Goal: Use online tool/utility: Use online tool/utility

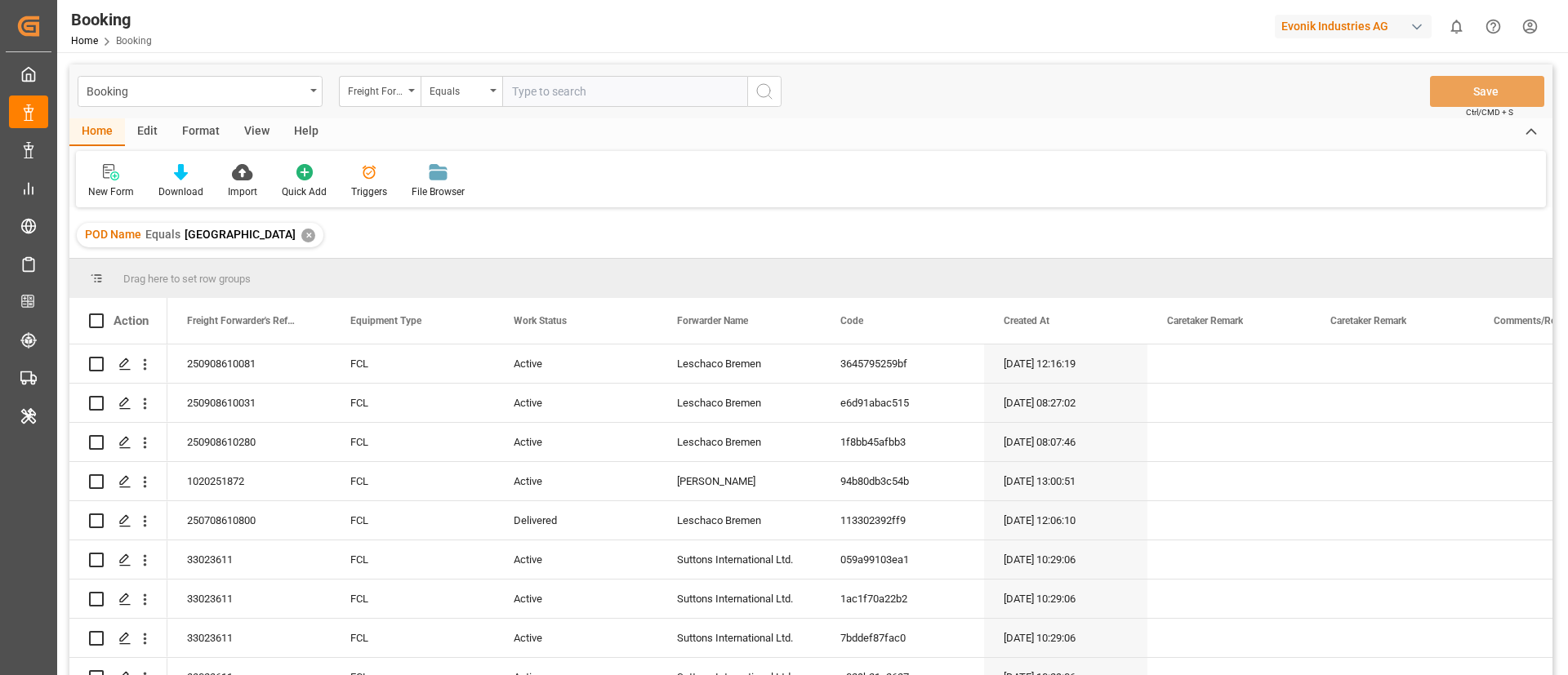
click at [1371, 26] on div "Evonik Industries AG" at bounding box center [1353, 27] width 156 height 23
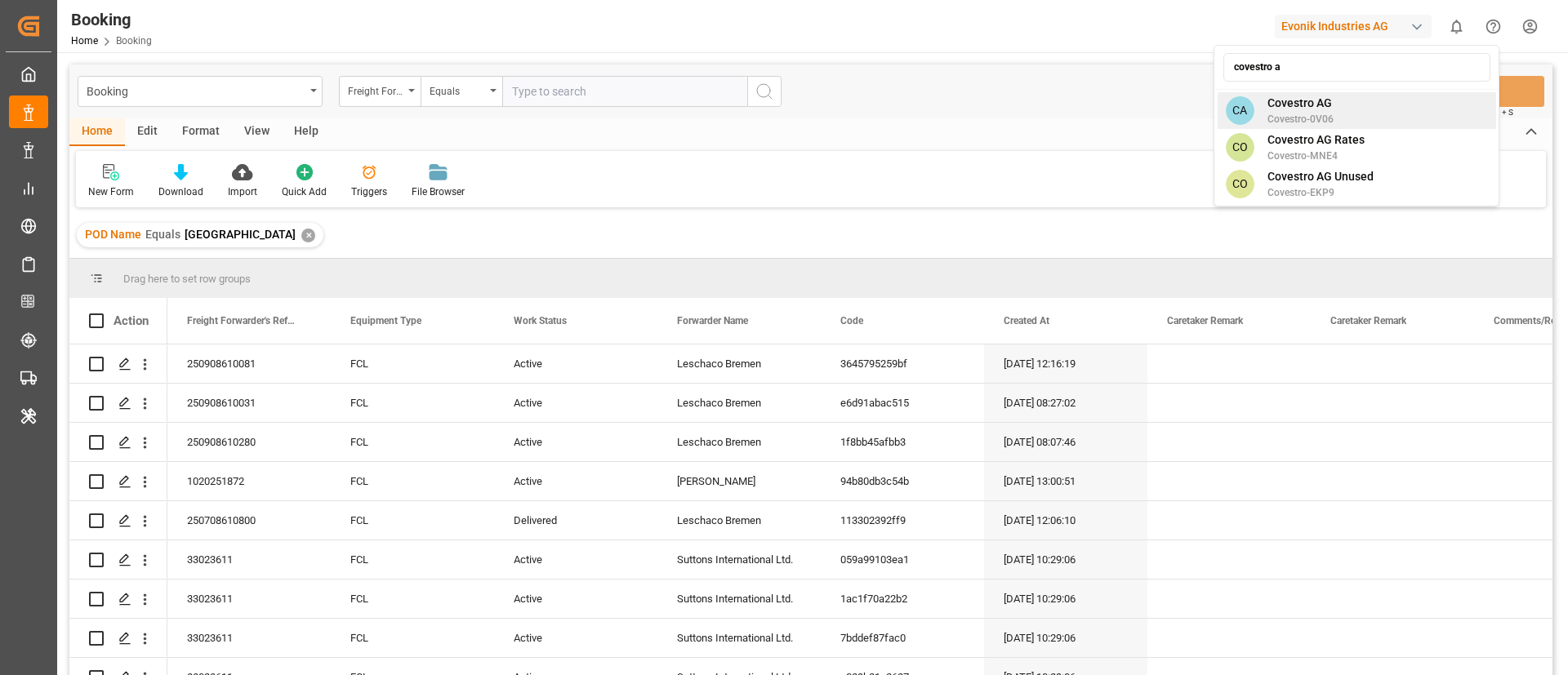
type input "covestro a"
click at [1293, 120] on span "Covestro-0V06" at bounding box center [1300, 120] width 66 height 15
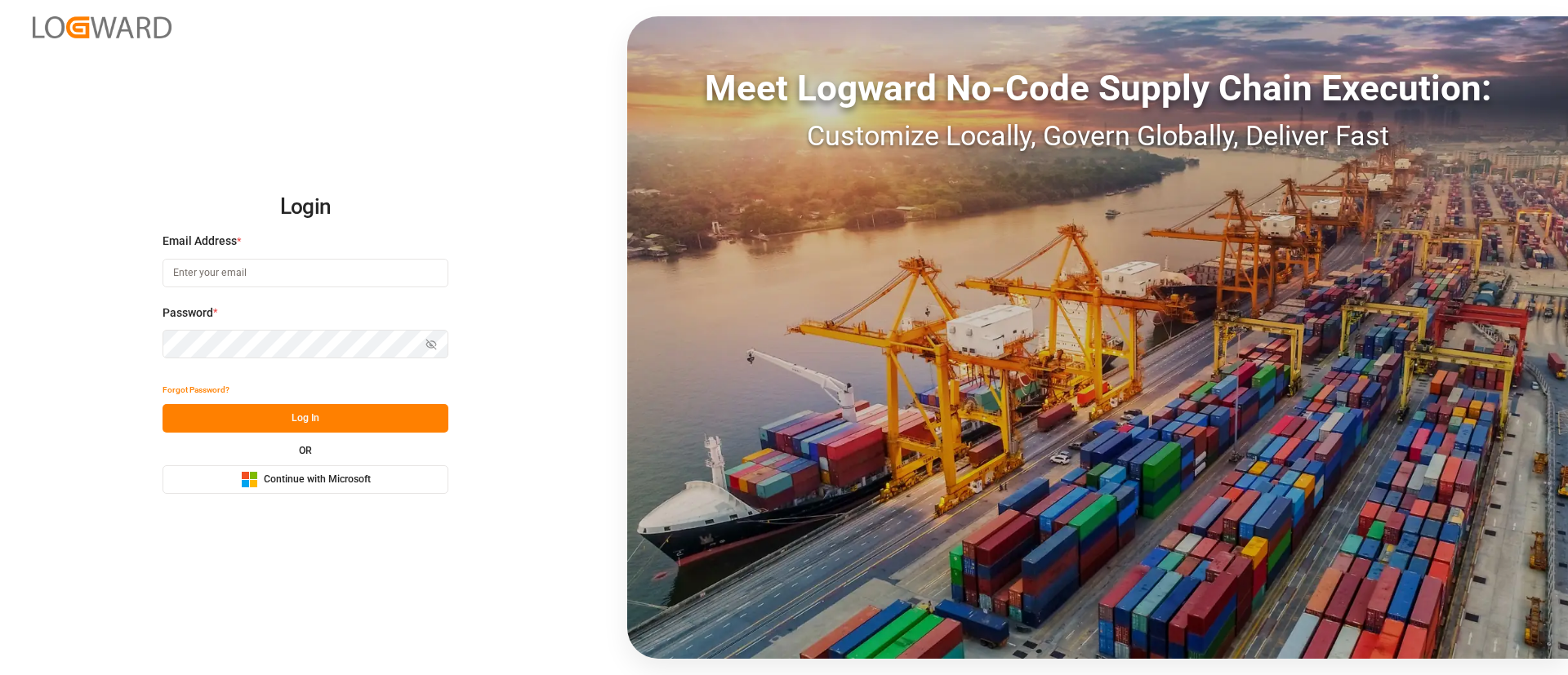
click at [363, 484] on span "Continue with Microsoft" at bounding box center [317, 480] width 107 height 15
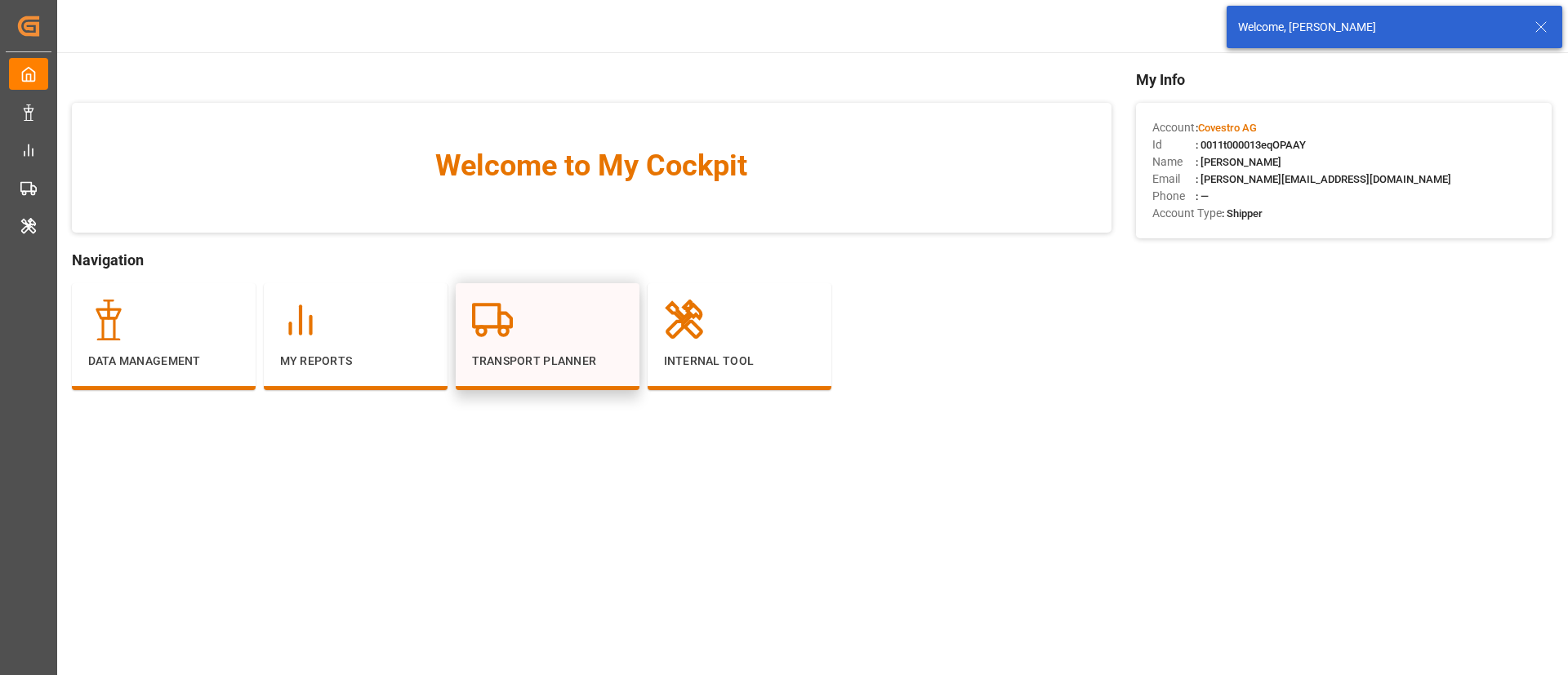
click at [556, 322] on div at bounding box center [547, 320] width 151 height 41
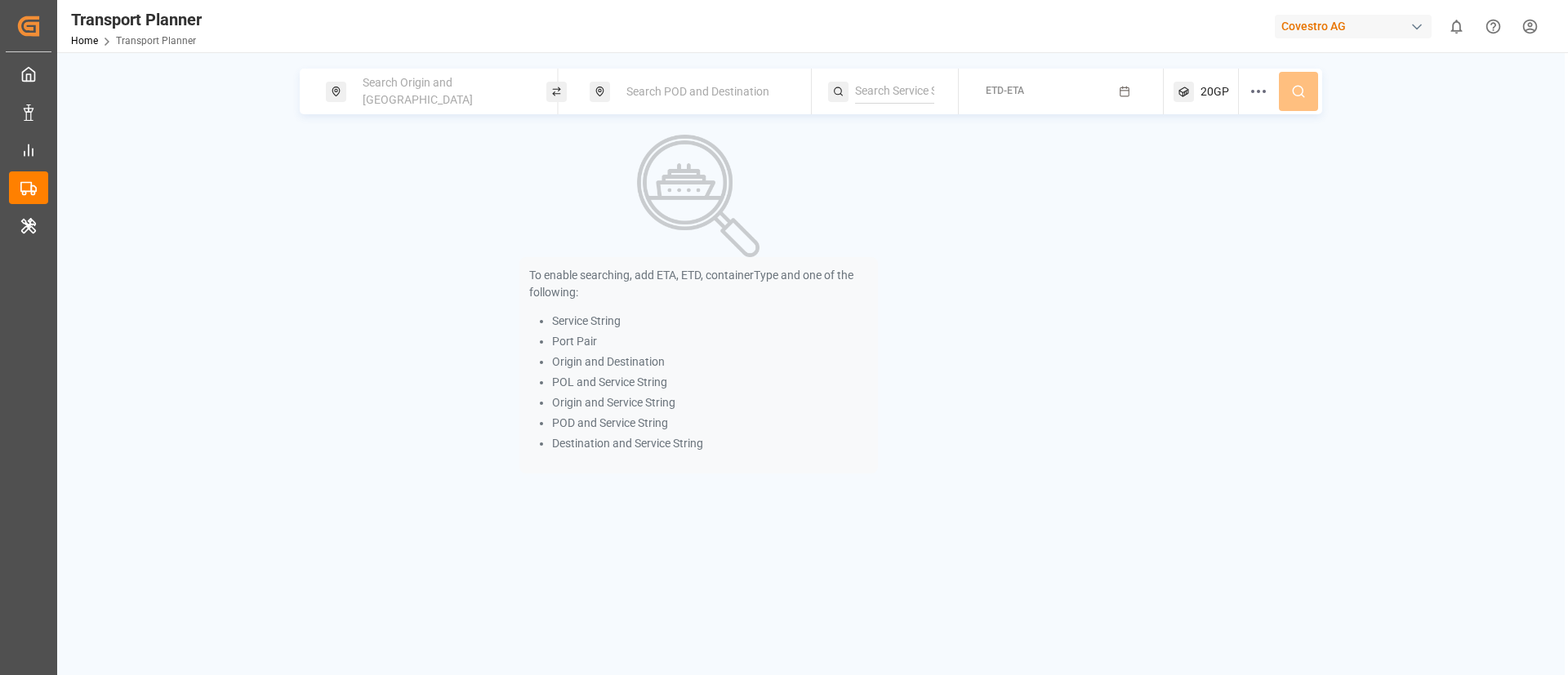
click at [402, 88] on span "Search Origin and [GEOGRAPHIC_DATA]" at bounding box center [418, 91] width 110 height 30
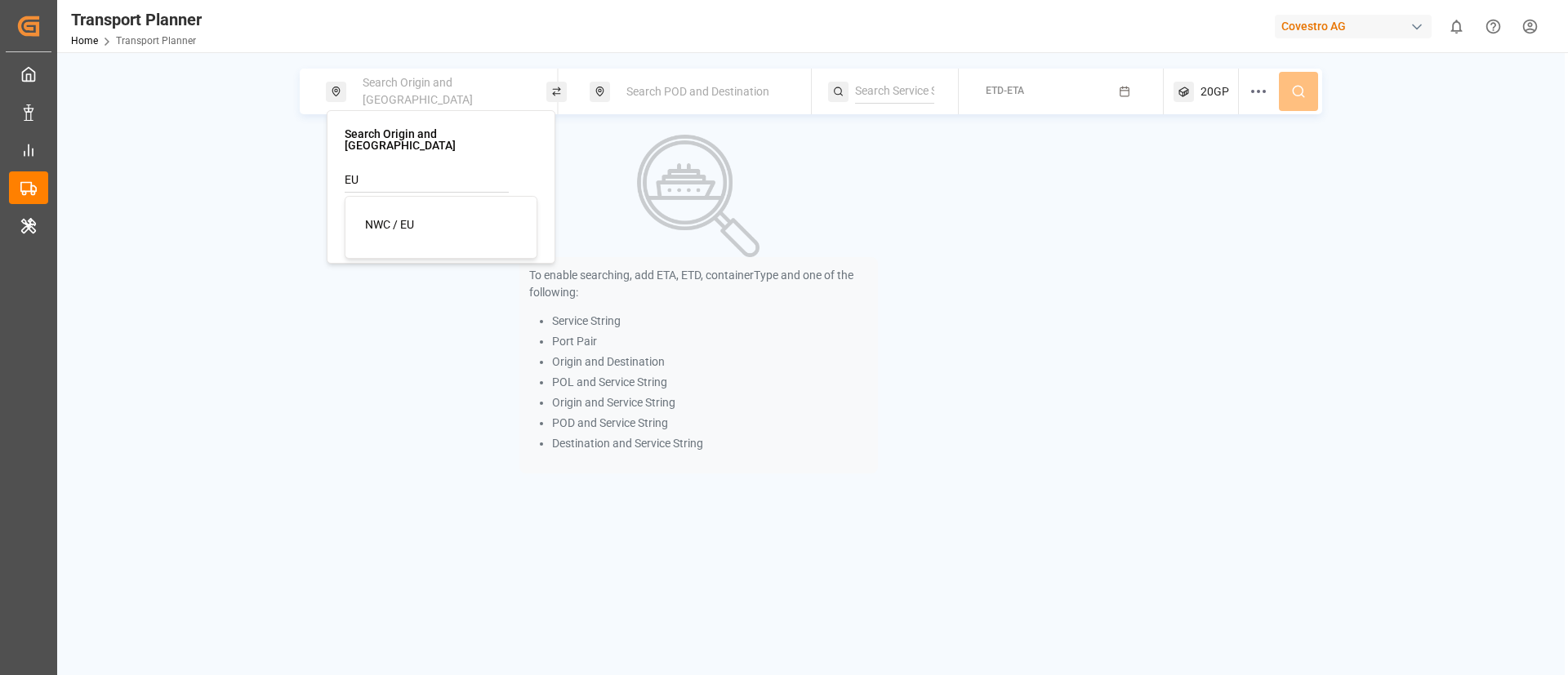
click at [417, 217] on div "NWC / EU" at bounding box center [443, 225] width 158 height 18
type input "NWC / EU"
click at [680, 89] on span "Search POD and Destination" at bounding box center [698, 92] width 143 height 13
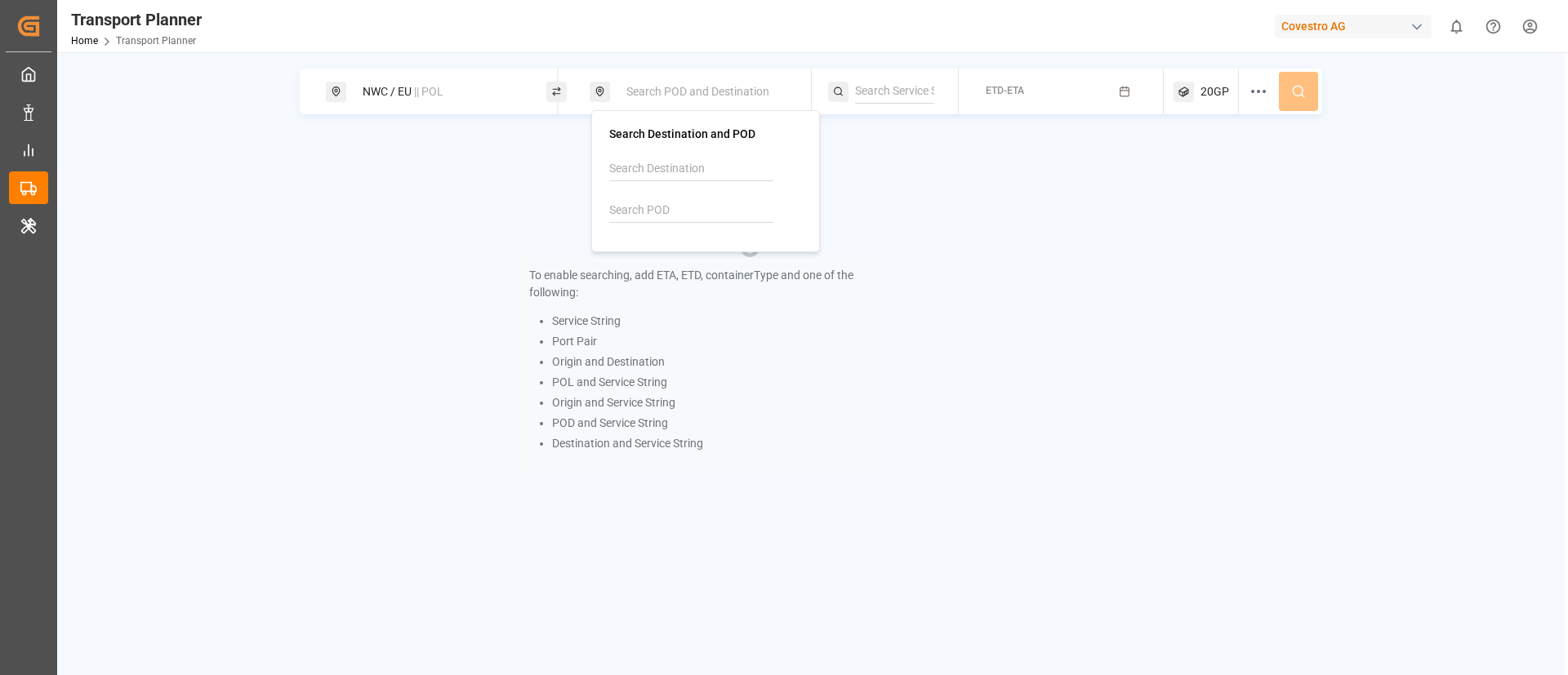
click at [643, 199] on input at bounding box center [691, 210] width 164 height 24
paste input "USCHT"
type input "USCHT"
click at [653, 258] on b "USCHT" at bounding box center [669, 255] width 38 height 13
click at [869, 97] on input at bounding box center [894, 91] width 79 height 24
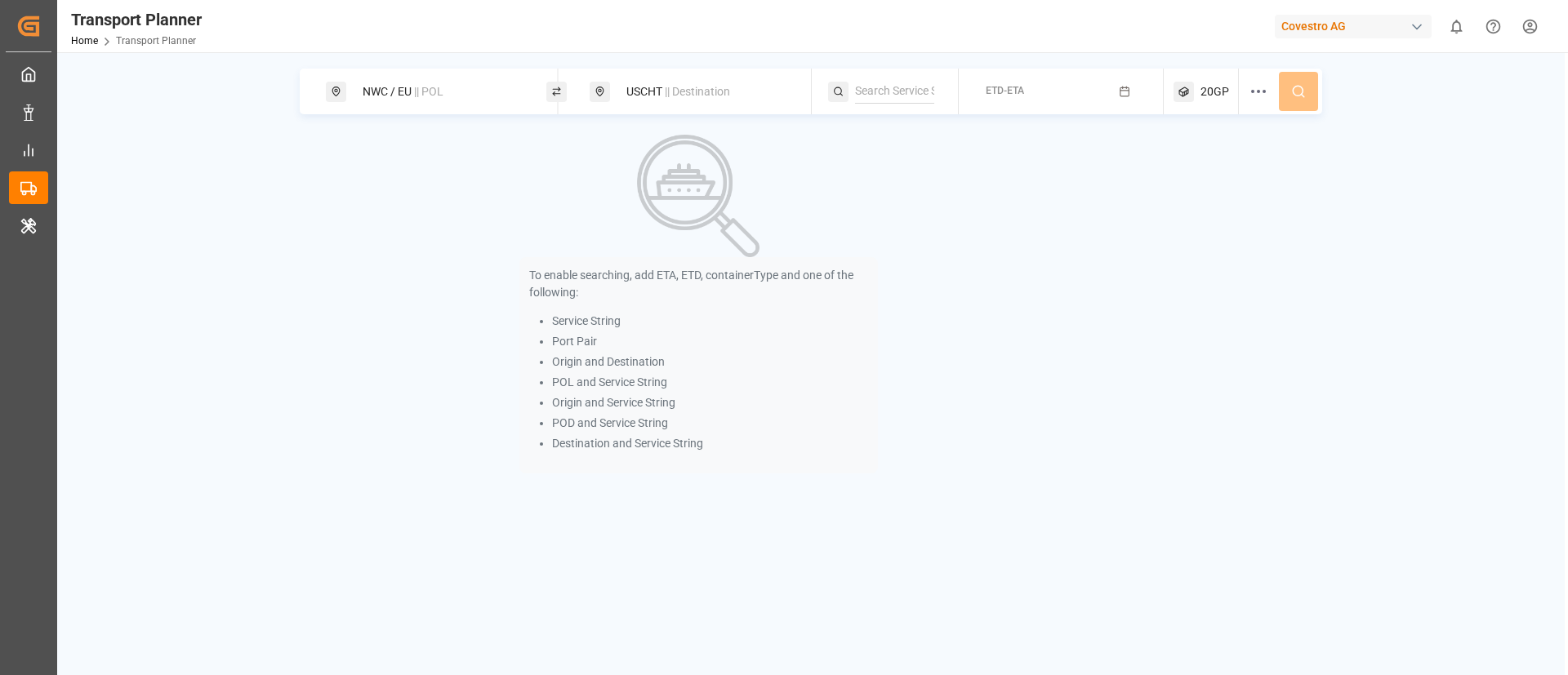
paste input "TAT"
type input "TAT"
click at [887, 141] on span "TAT" at bounding box center [884, 136] width 18 height 13
click at [1008, 102] on button "ETD-ETA" at bounding box center [1062, 92] width 186 height 32
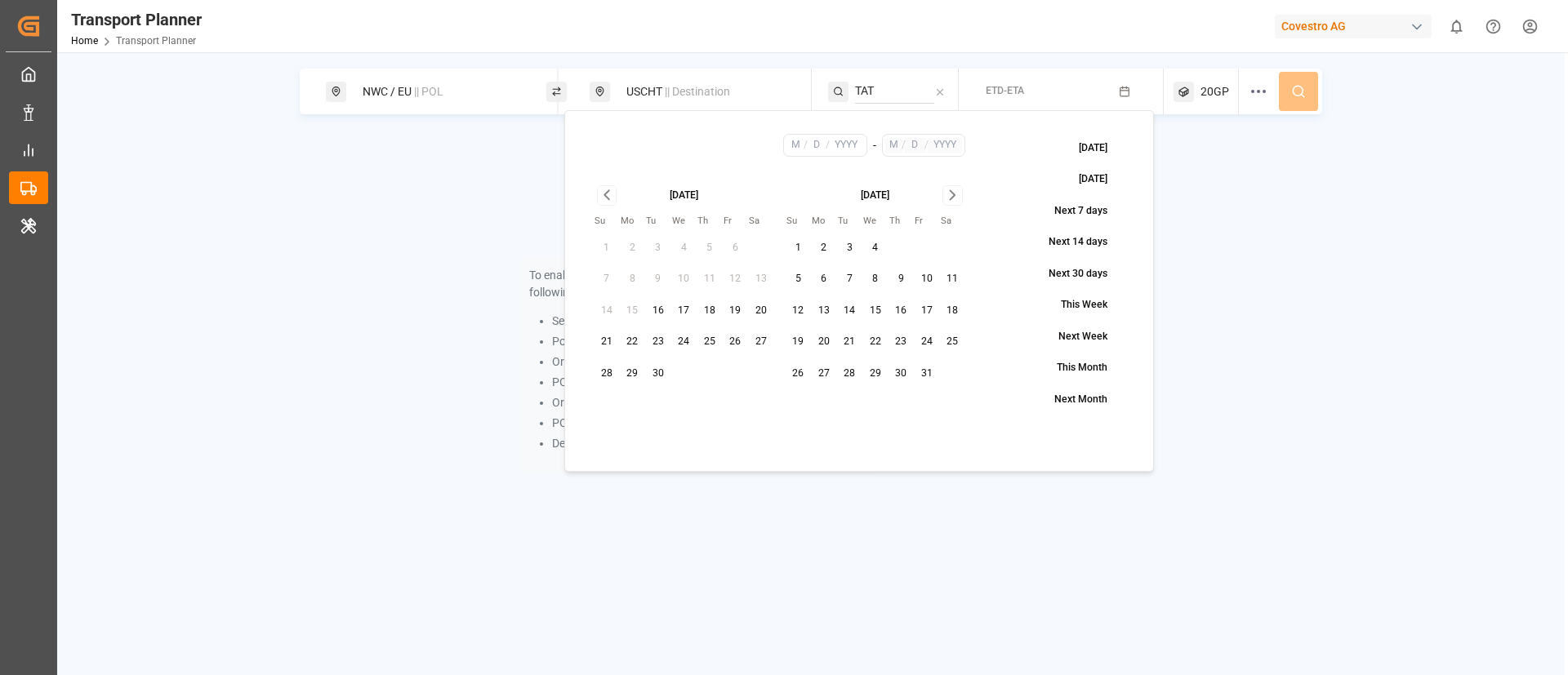
click at [659, 345] on button "23" at bounding box center [658, 341] width 26 height 26
type input "9"
type input "23"
type input "2025"
click at [958, 188] on icon "Go to next month" at bounding box center [953, 195] width 18 height 19
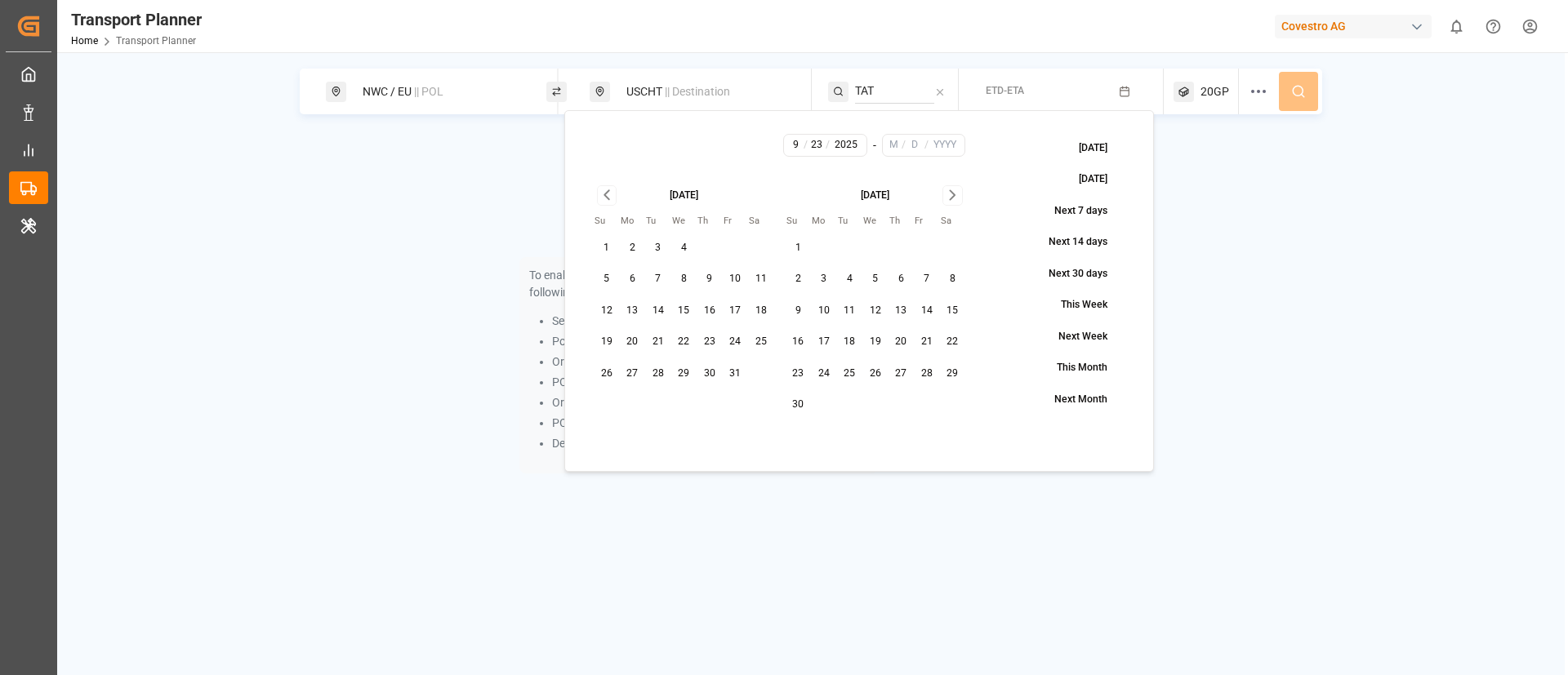
click at [958, 188] on icon "Go to next month" at bounding box center [953, 195] width 18 height 19
click at [872, 373] on button "31" at bounding box center [875, 373] width 26 height 26
type input "12"
type input "31"
type input "2025"
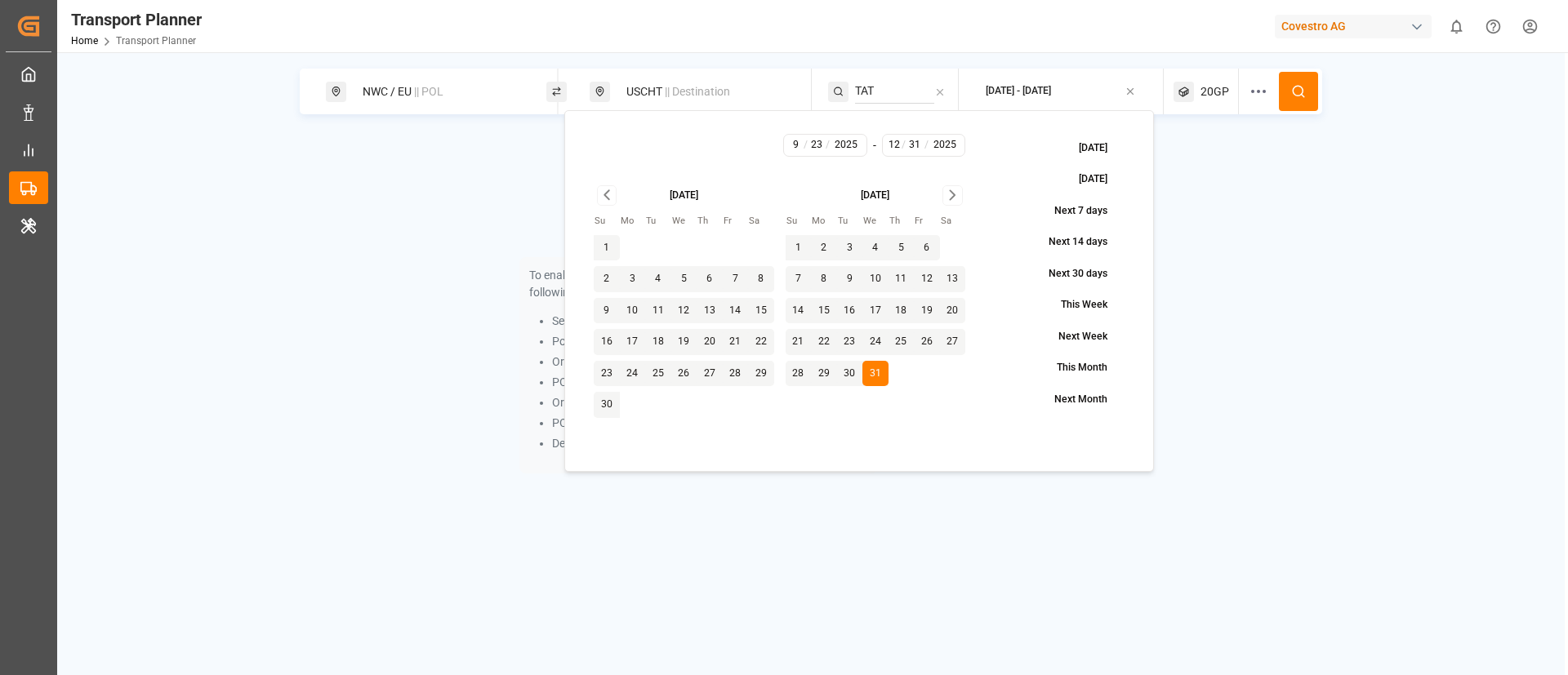
click at [606, 194] on icon "Go to previous month" at bounding box center [607, 195] width 5 height 9
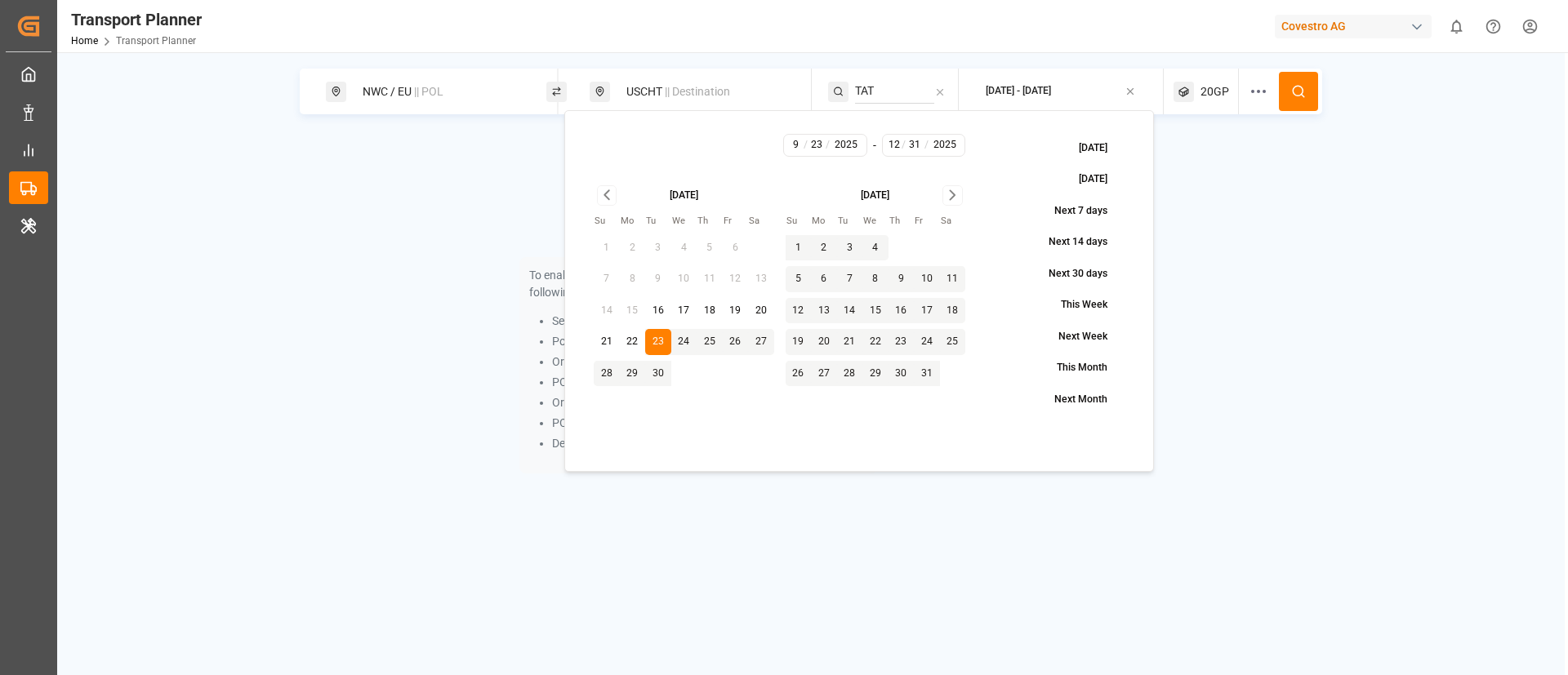
click at [953, 197] on icon "Go to next month" at bounding box center [952, 195] width 5 height 9
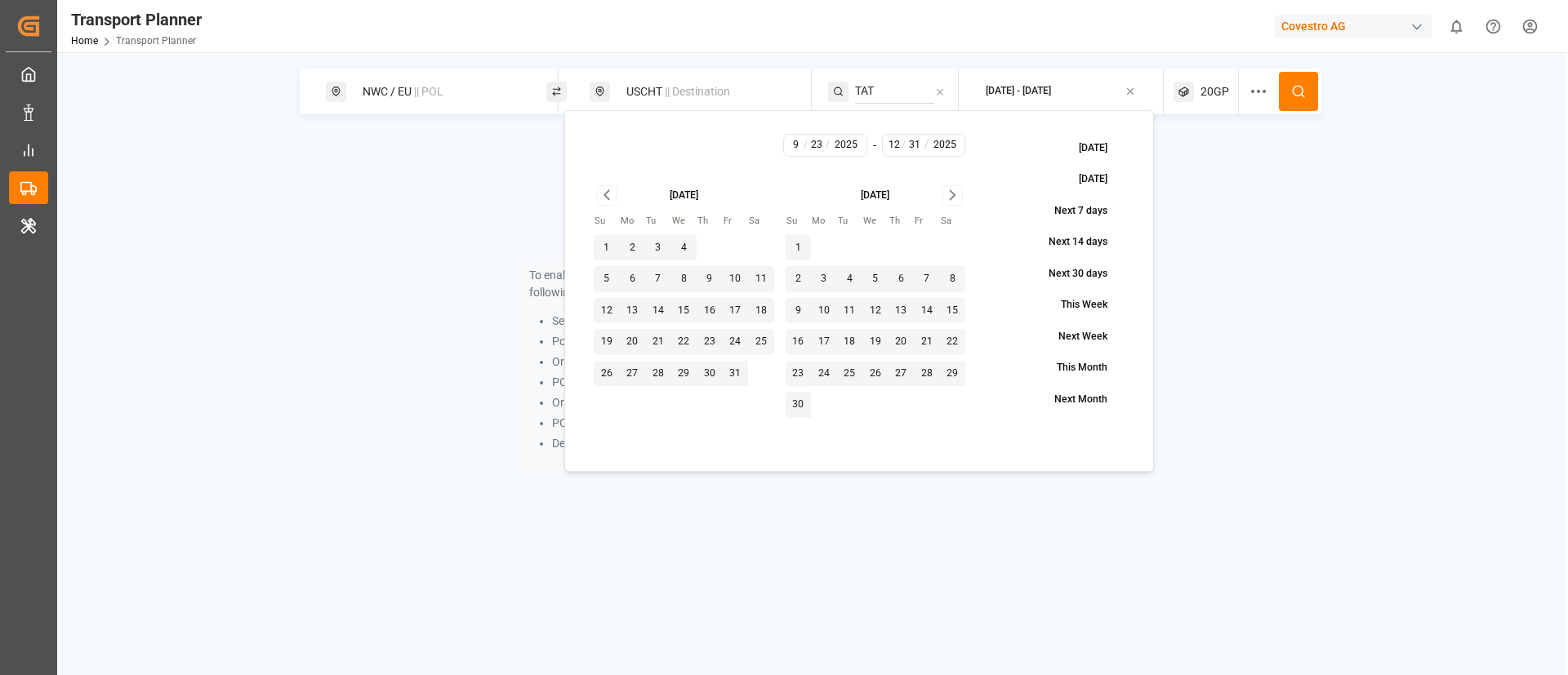
click at [827, 312] on button "10" at bounding box center [823, 310] width 26 height 26
type input "11"
type input "10"
click at [1289, 88] on button at bounding box center [1299, 91] width 39 height 39
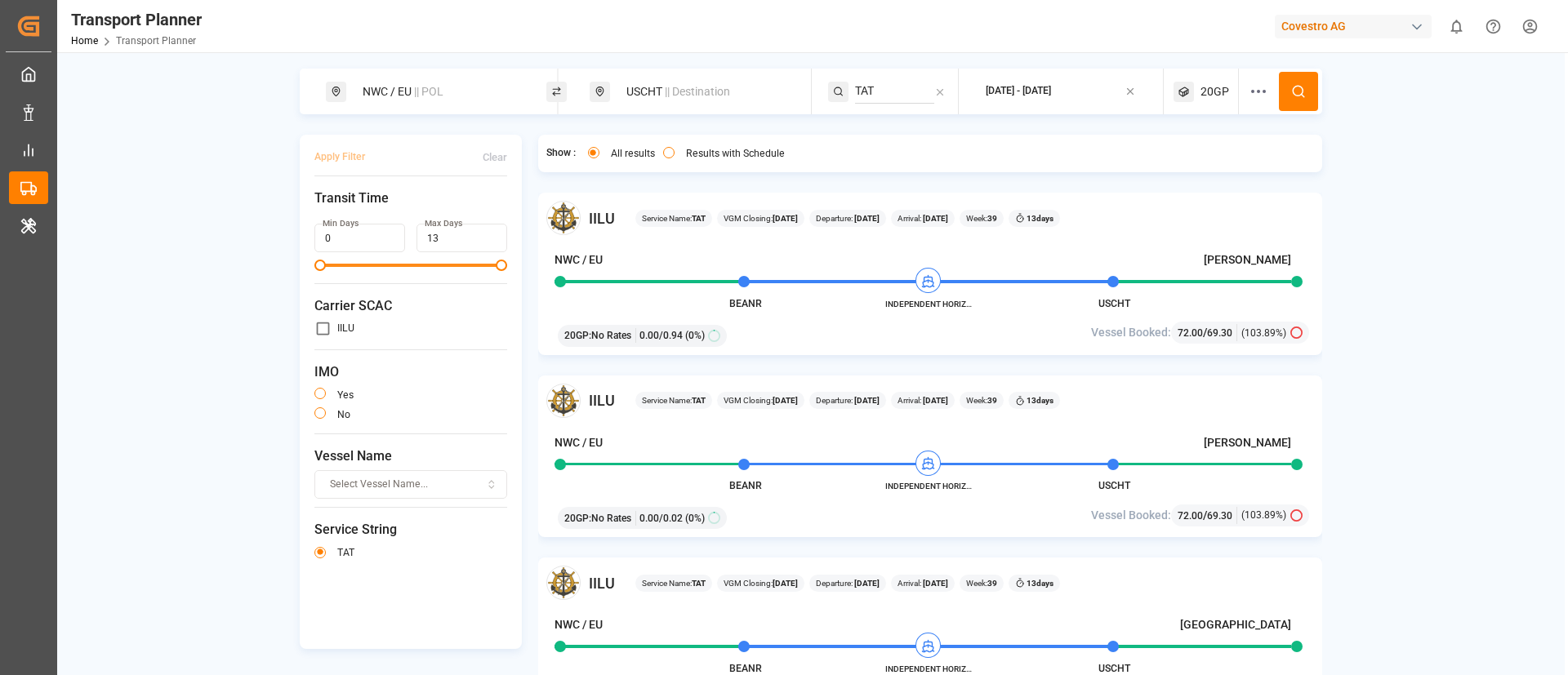
click at [668, 90] on span "|| Destination" at bounding box center [698, 92] width 65 height 13
click at [656, 214] on input "USCHT" at bounding box center [688, 210] width 164 height 24
paste input "HOU"
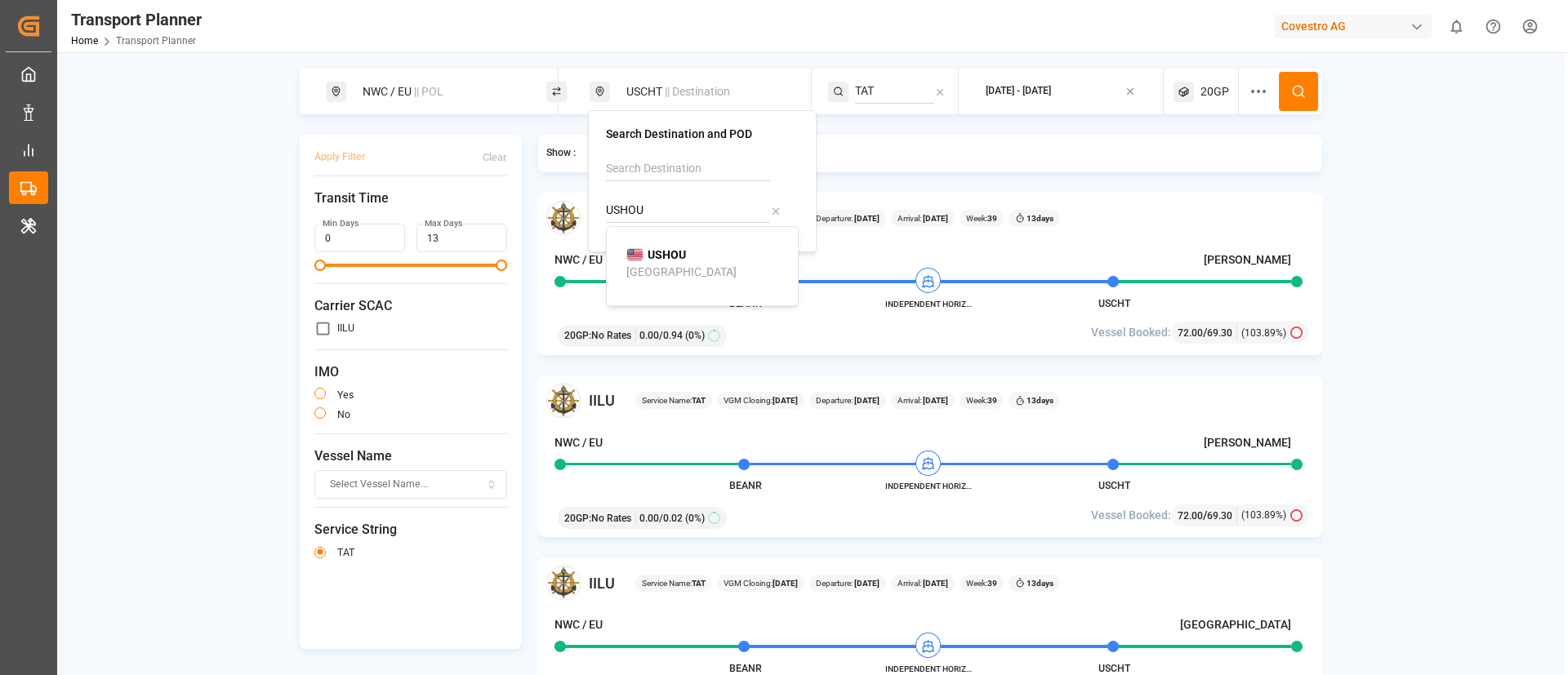
type input "USHOU"
click at [656, 258] on b "USHOU" at bounding box center [667, 255] width 38 height 13
click at [886, 87] on input "TAT" at bounding box center [894, 91] width 79 height 24
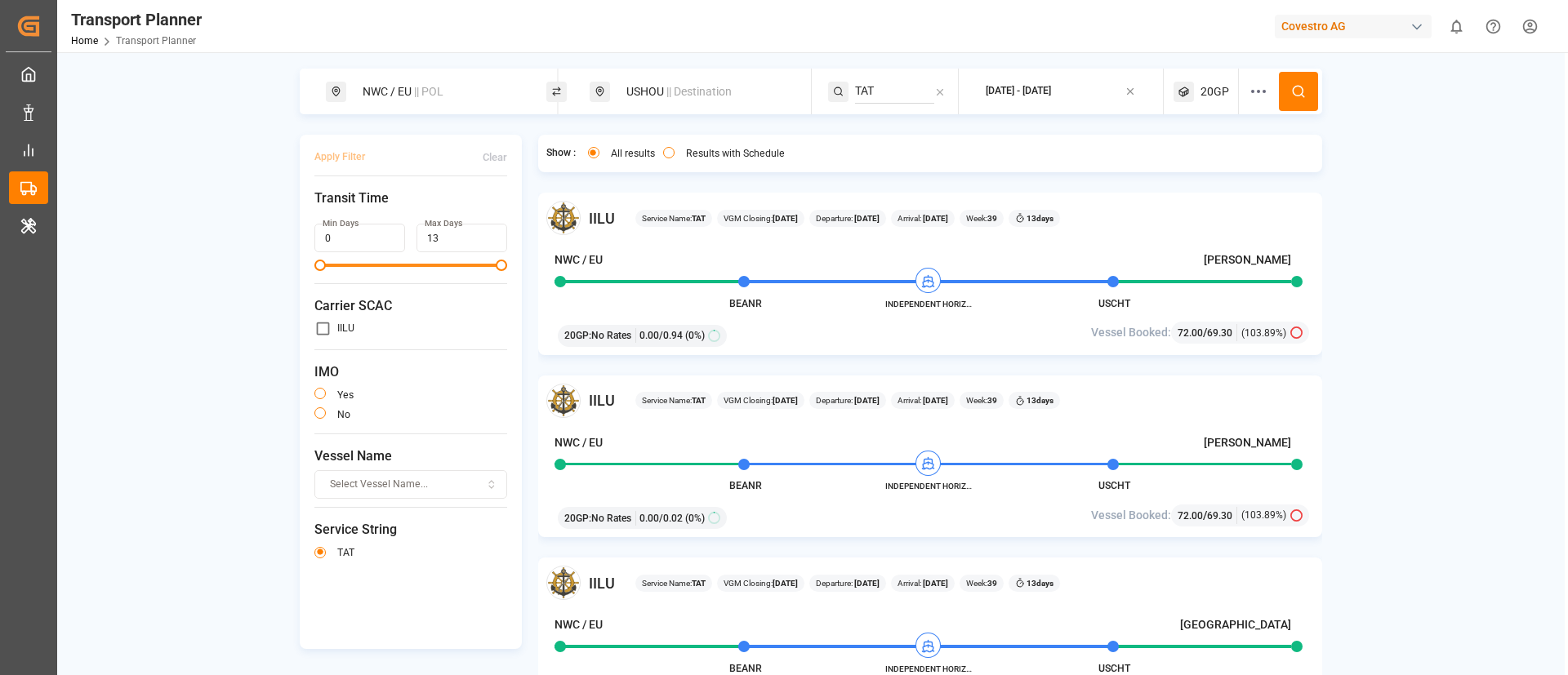
click at [886, 87] on input "TAT" at bounding box center [894, 91] width 79 height 24
paste input "AT3"
type input "AT3"
click at [895, 135] on div "AT3" at bounding box center [954, 136] width 158 height 18
click at [1308, 89] on button at bounding box center [1299, 91] width 39 height 39
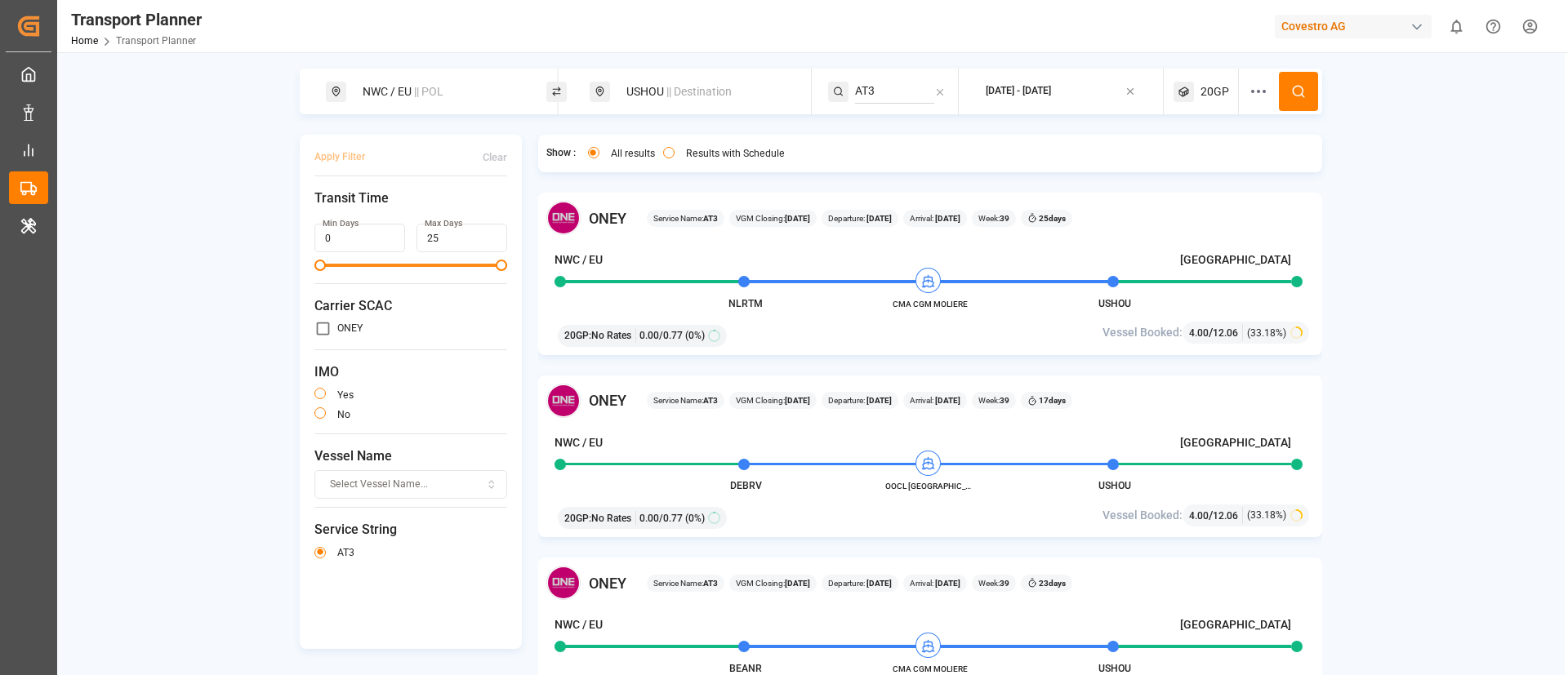
click at [1051, 82] on div "2025-09-23 - 2025-11-10" at bounding box center [1018, 92] width 65 height 20
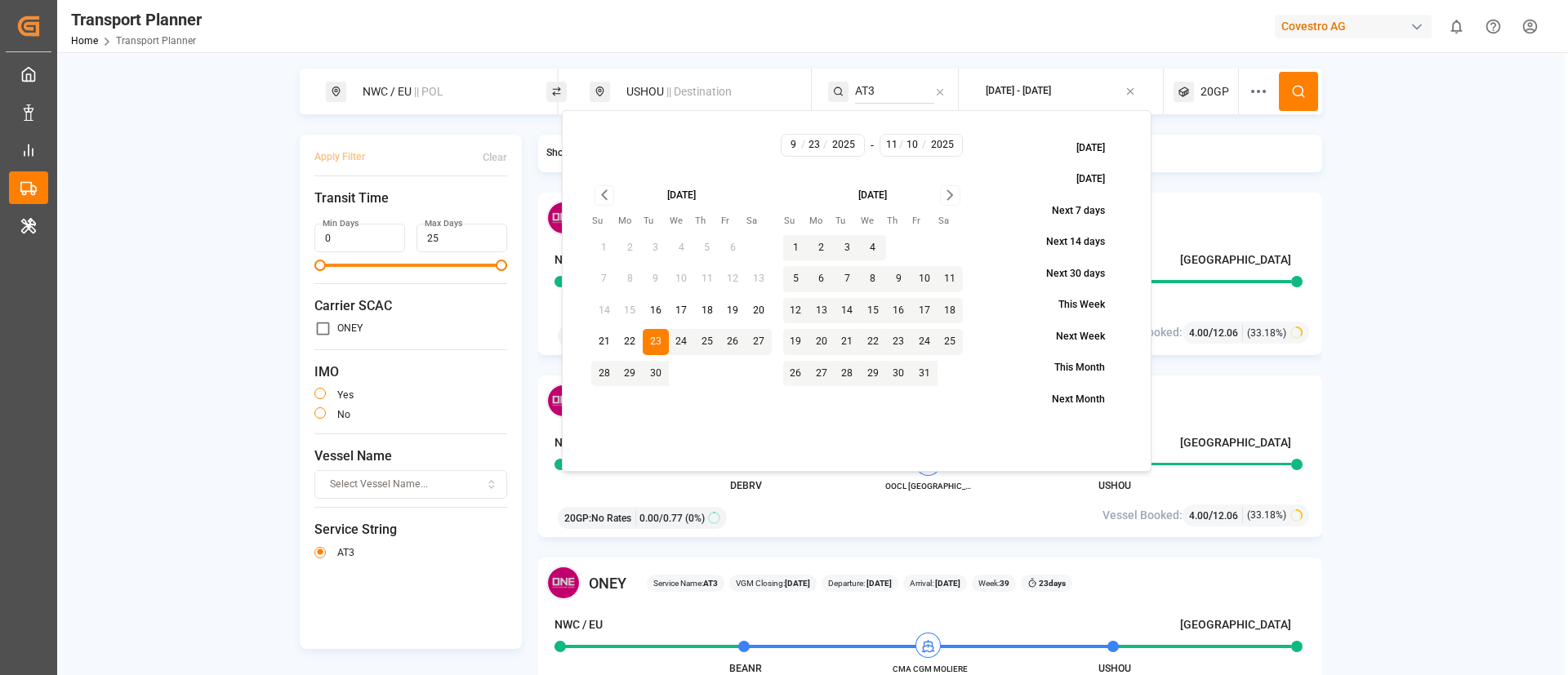
click at [948, 192] on icon "Go to next month" at bounding box center [951, 195] width 18 height 19
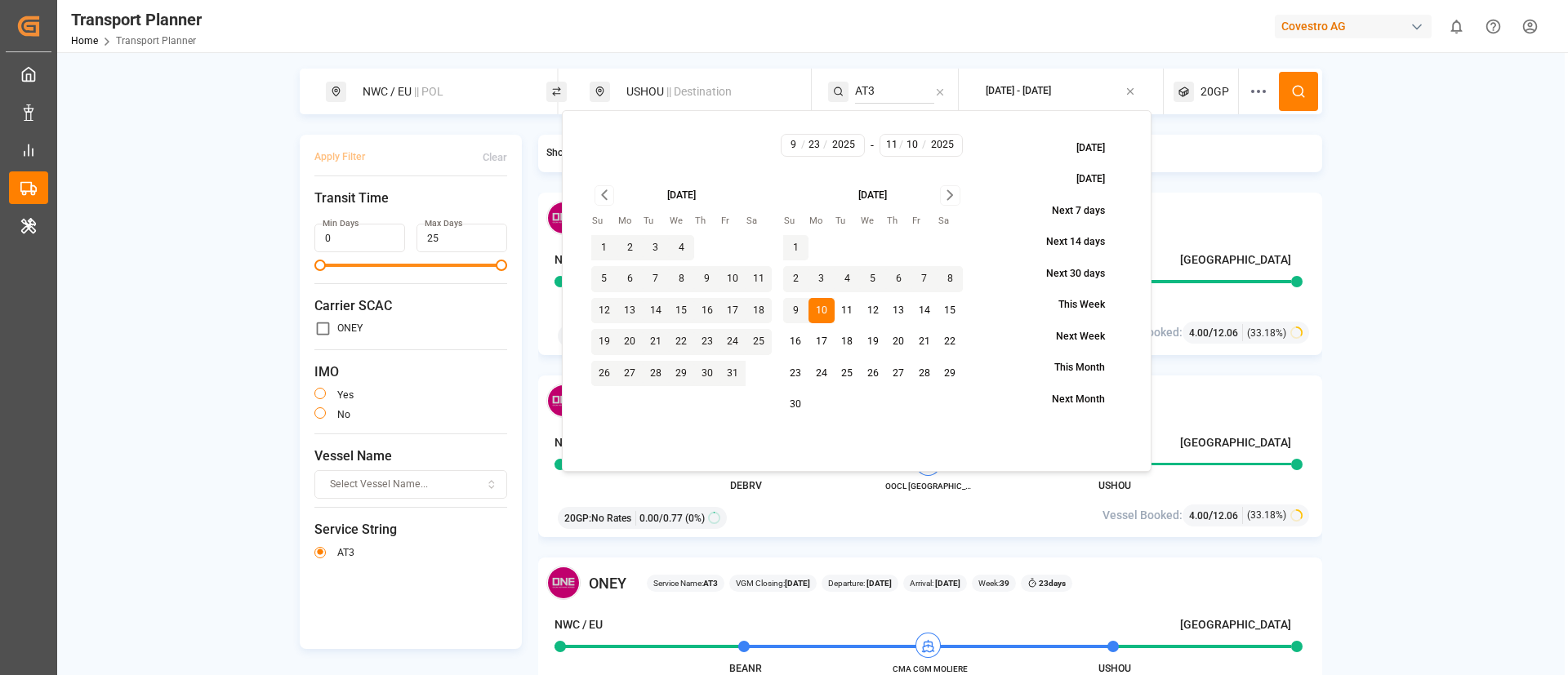
click at [827, 336] on button "17" at bounding box center [821, 341] width 26 height 26
type input "17"
click at [1301, 92] on icon at bounding box center [1299, 92] width 15 height 15
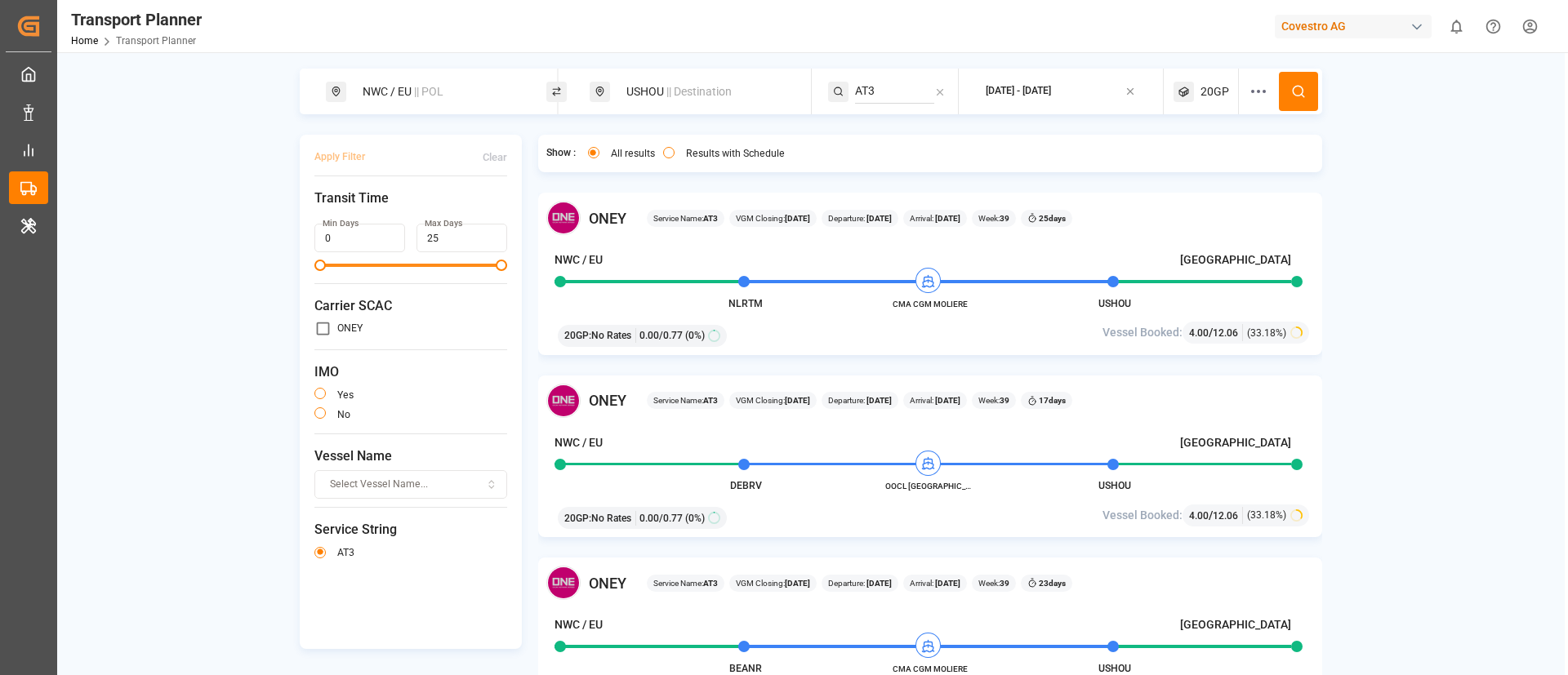
click at [684, 90] on span "|| Destination" at bounding box center [699, 92] width 65 height 13
click at [656, 202] on input "USHOU" at bounding box center [688, 210] width 164 height 24
paste input "TRYAR"
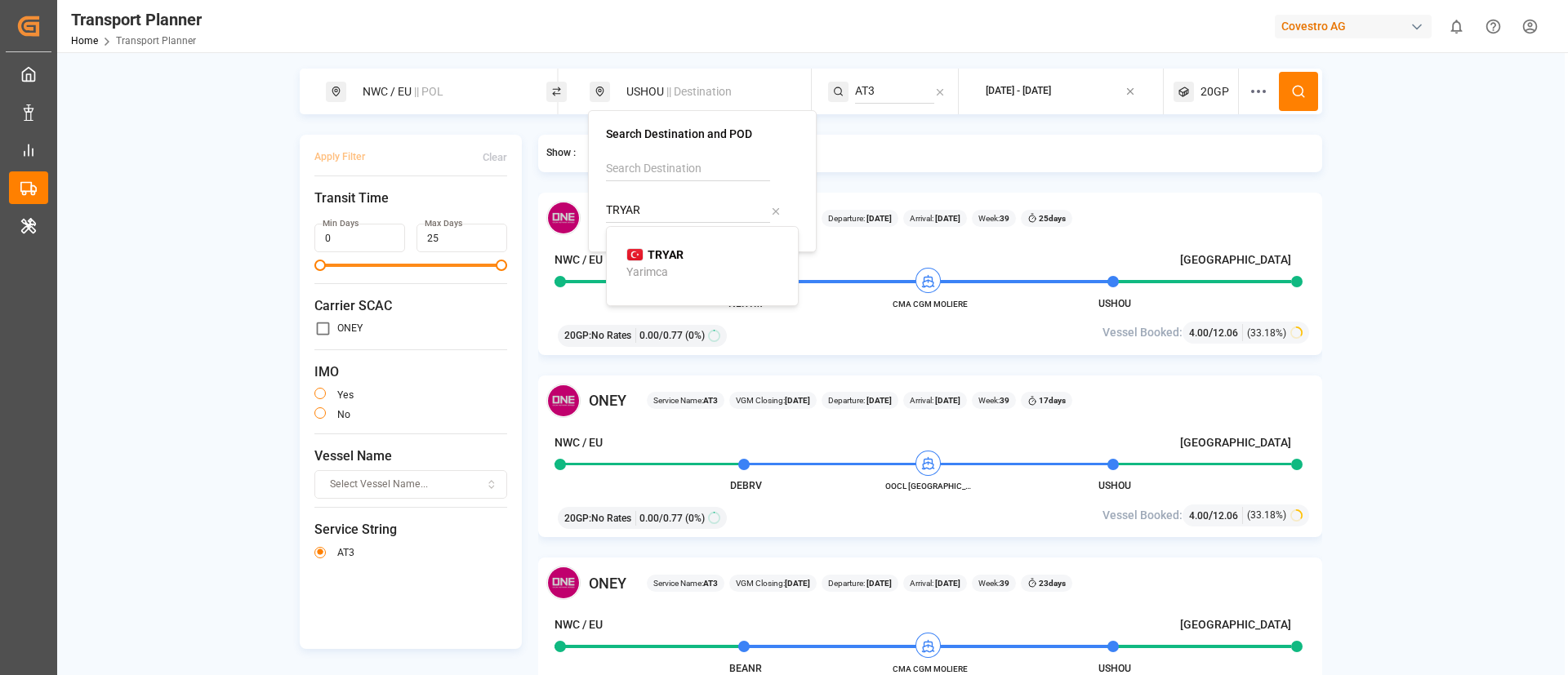
type input "TRYAR"
click at [658, 251] on b "TRYAR" at bounding box center [665, 255] width 36 height 13
click at [896, 92] on input "AT3" at bounding box center [894, 91] width 79 height 24
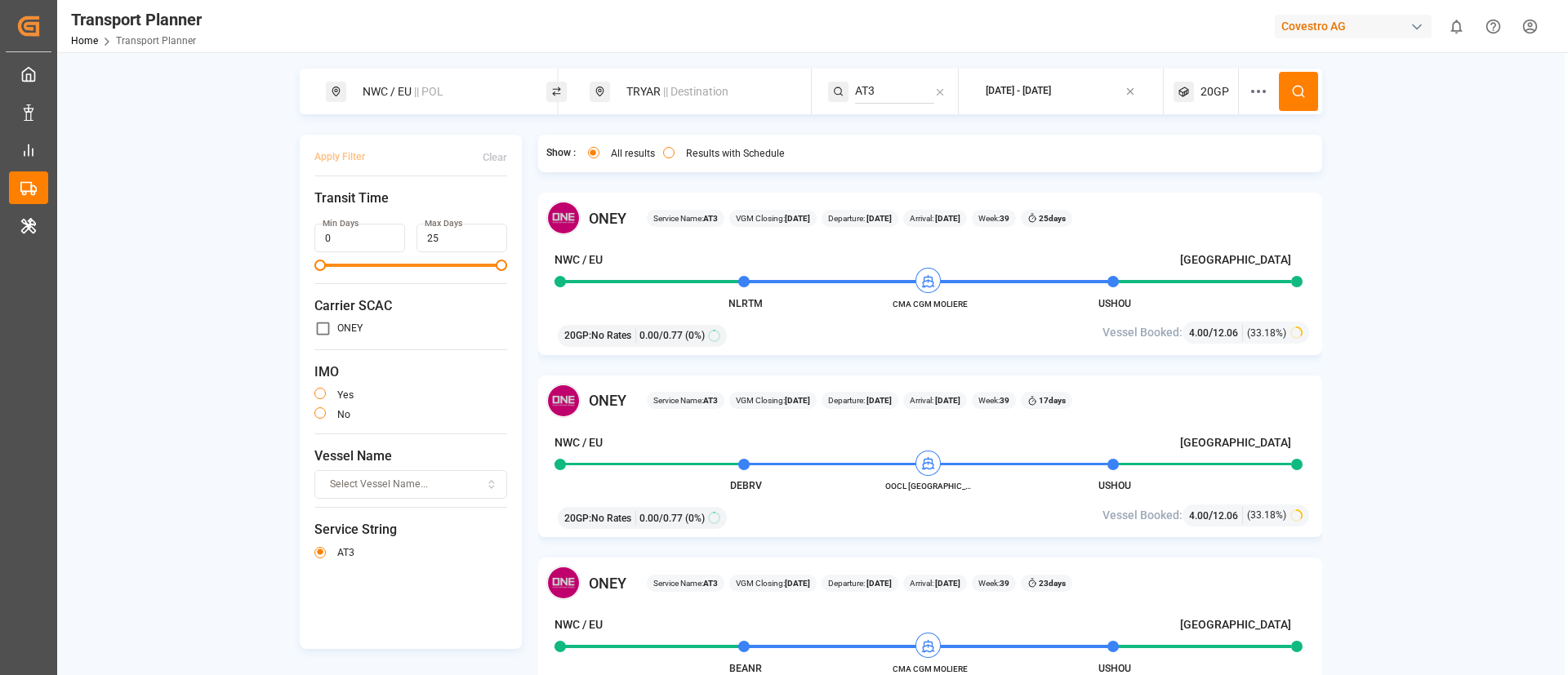
paste input "NET"
click at [896, 92] on input "AT3" at bounding box center [894, 91] width 79 height 24
type input "NET"
click at [892, 162] on span "NET" at bounding box center [885, 166] width 21 height 13
click at [1293, 92] on circle at bounding box center [1298, 91] width 10 height 10
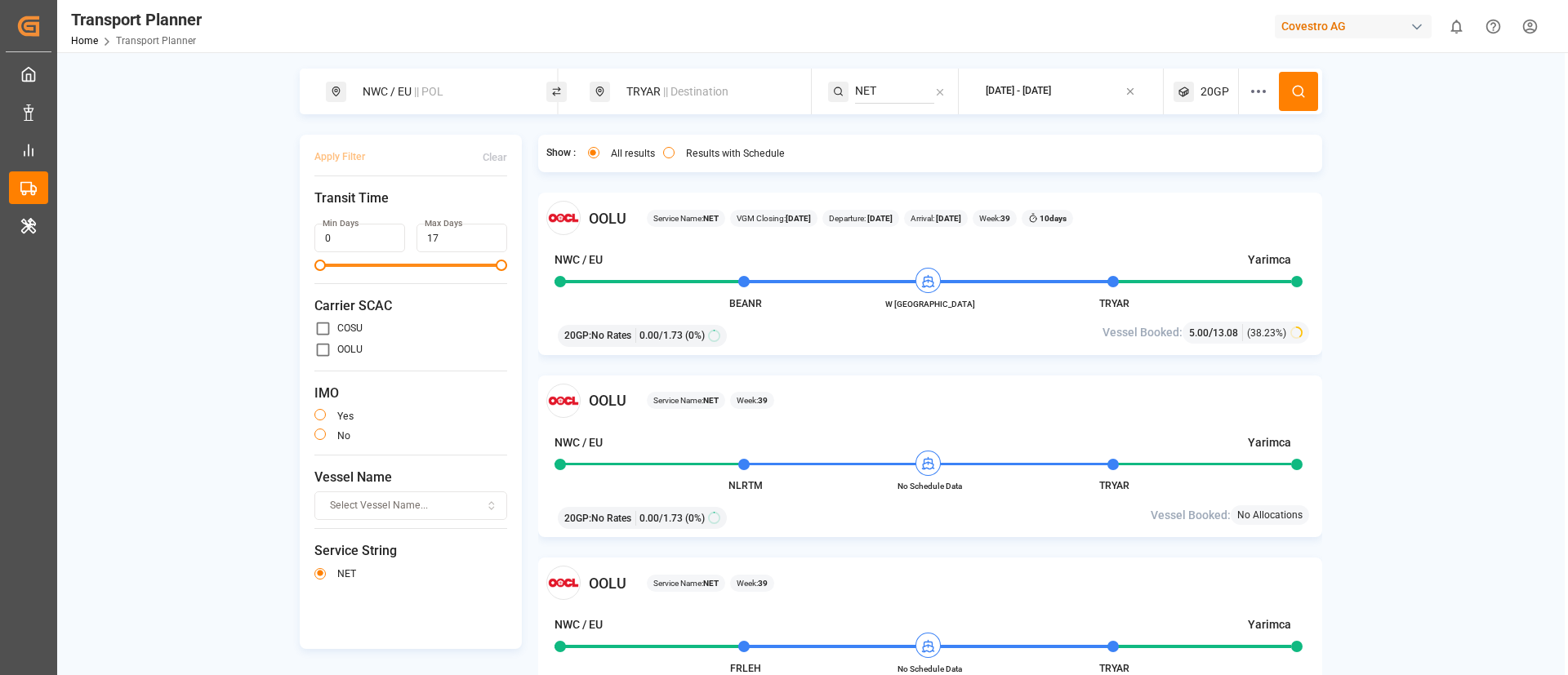
click at [671, 95] on span "|| Destination" at bounding box center [696, 92] width 65 height 13
click at [668, 209] on input "TRYAR" at bounding box center [688, 210] width 164 height 24
paste input "CNSHA"
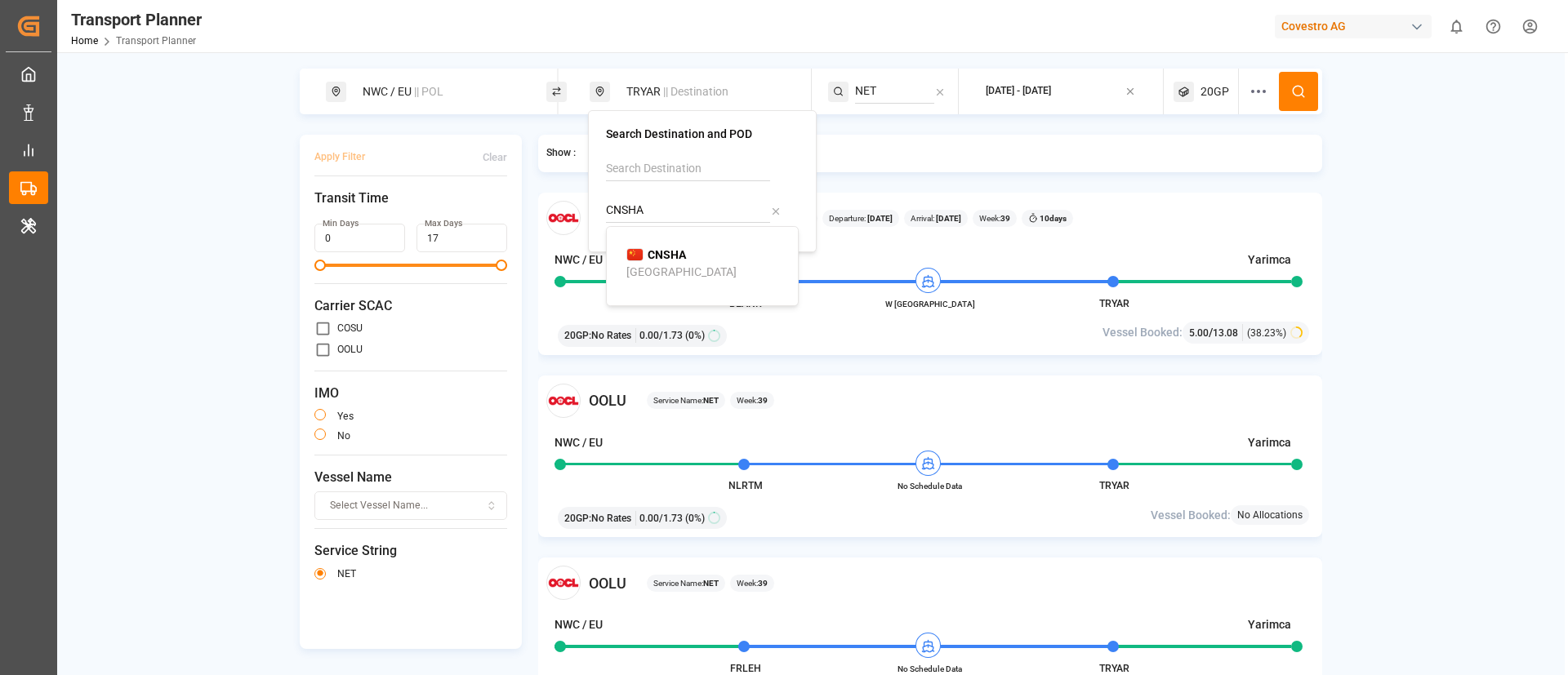
type input "CNSHA"
click at [664, 258] on b "CNSHA" at bounding box center [667, 255] width 38 height 13
click at [897, 96] on input "NET" at bounding box center [894, 91] width 79 height 24
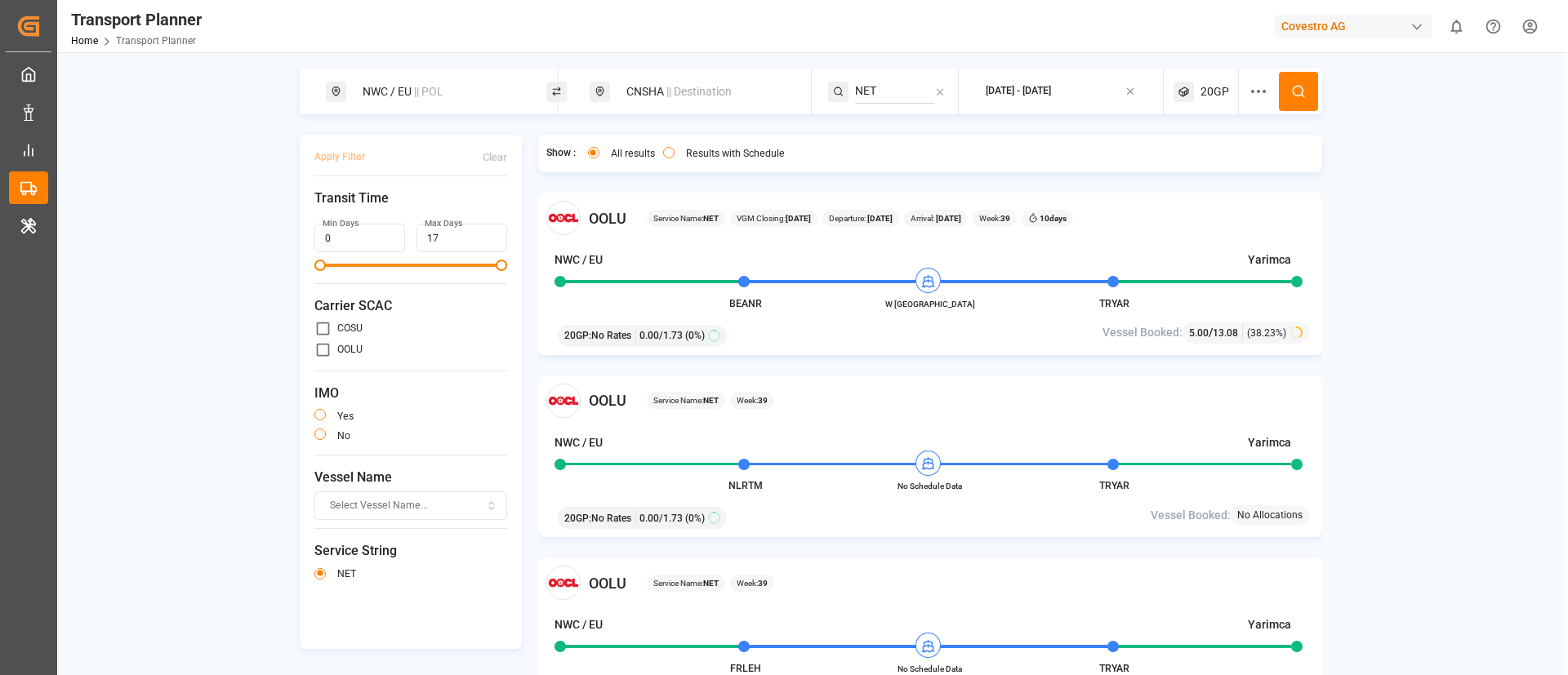
click at [897, 96] on input "NET" at bounding box center [894, 91] width 79 height 24
paste input "FE4"
type input "FE4"
click at [884, 136] on span "FE4" at bounding box center [884, 136] width 19 height 13
click at [1303, 86] on icon at bounding box center [1299, 92] width 15 height 15
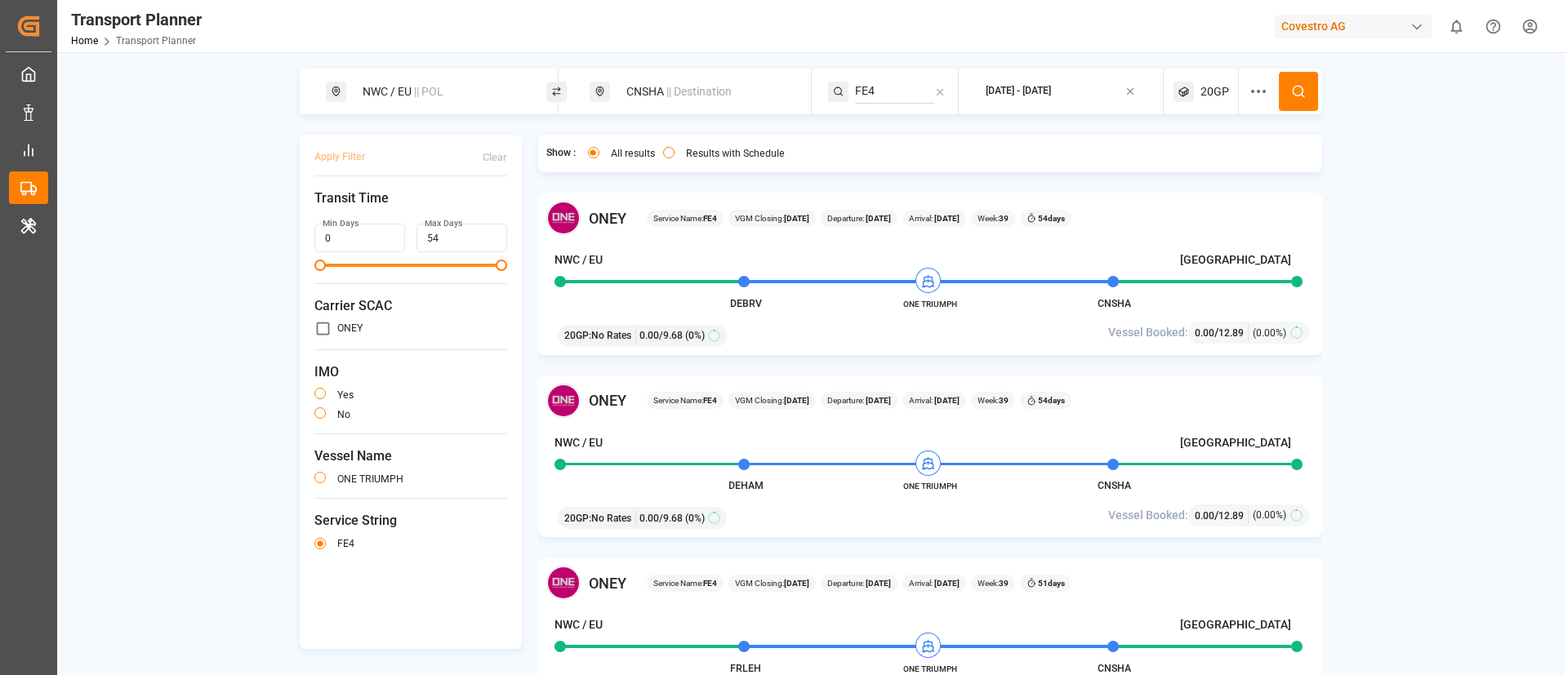
click at [664, 94] on div "CNSHA || Destination" at bounding box center [705, 92] width 177 height 30
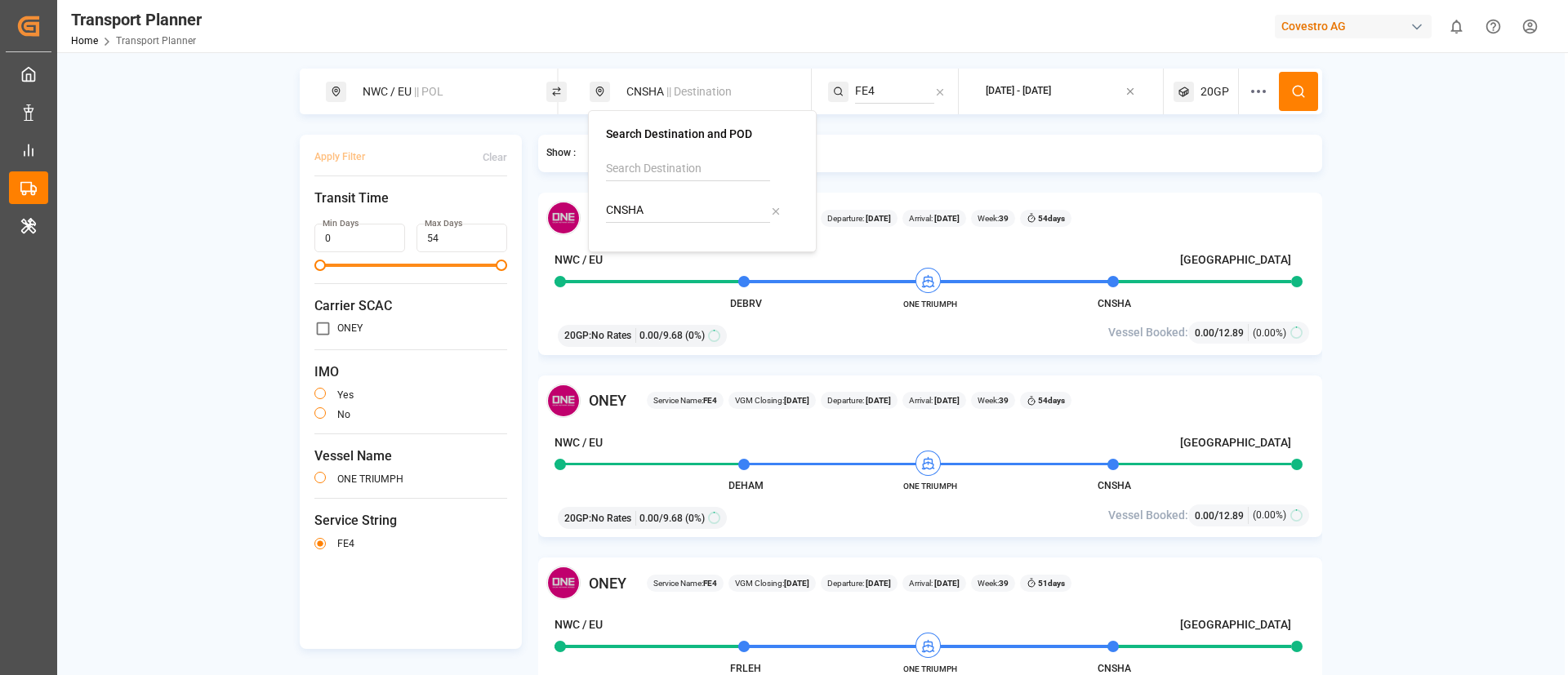
click at [668, 210] on input "CNSHA" at bounding box center [688, 210] width 164 height 24
paste input "BRSSZ"
type input "BRSSZ"
click at [656, 258] on b "BRSSZ" at bounding box center [666, 255] width 37 height 13
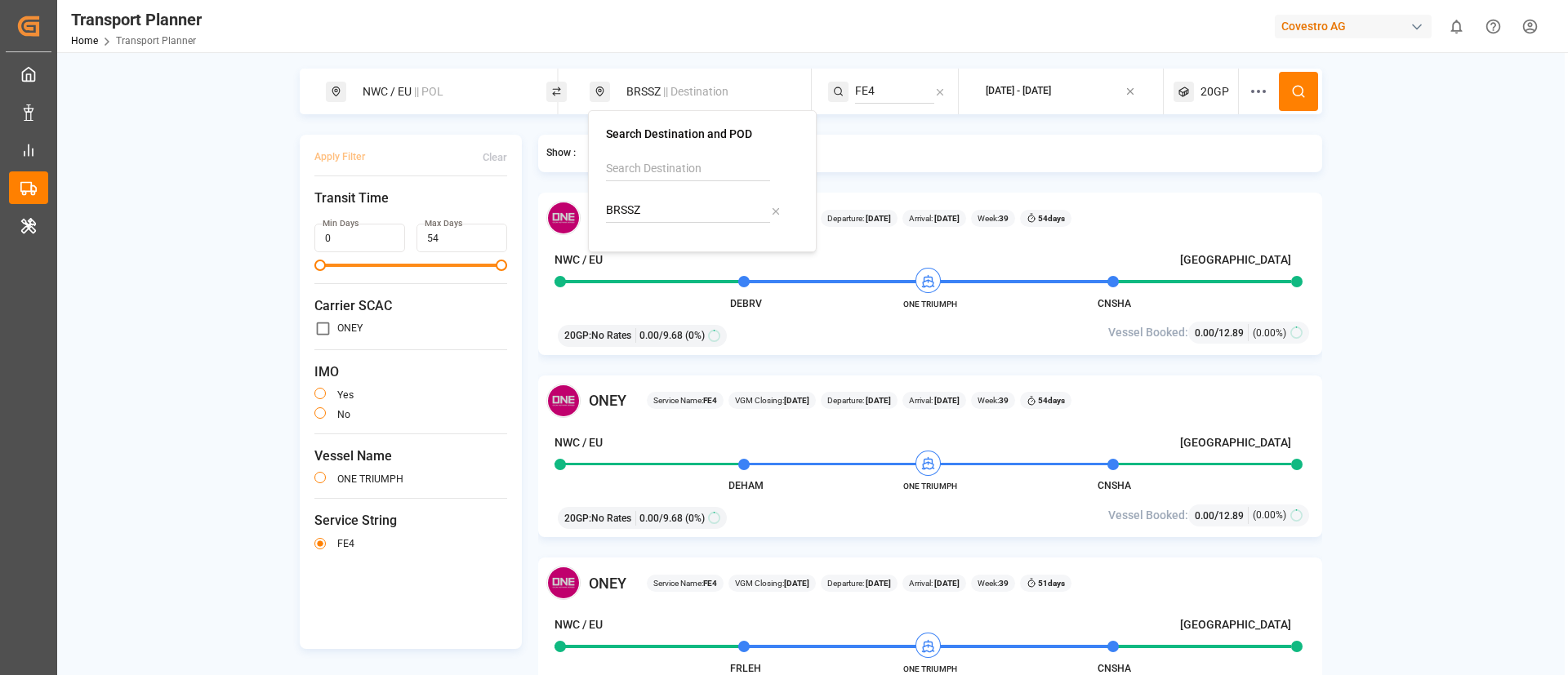
click at [876, 93] on input "FE4" at bounding box center [894, 91] width 79 height 24
paste input "ECX"
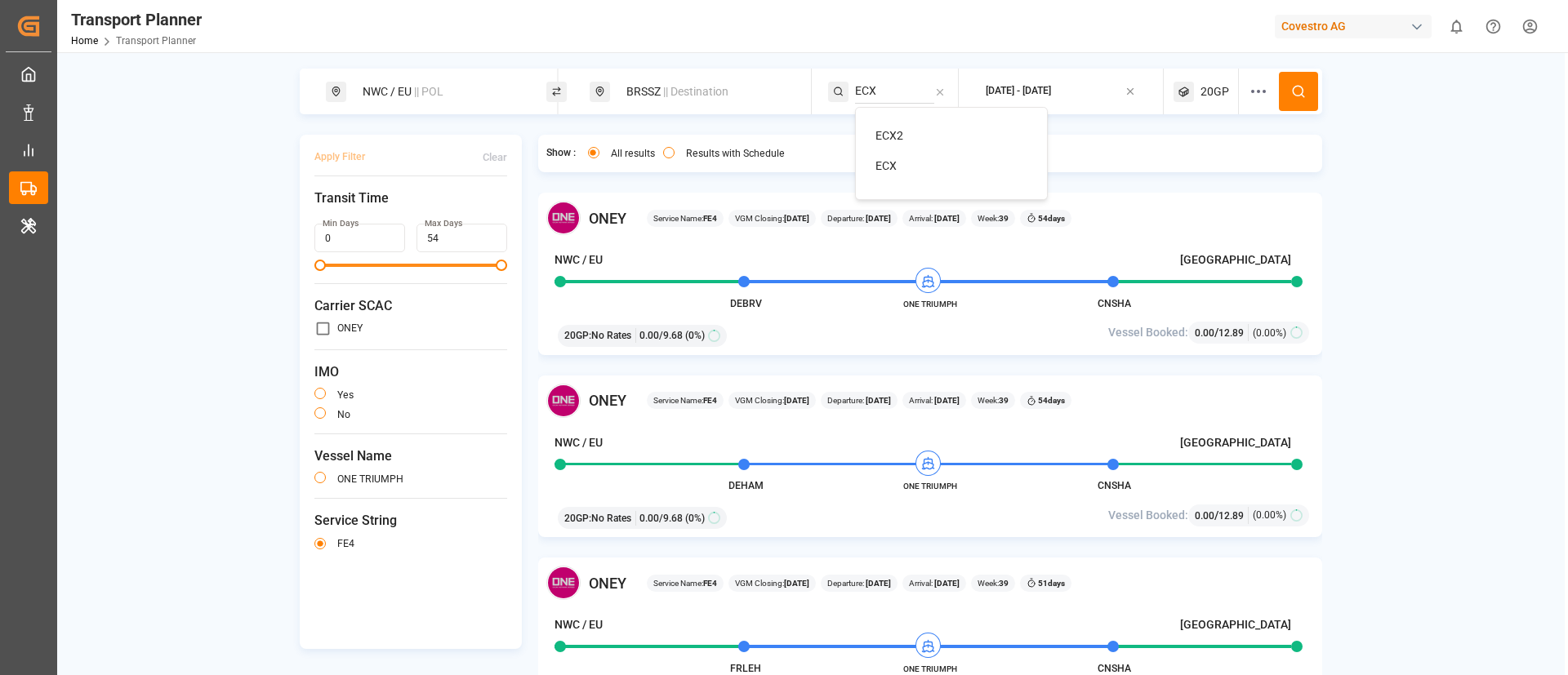
type input "ECX"
click at [879, 167] on span "ECX" at bounding box center [885, 166] width 21 height 13
click at [1293, 89] on icon at bounding box center [1299, 92] width 15 height 15
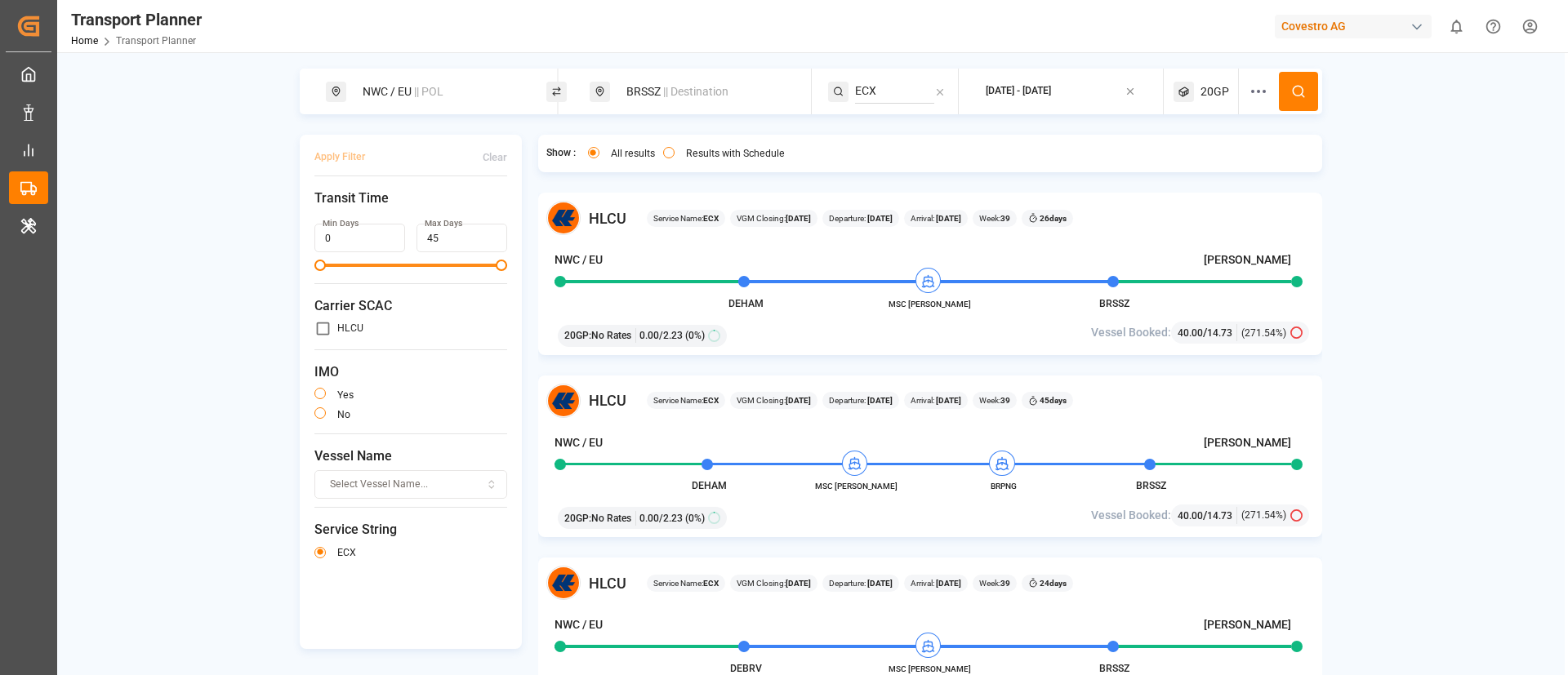
click at [689, 89] on span "|| Destination" at bounding box center [696, 92] width 65 height 13
click at [662, 205] on input "BRSSZ" at bounding box center [688, 210] width 164 height 24
paste input "INNSA"
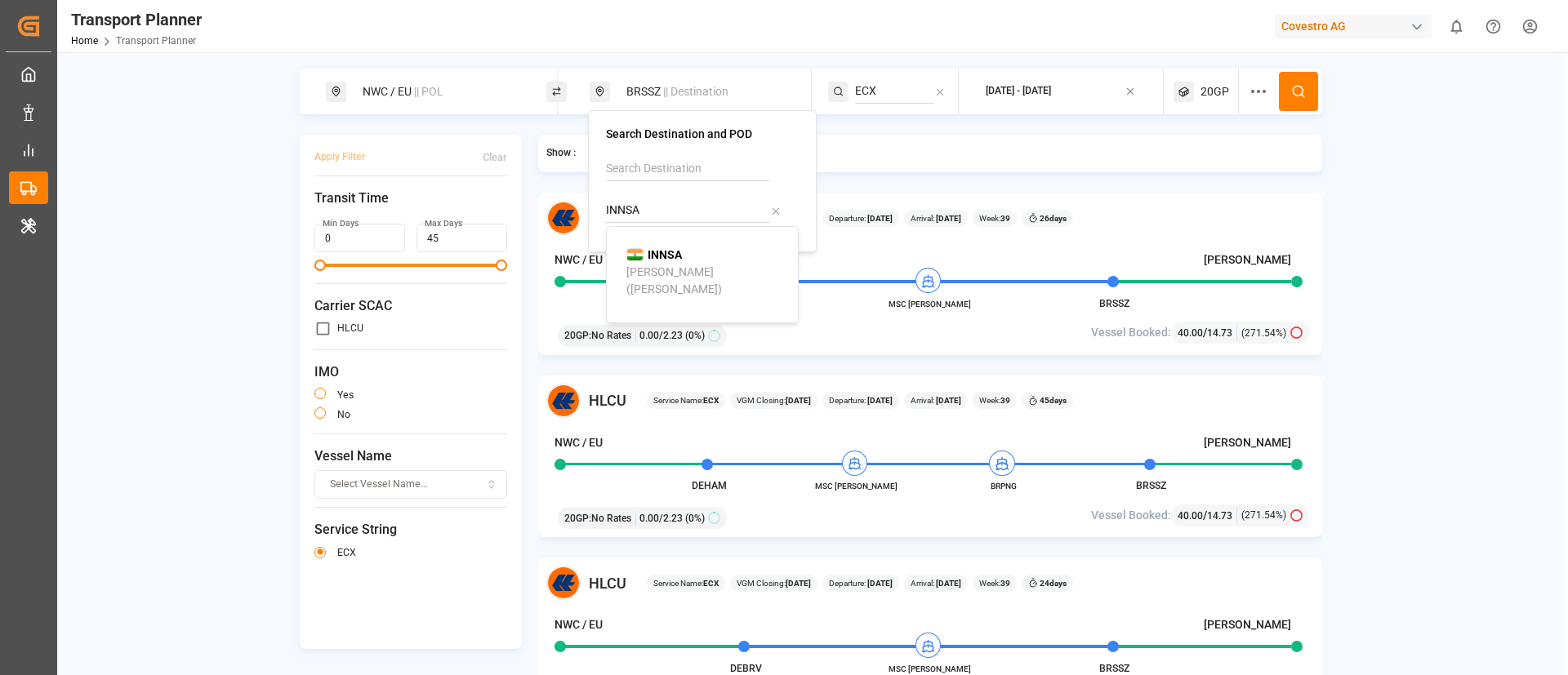
type input "INNSA"
click at [639, 263] on div "Jawaharlal Nehru (Nhava Sheva)" at bounding box center [705, 280] width 158 height 34
click at [889, 79] on input "ECX" at bounding box center [894, 91] width 79 height 24
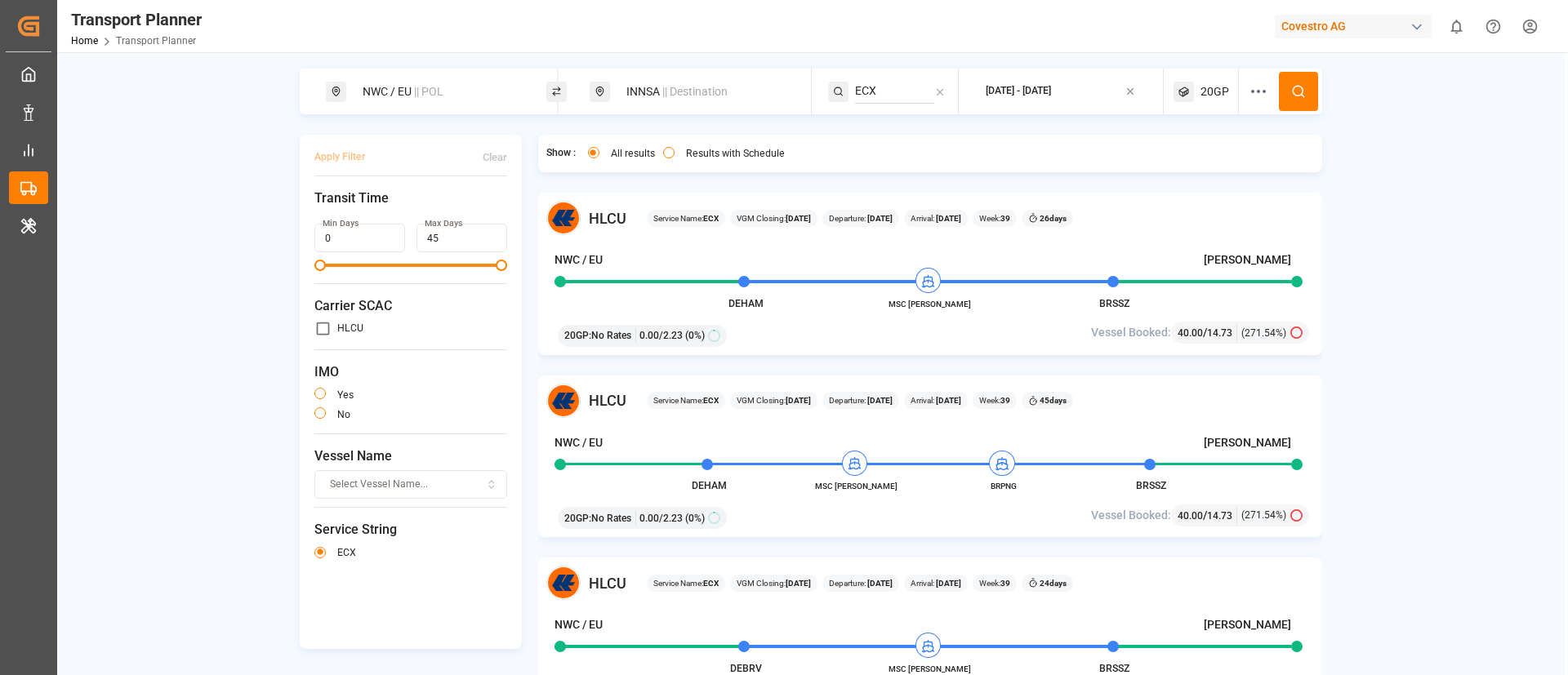
click at [882, 88] on input "ECX" at bounding box center [894, 91] width 79 height 24
paste input "IO"
type input "IOX"
click at [886, 136] on span "IOX" at bounding box center [884, 136] width 18 height 13
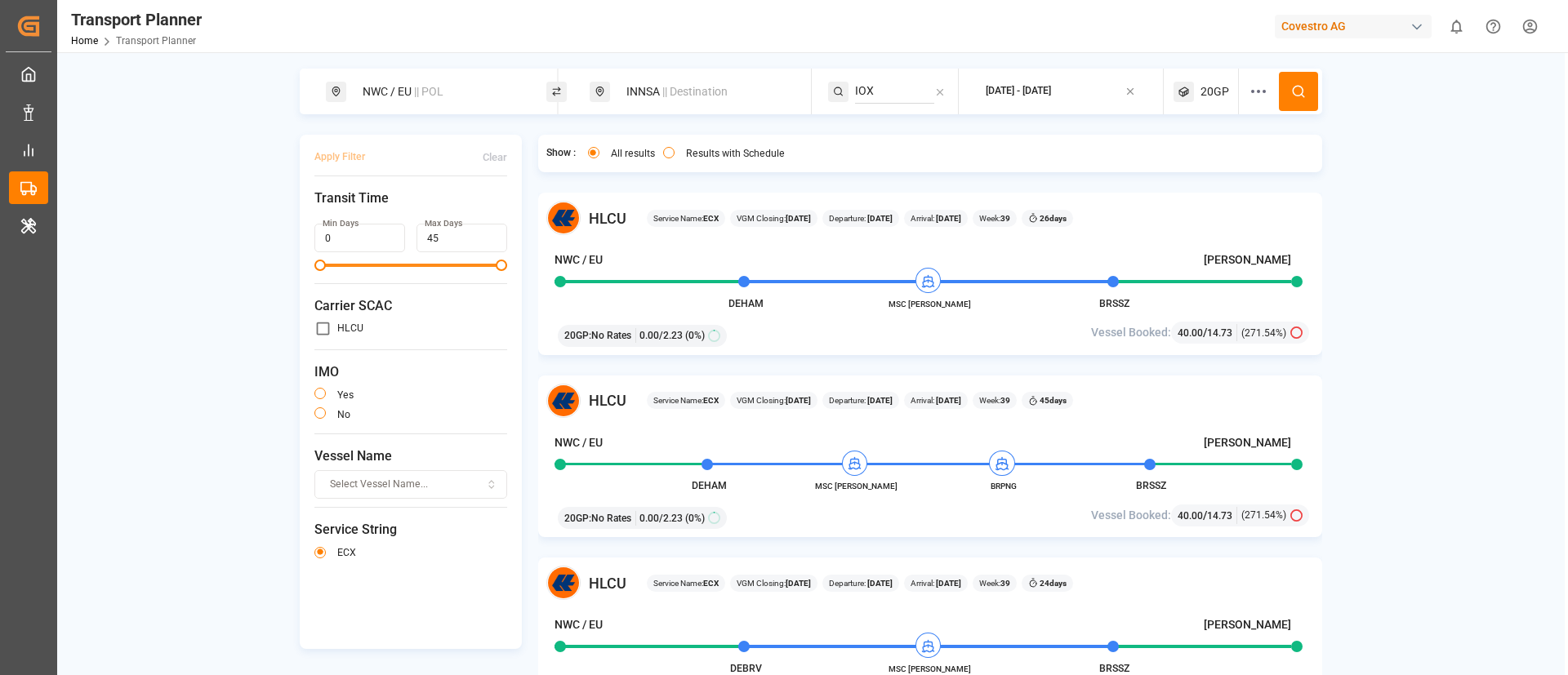
click at [1304, 86] on button at bounding box center [1299, 91] width 39 height 39
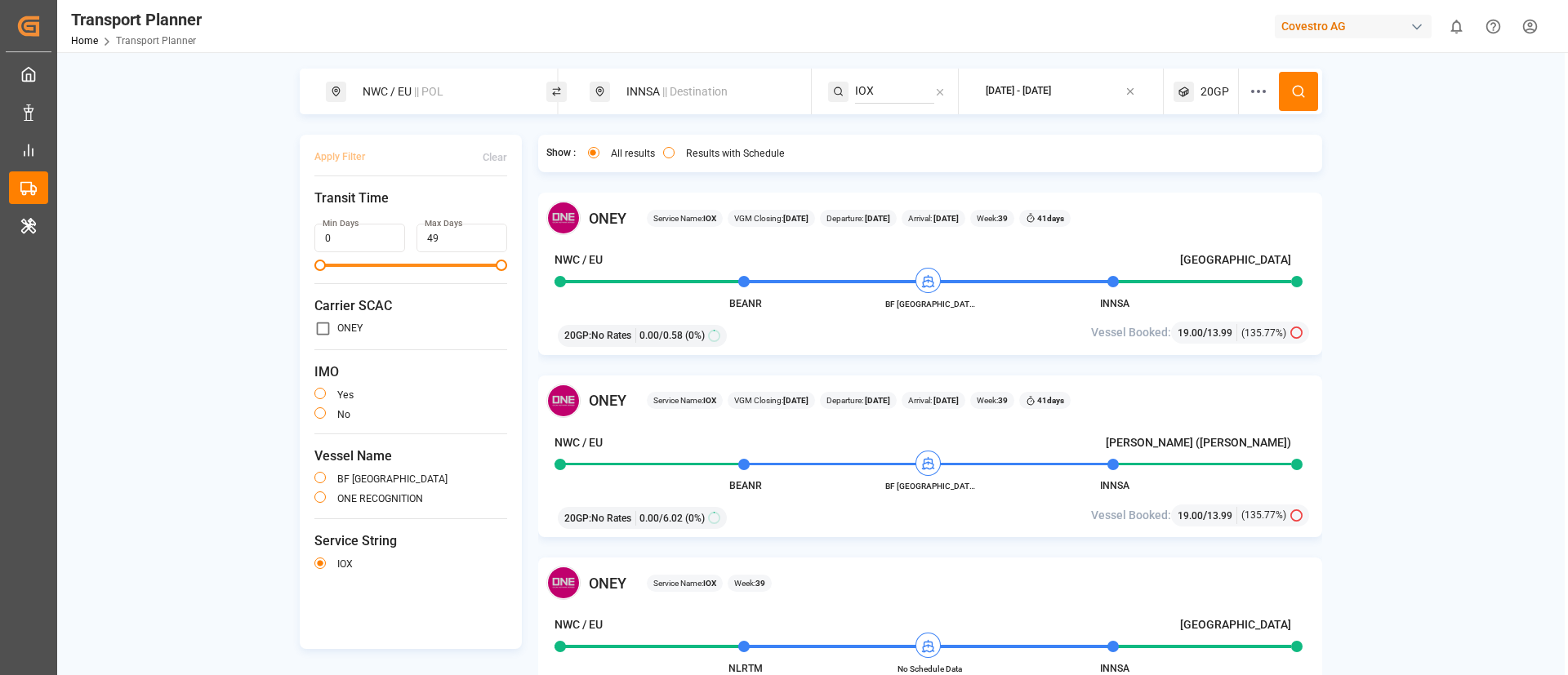
click at [669, 93] on span "|| Destination" at bounding box center [695, 92] width 65 height 13
click at [669, 209] on input "INNSA" at bounding box center [688, 210] width 164 height 24
paste input "USCHT"
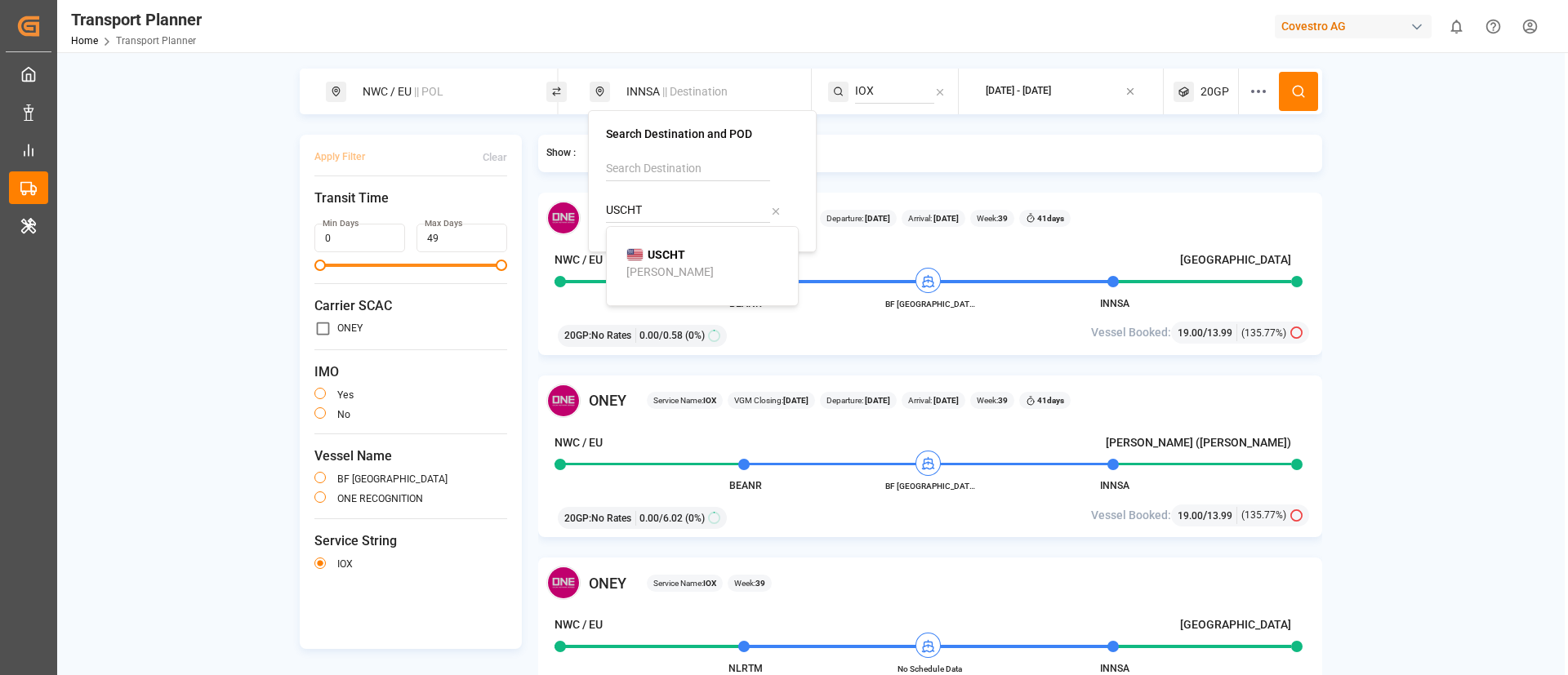
type input "USCHT"
click at [648, 263] on div "Chester" at bounding box center [670, 272] width 87 height 18
click at [877, 95] on input "IOX" at bounding box center [894, 91] width 79 height 24
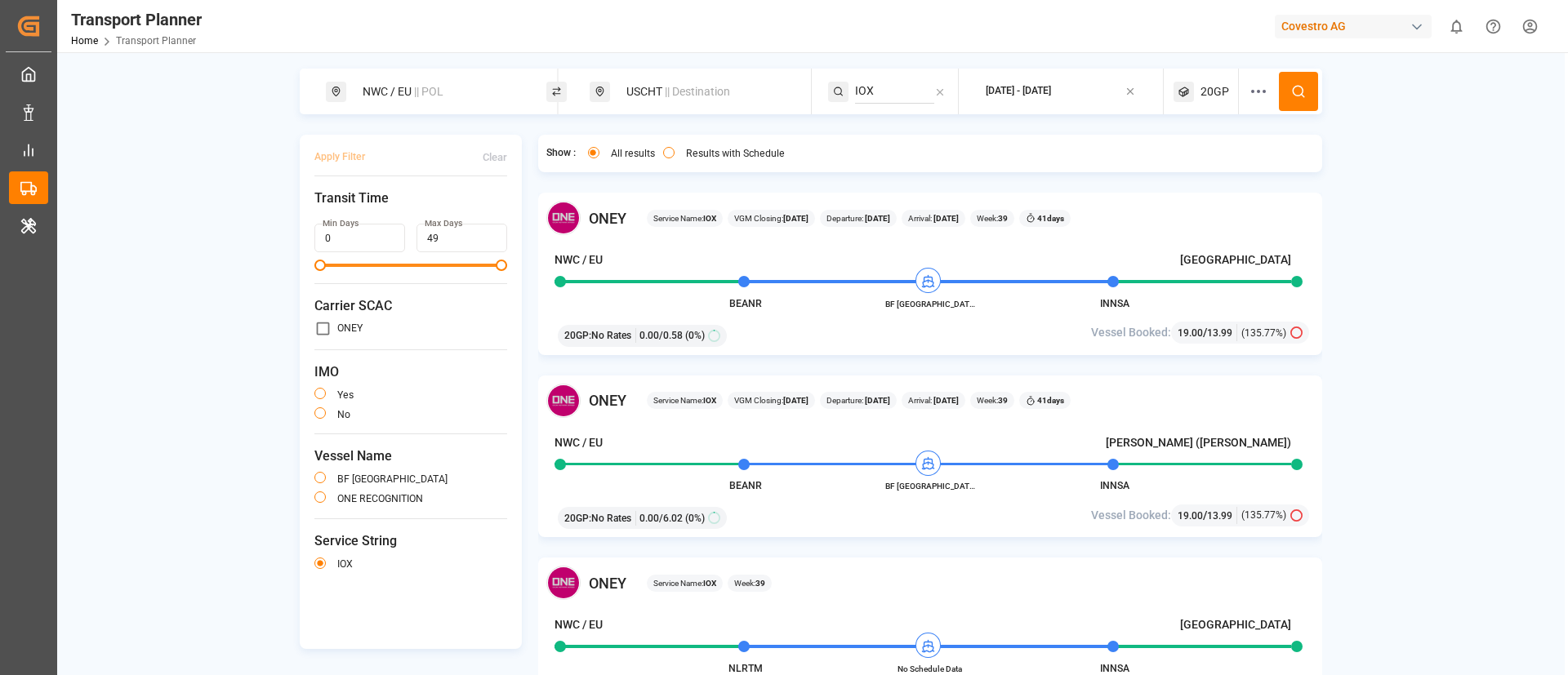
click at [877, 95] on input "IOX" at bounding box center [894, 91] width 79 height 24
paste input "TAT"
type input "TAT"
click at [876, 129] on span "TAT" at bounding box center [884, 136] width 18 height 13
click at [1291, 87] on icon at bounding box center [1299, 92] width 15 height 15
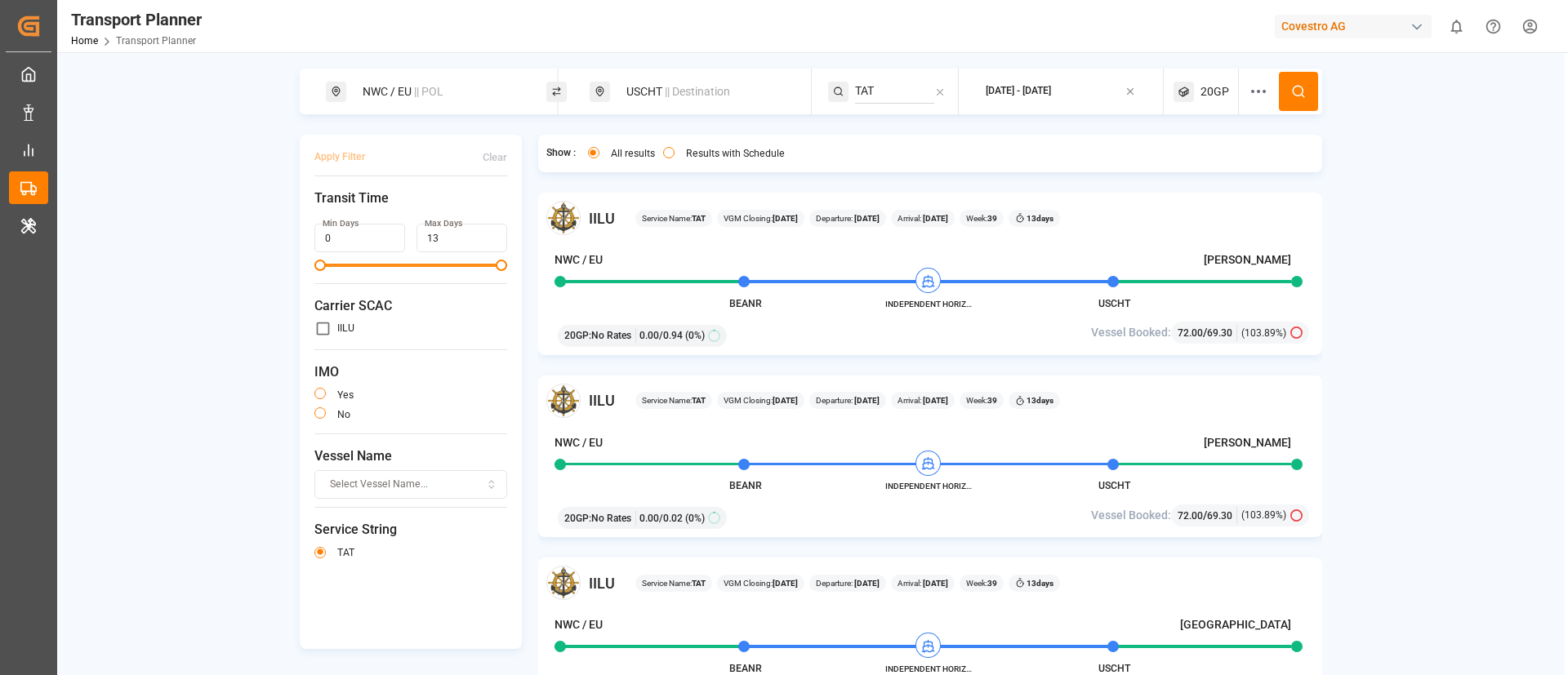
click at [695, 86] on span "|| Destination" at bounding box center [698, 92] width 65 height 13
click at [654, 202] on input "USCHT" at bounding box center [688, 210] width 164 height 24
paste input "CNSHA"
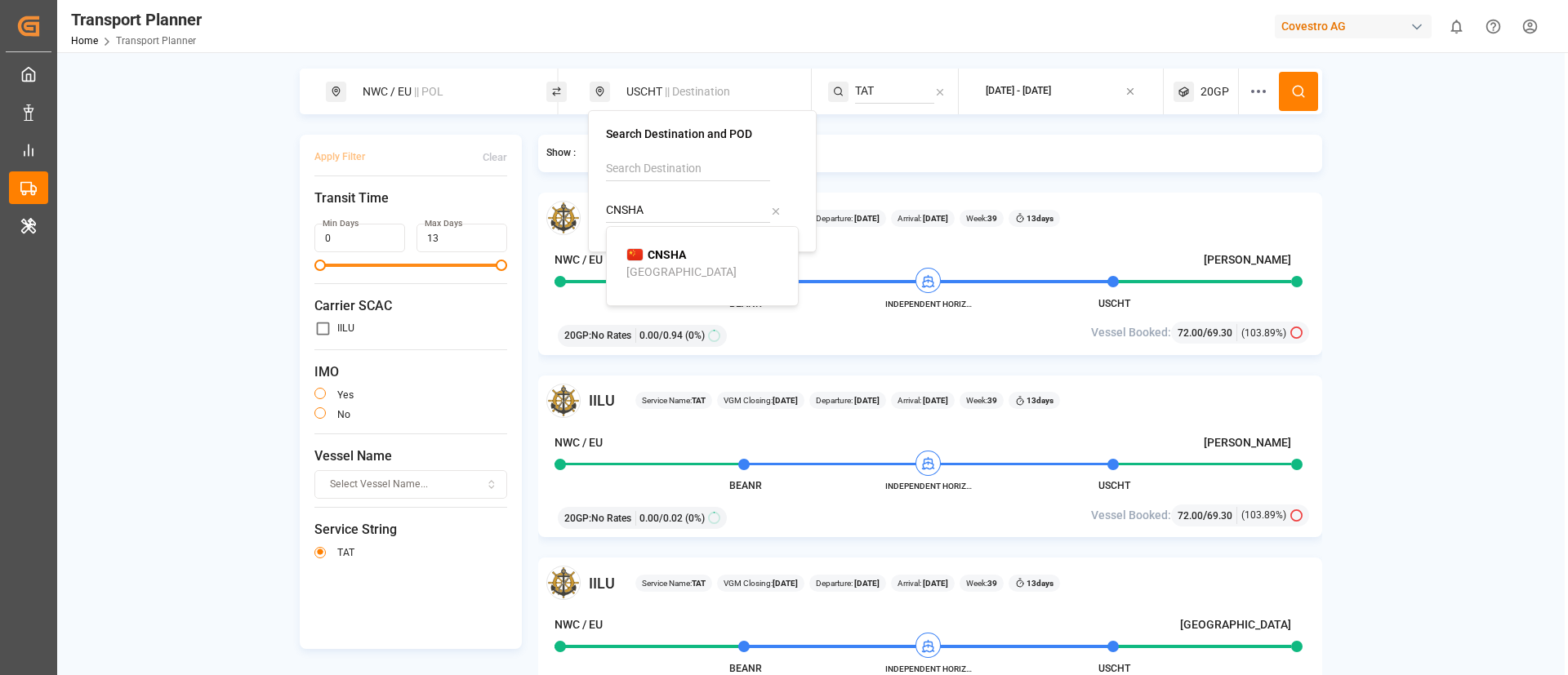
type input "CNSHA"
click at [651, 259] on b "CNSHA" at bounding box center [667, 255] width 38 height 13
click at [876, 86] on input "TAT" at bounding box center [894, 91] width 79 height 24
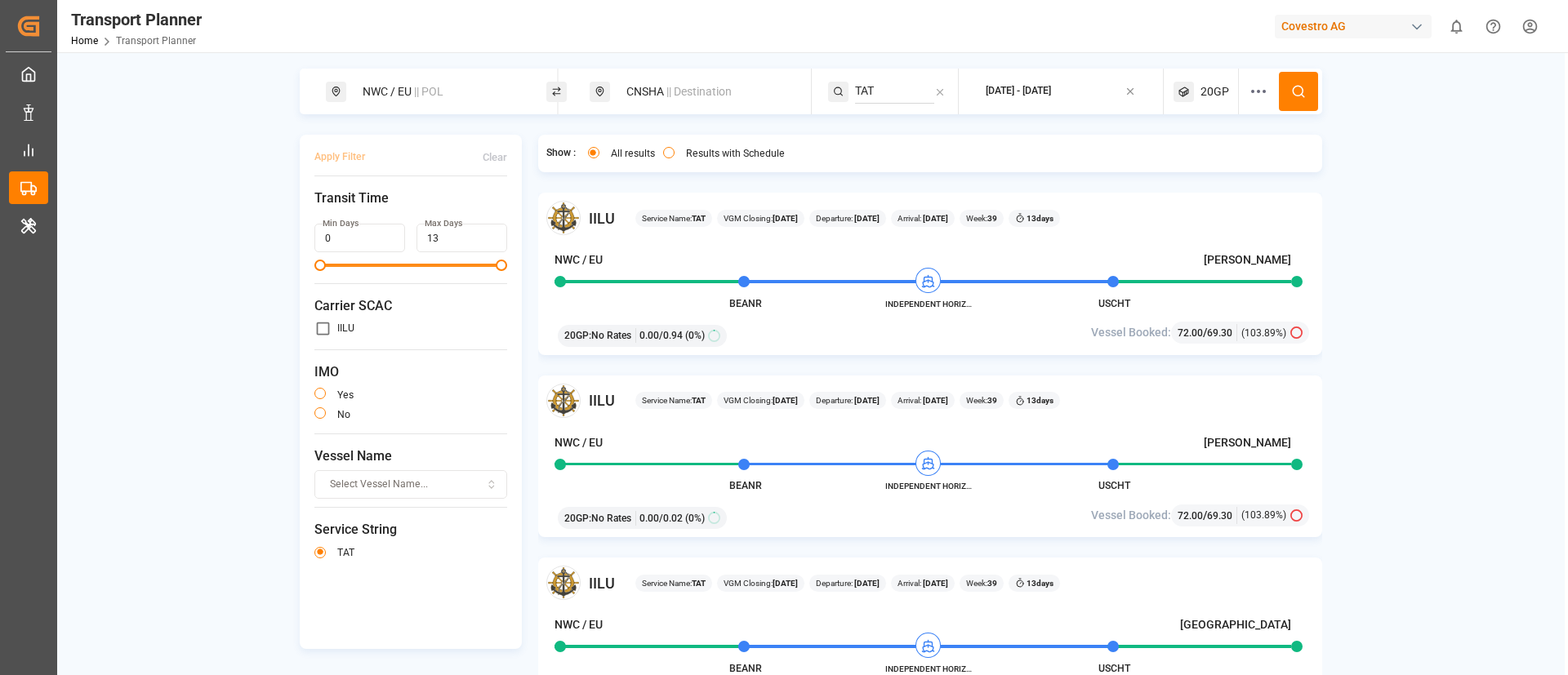
paste input "NE2"
type input "NE2"
click at [887, 132] on span "NE2" at bounding box center [885, 136] width 21 height 13
click at [1293, 80] on button at bounding box center [1299, 91] width 39 height 39
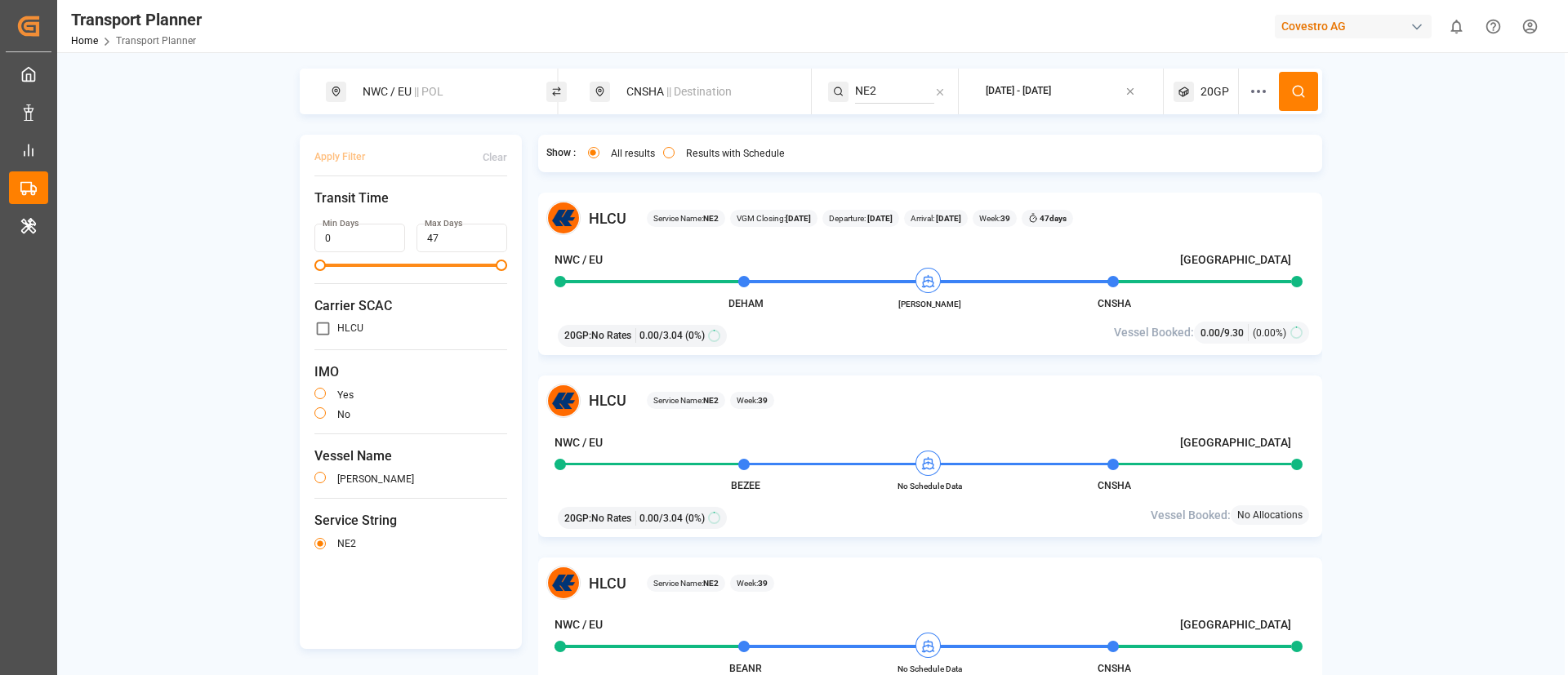
click at [689, 86] on span "|| Destination" at bounding box center [699, 92] width 65 height 13
click at [666, 214] on input "CNSHA" at bounding box center [688, 210] width 164 height 24
paste input "INNS"
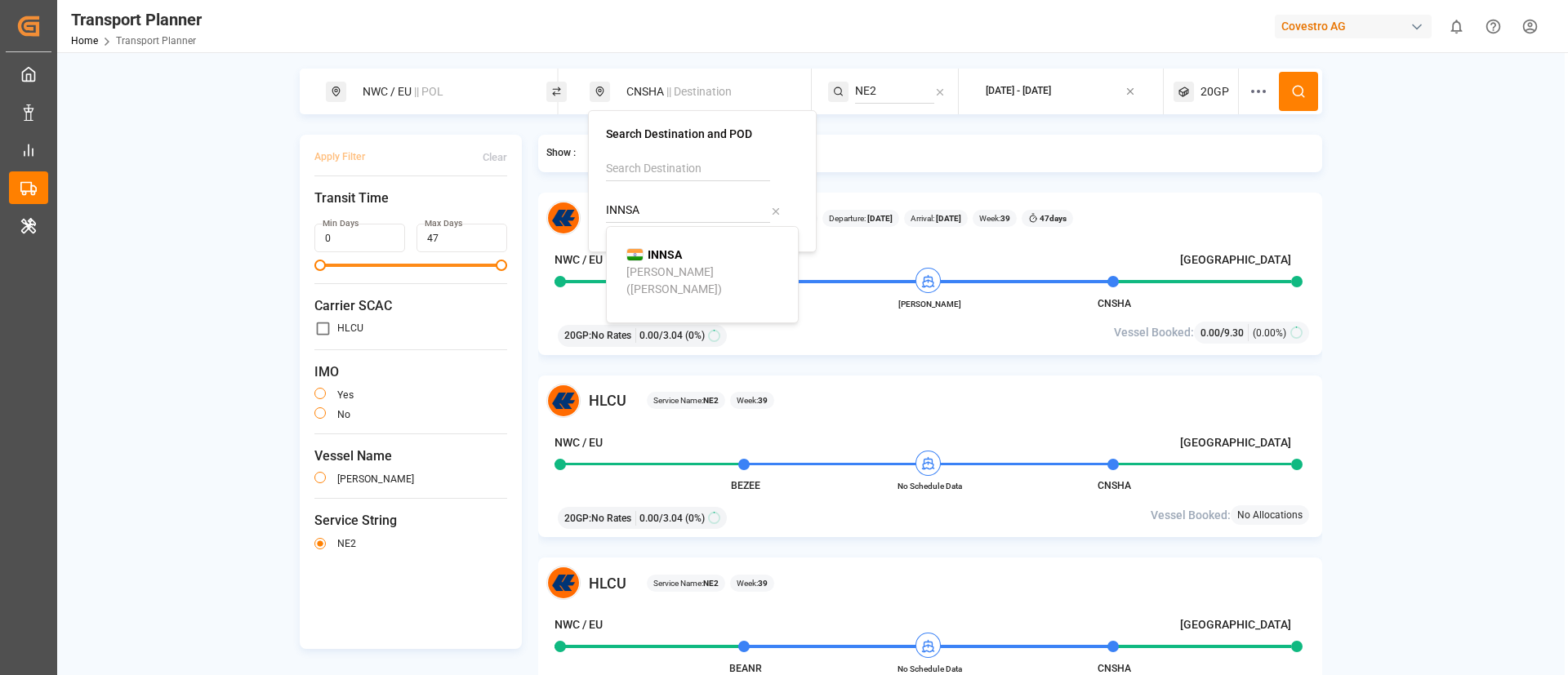
type input "INNSA"
click at [652, 252] on b "INNSA" at bounding box center [664, 255] width 34 height 13
click at [883, 76] on div "NE2" at bounding box center [894, 91] width 131 height 46
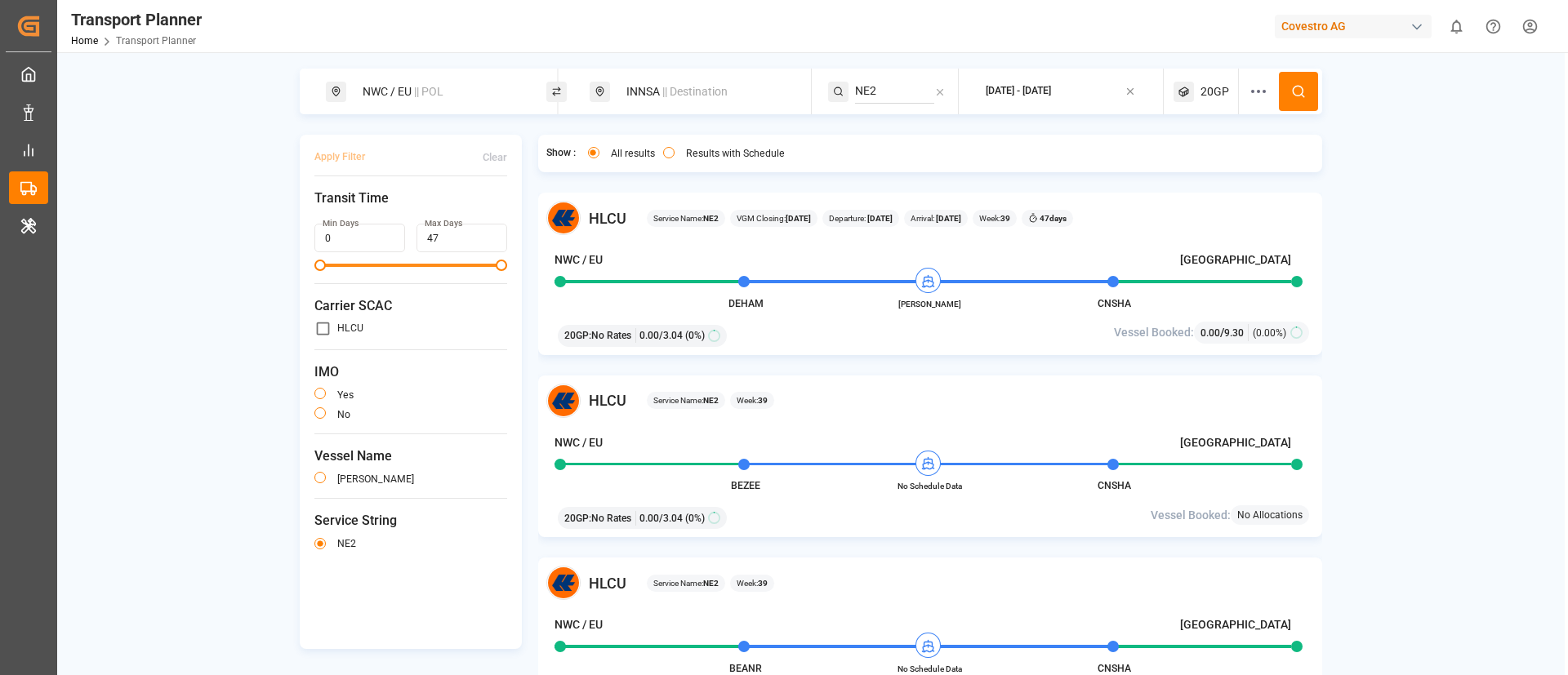
click at [883, 85] on input "NE2" at bounding box center [894, 91] width 79 height 24
paste input "IOS"
type input "IOS"
click at [895, 130] on div "IOS" at bounding box center [954, 136] width 158 height 18
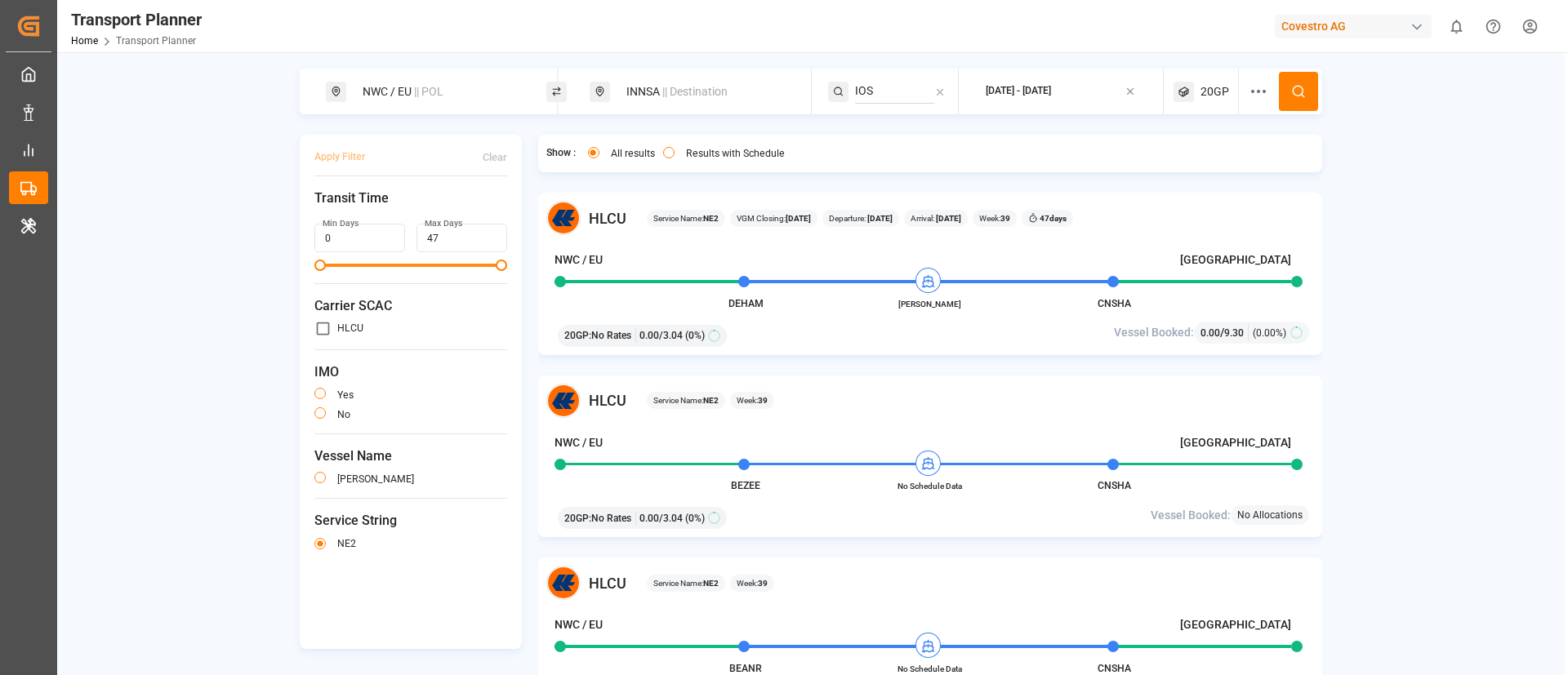
click at [1288, 95] on button at bounding box center [1299, 91] width 39 height 39
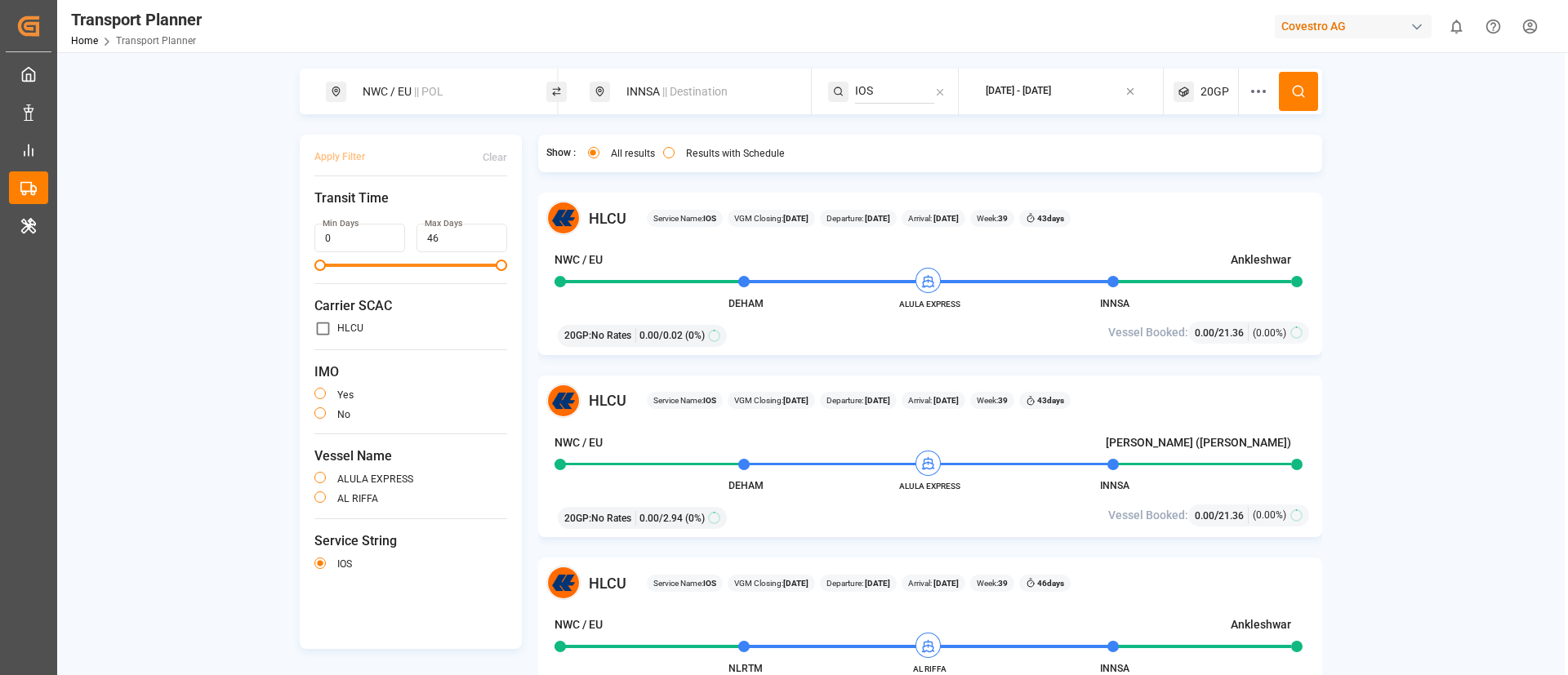
click at [671, 98] on span "|| Destination" at bounding box center [695, 92] width 65 height 13
click at [660, 215] on input "INNSA" at bounding box center [688, 210] width 164 height 24
paste input "ZADUR"
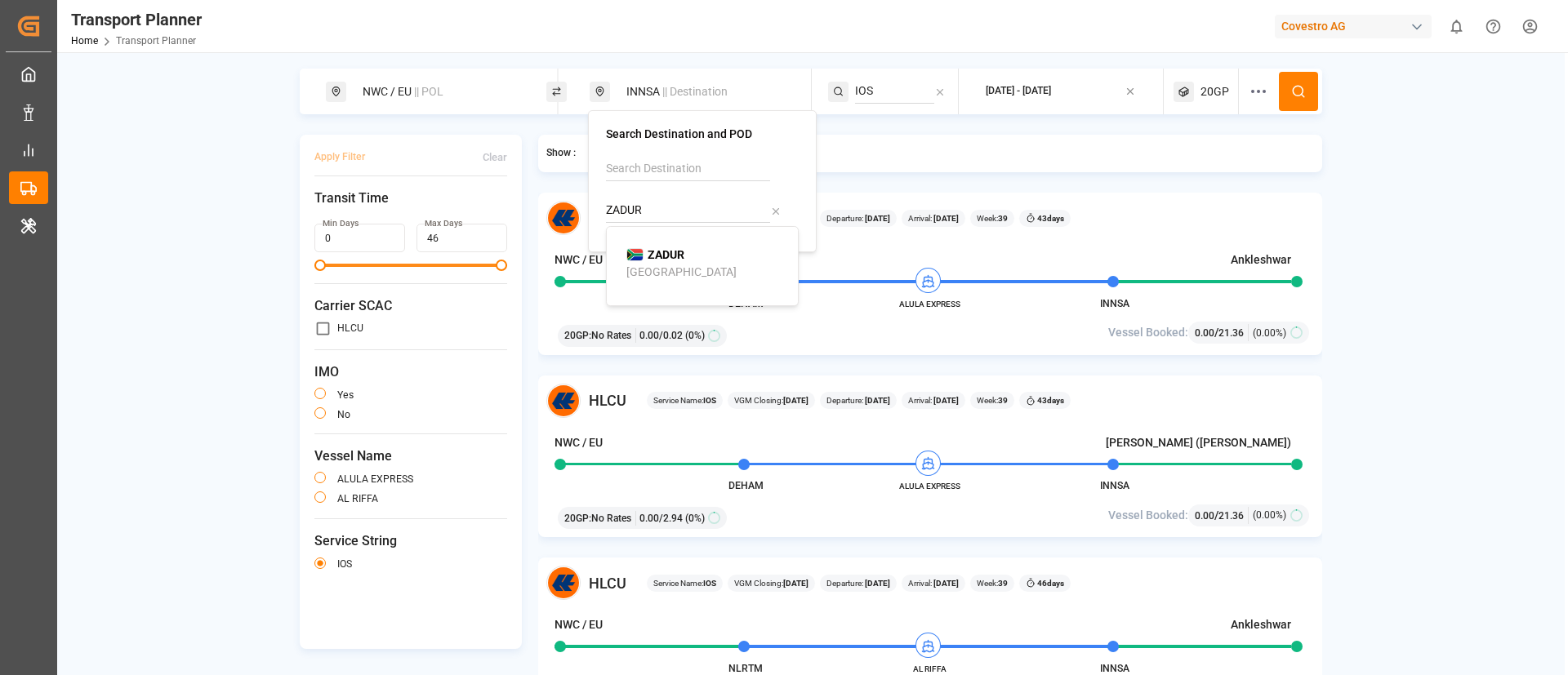
type input "ZADUR"
click at [664, 250] on b "ZADUR" at bounding box center [666, 255] width 37 height 13
click at [882, 90] on input "IOS" at bounding box center [894, 91] width 79 height 24
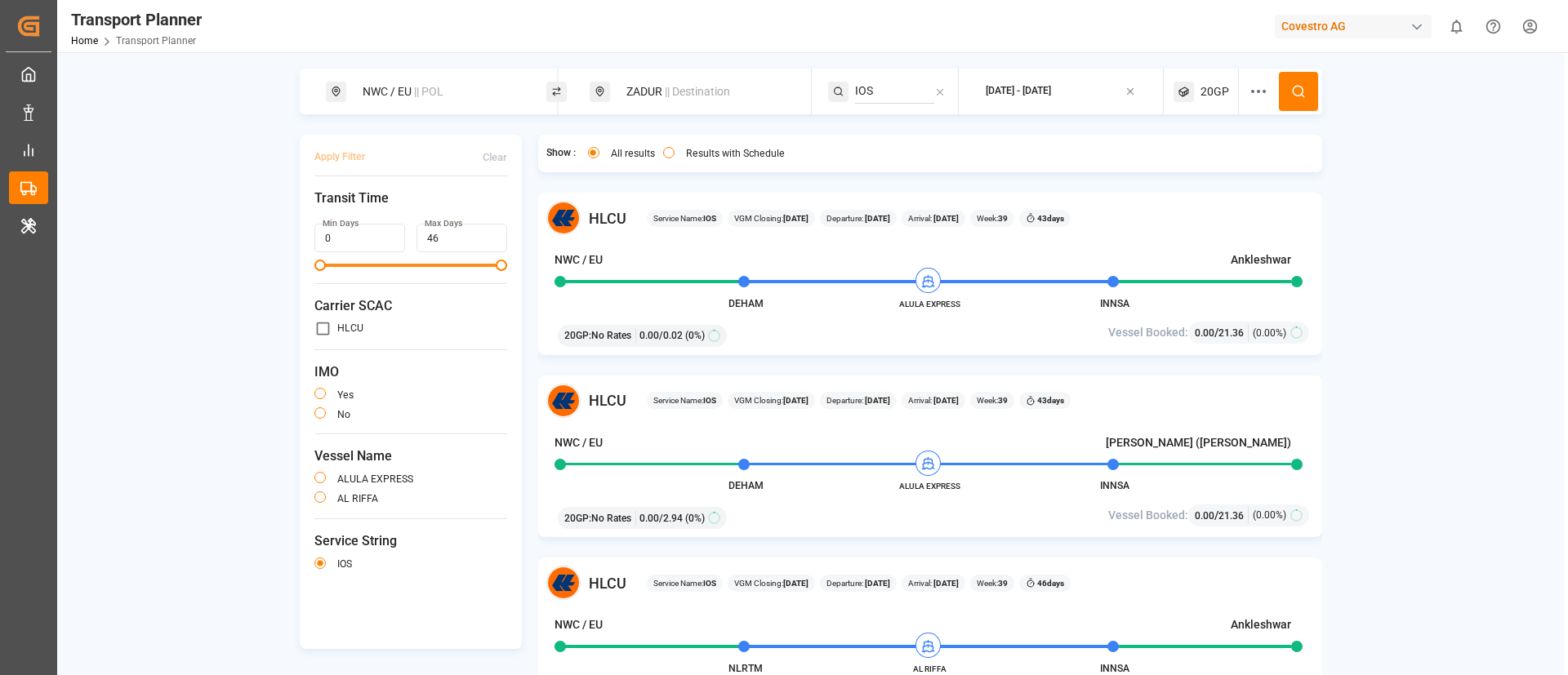
click at [882, 90] on input "IOS" at bounding box center [894, 91] width 79 height 24
paste input "LUX"
type input "LUX"
click at [896, 125] on li "LUX" at bounding box center [955, 136] width 185 height 30
click at [879, 143] on div "LUX" at bounding box center [954, 136] width 158 height 18
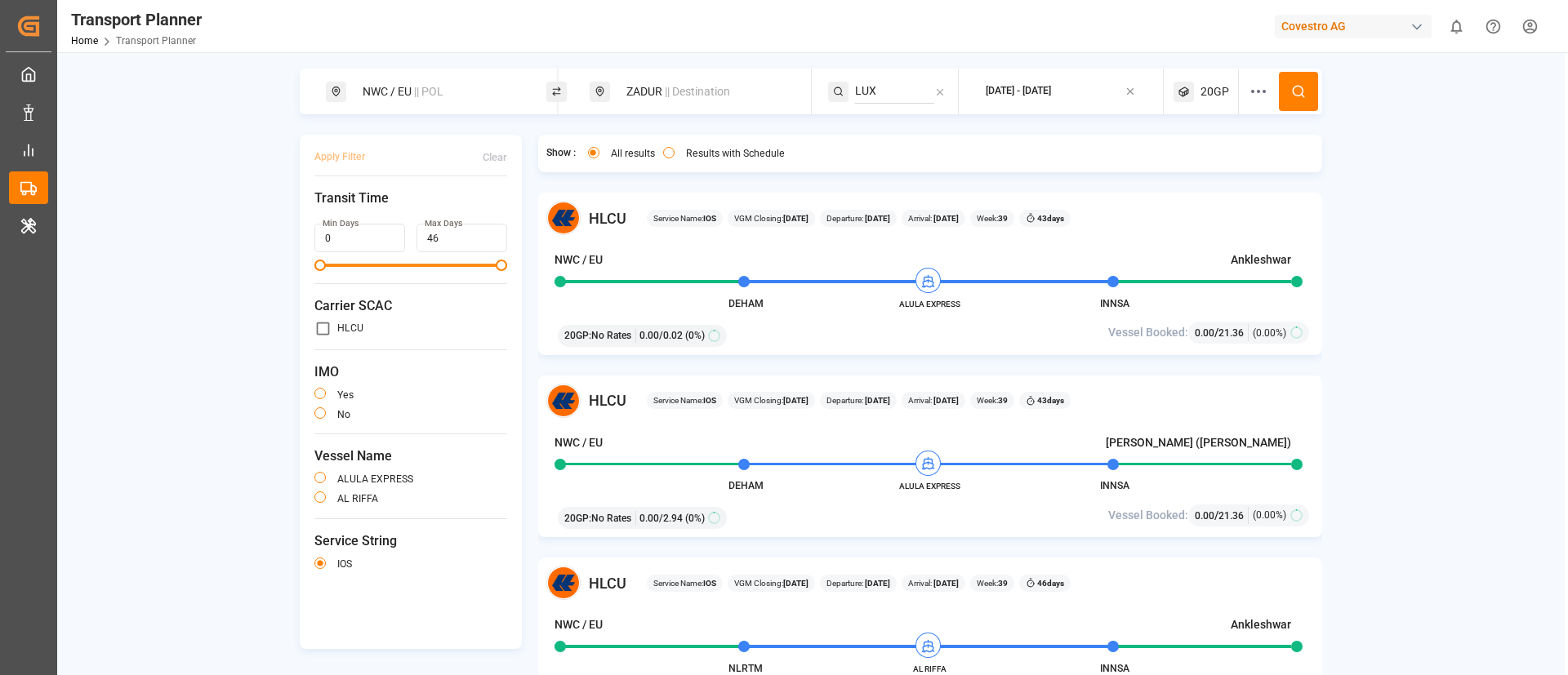
click at [1293, 91] on icon at bounding box center [1299, 92] width 15 height 15
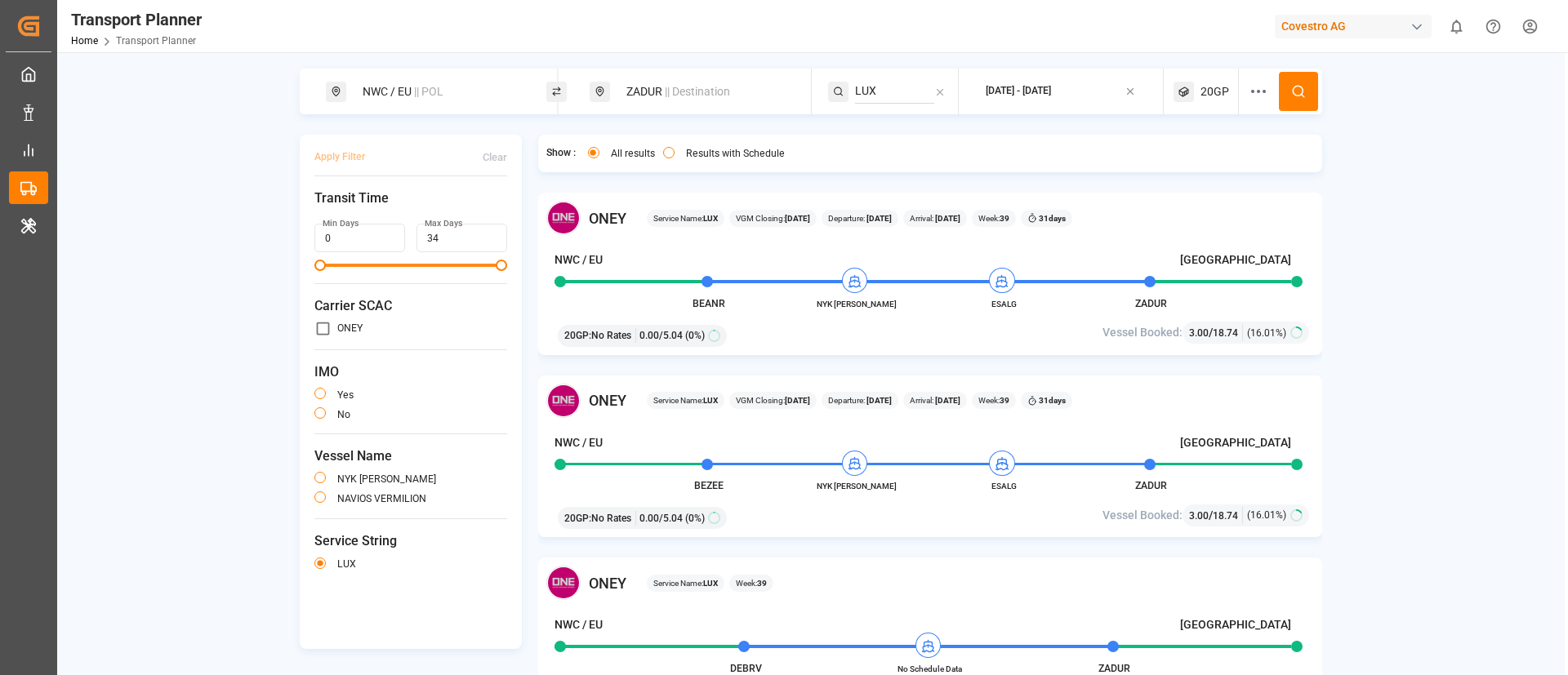
click at [677, 90] on span "|| Destination" at bounding box center [698, 92] width 65 height 13
click at [656, 206] on input "ZADUR" at bounding box center [688, 210] width 164 height 24
paste input "BRSSZ"
click at [656, 206] on input "BRSSZ" at bounding box center [688, 210] width 164 height 24
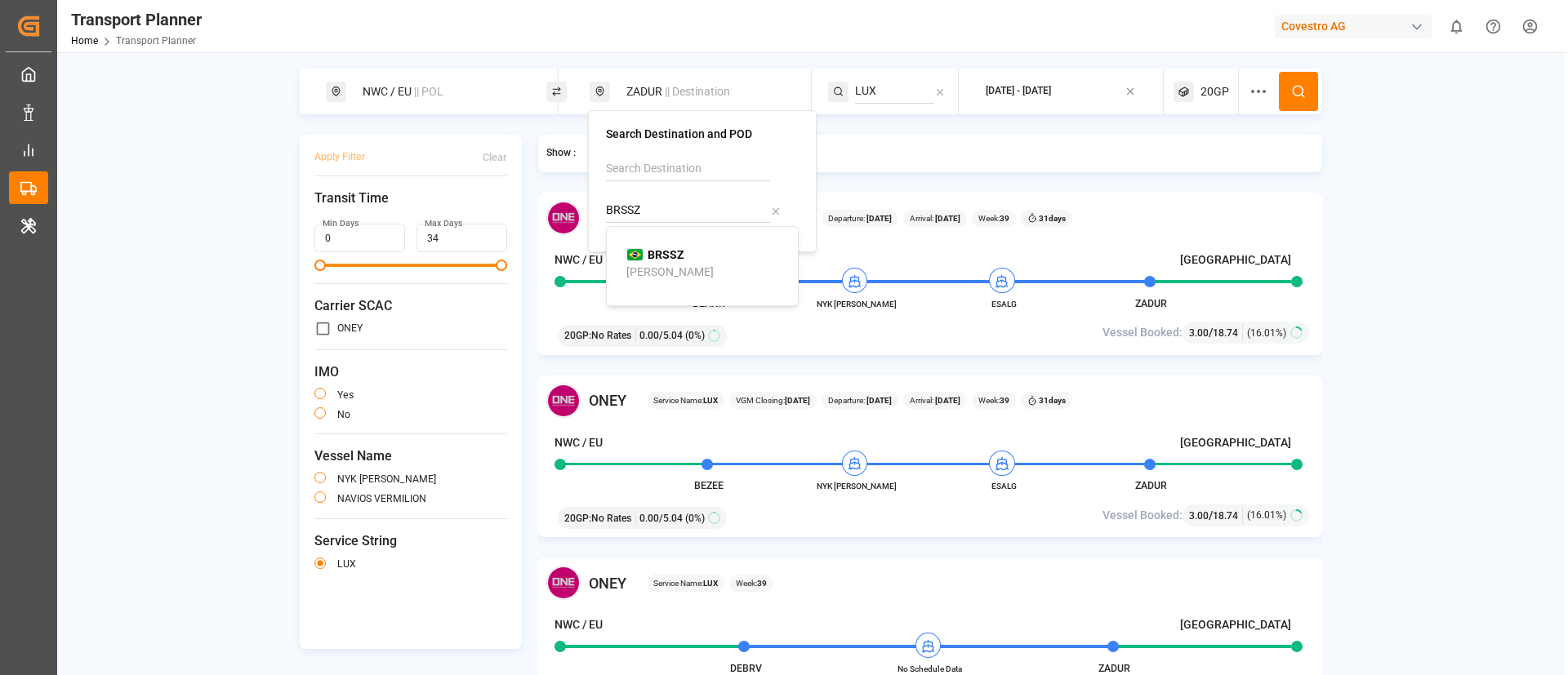
type input "BRSSZ"
click at [655, 258] on b "BRSSZ" at bounding box center [666, 255] width 37 height 13
click at [1294, 89] on icon at bounding box center [1299, 92] width 15 height 15
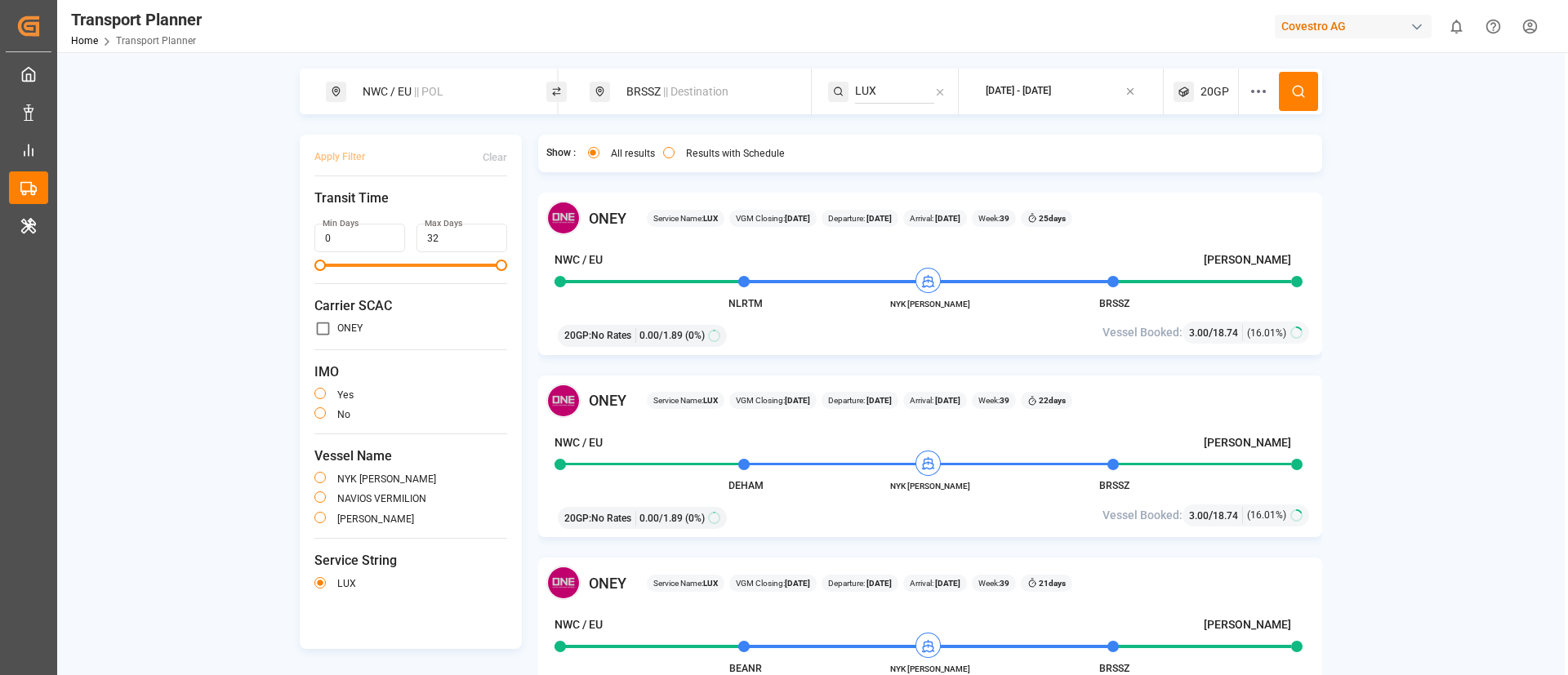
click at [714, 89] on span "|| Destination" at bounding box center [696, 92] width 65 height 13
click at [674, 211] on input "BRSSZ" at bounding box center [688, 210] width 164 height 24
paste input "USPHL"
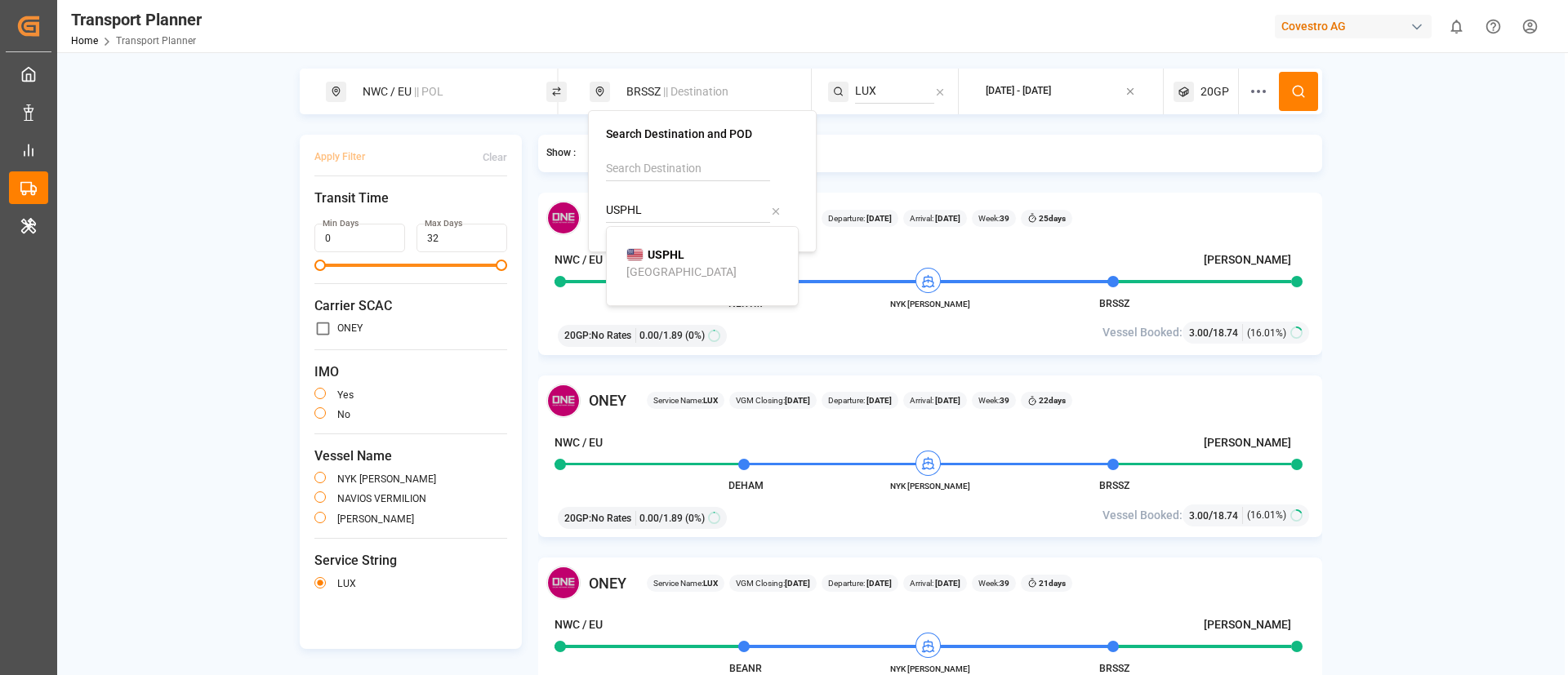
type input "USPHL"
click at [649, 252] on b "USPHL" at bounding box center [666, 255] width 37 height 13
click at [879, 94] on input "LUX" at bounding box center [894, 91] width 79 height 24
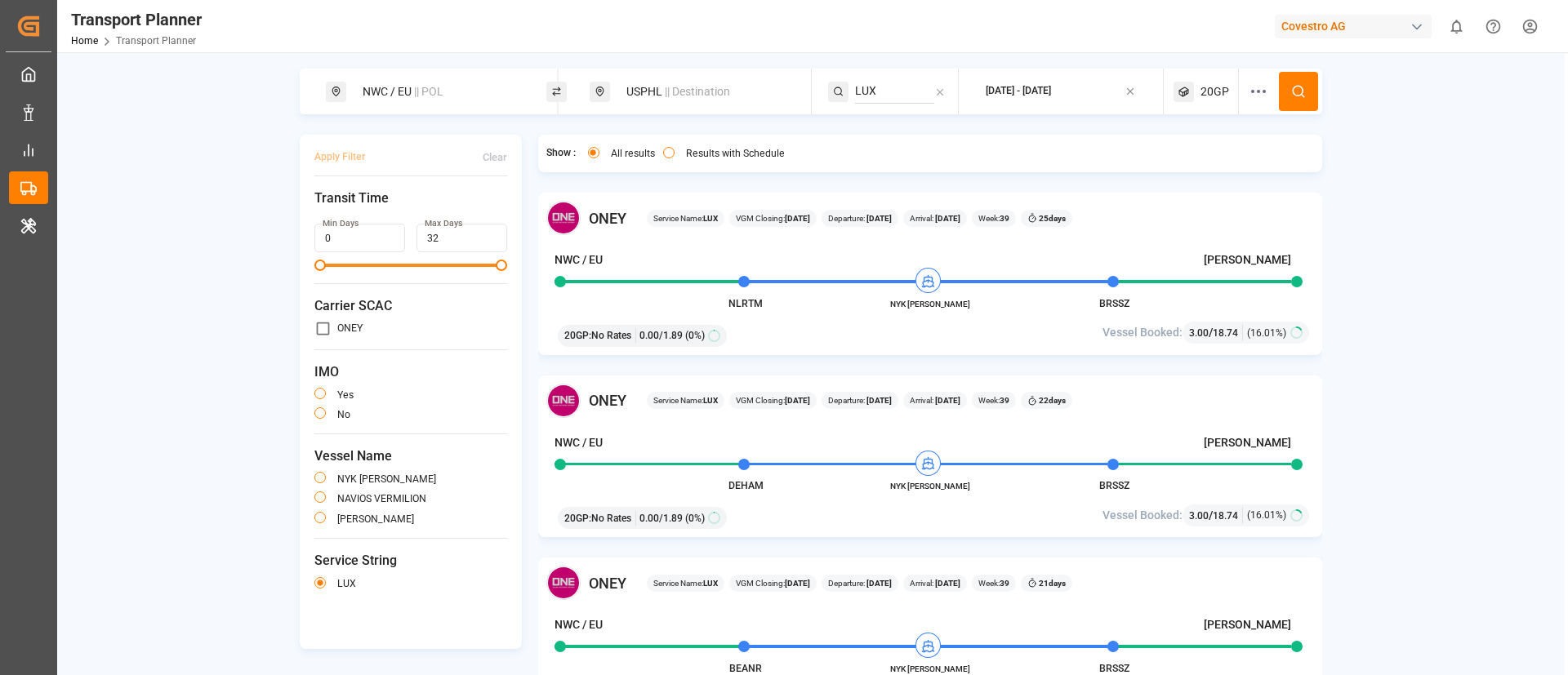
paste input "CES"
click at [879, 94] on input "CES" at bounding box center [894, 91] width 79 height 24
type input "CES"
click at [889, 136] on span "CES" at bounding box center [885, 136] width 20 height 13
click at [1291, 89] on icon at bounding box center [1299, 92] width 15 height 15
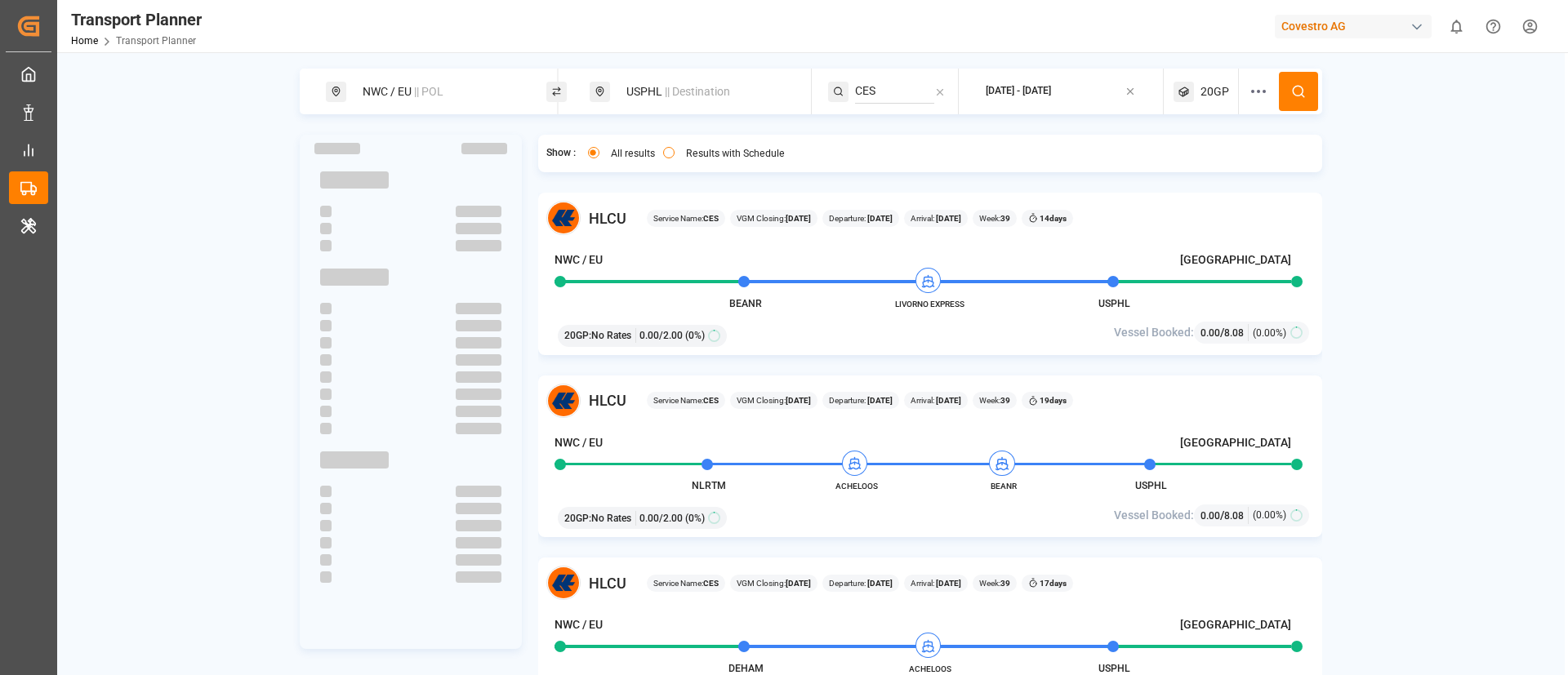
click at [674, 96] on span "|| Destination" at bounding box center [698, 92] width 65 height 13
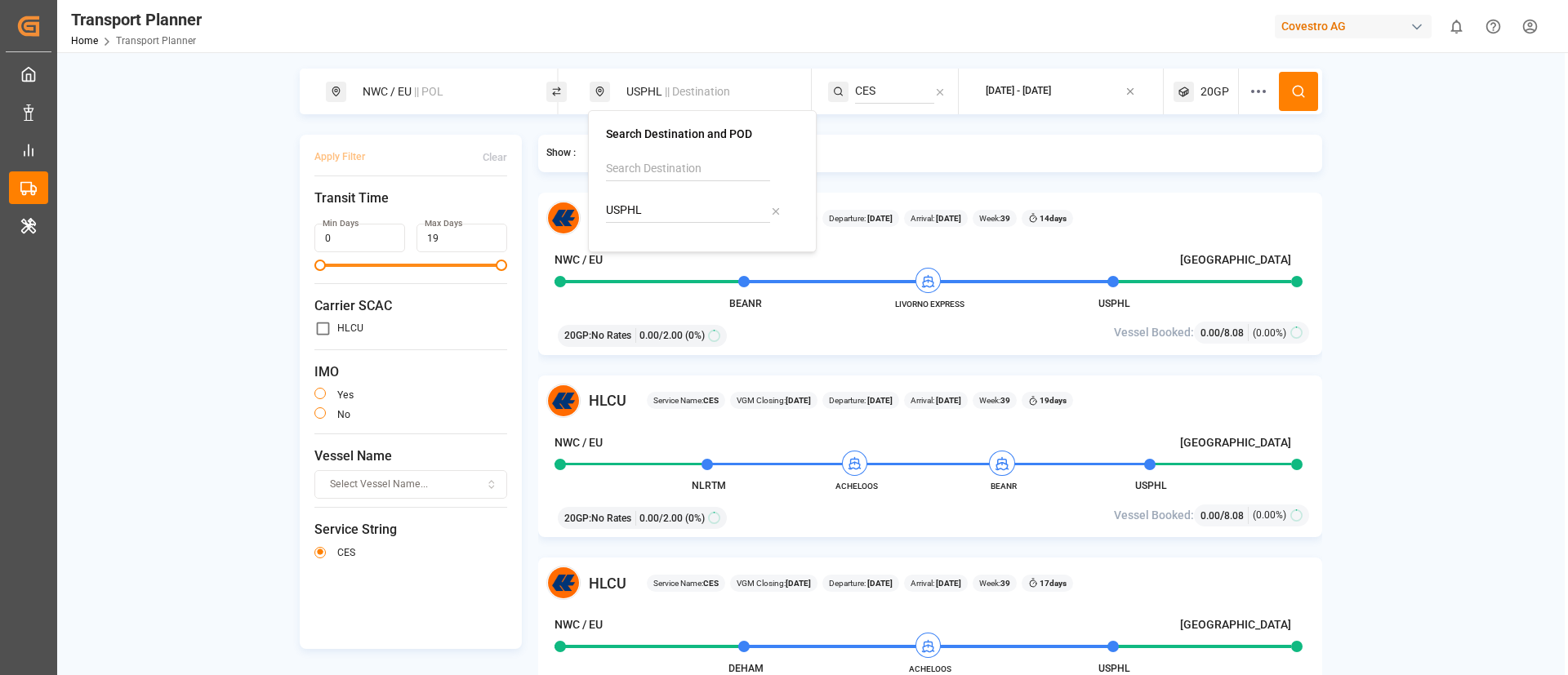
click at [659, 214] on input "USPHL" at bounding box center [688, 210] width 164 height 24
paste input "NYC"
type input "USNYC"
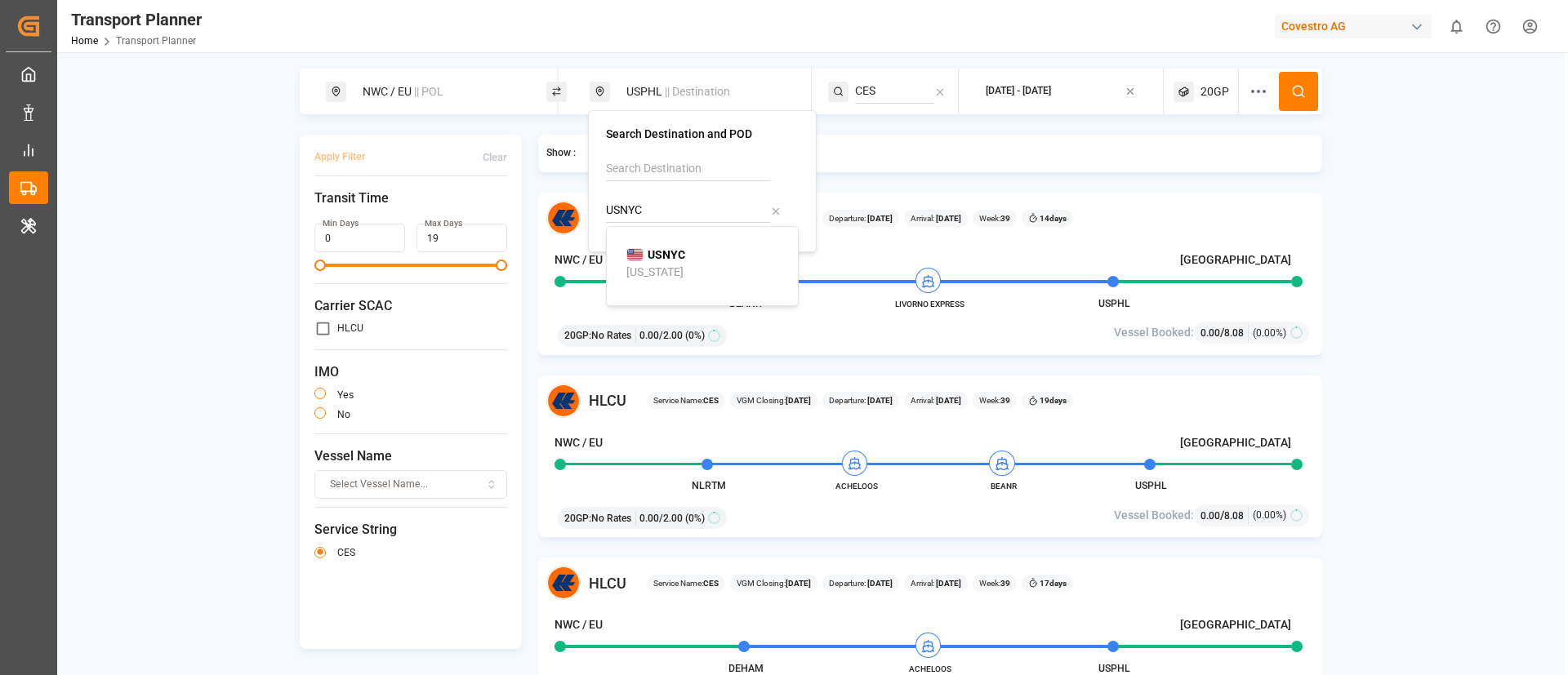
click at [653, 268] on div "New York" at bounding box center [655, 272] width 57 height 18
click at [889, 90] on input "CES" at bounding box center [894, 91] width 79 height 24
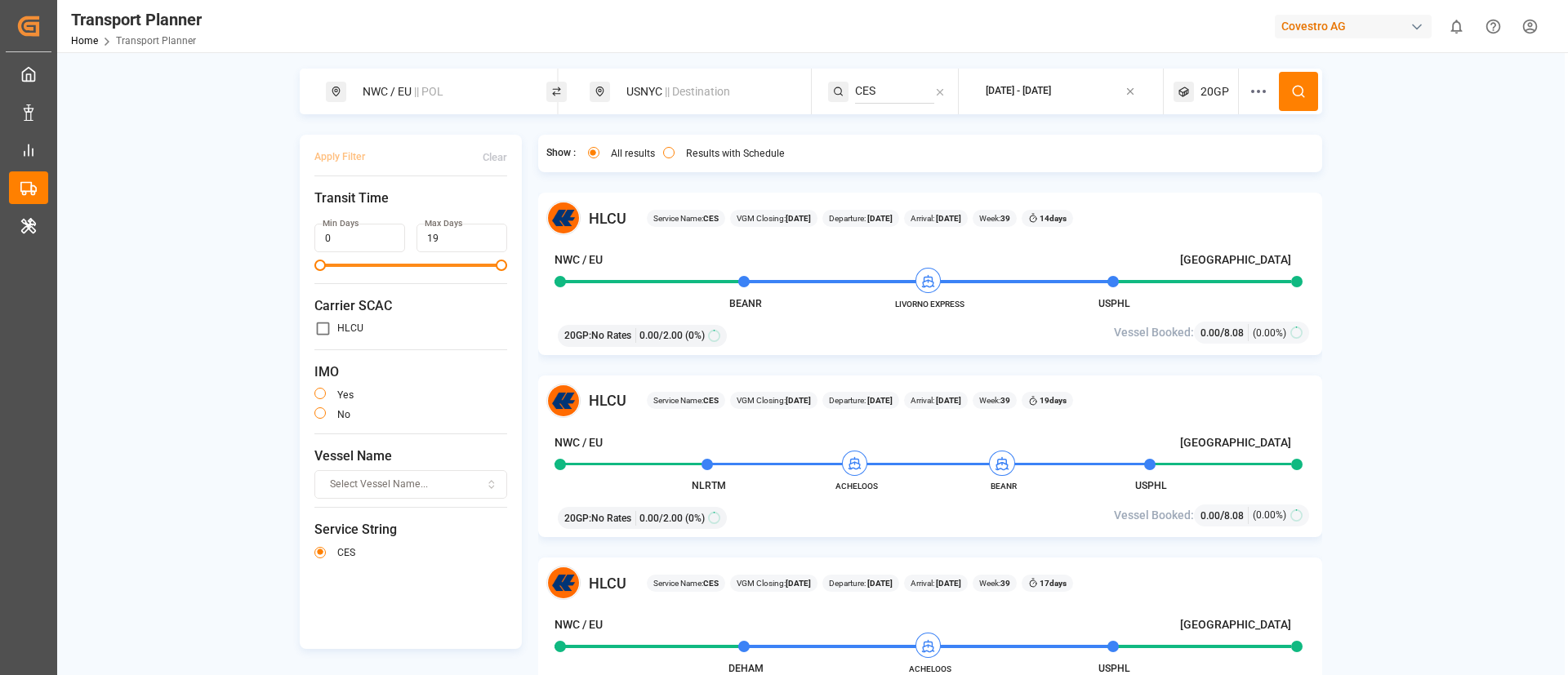
click at [889, 90] on input "CES" at bounding box center [894, 91] width 79 height 24
paste input "ATE1"
click at [889, 90] on input "CES" at bounding box center [894, 91] width 79 height 24
type input "ATE1"
click at [897, 130] on span "ATE1" at bounding box center [888, 136] width 26 height 13
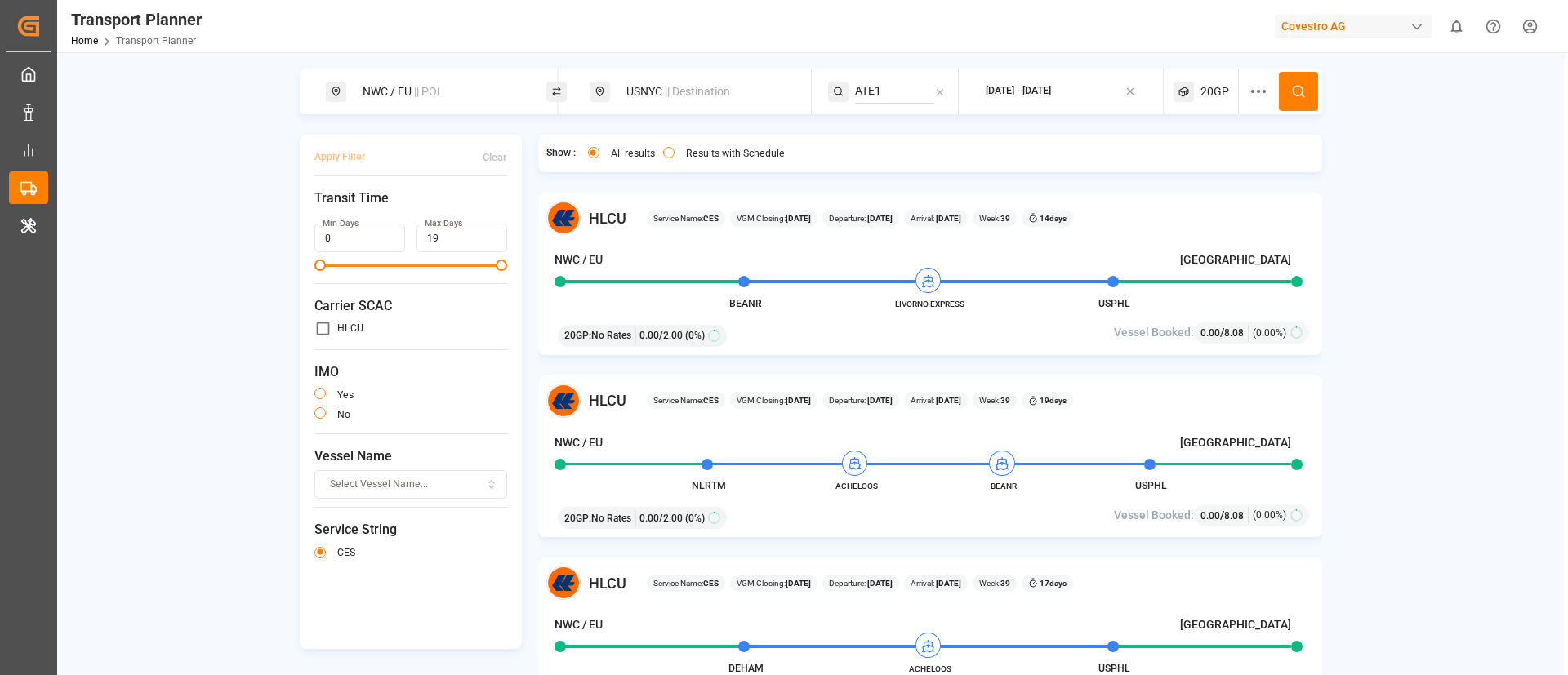
click at [1297, 82] on button at bounding box center [1299, 91] width 39 height 39
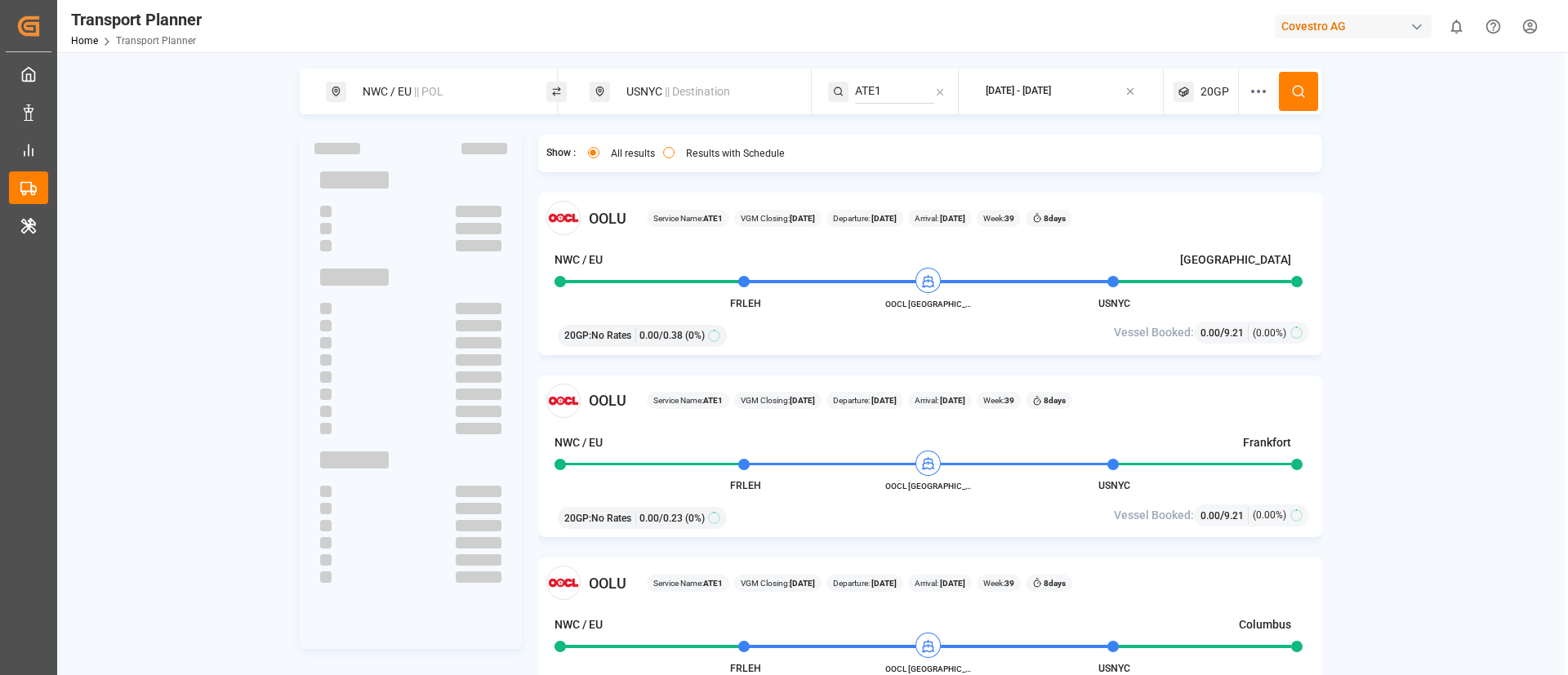
click at [714, 92] on span "|| Destination" at bounding box center [698, 92] width 65 height 13
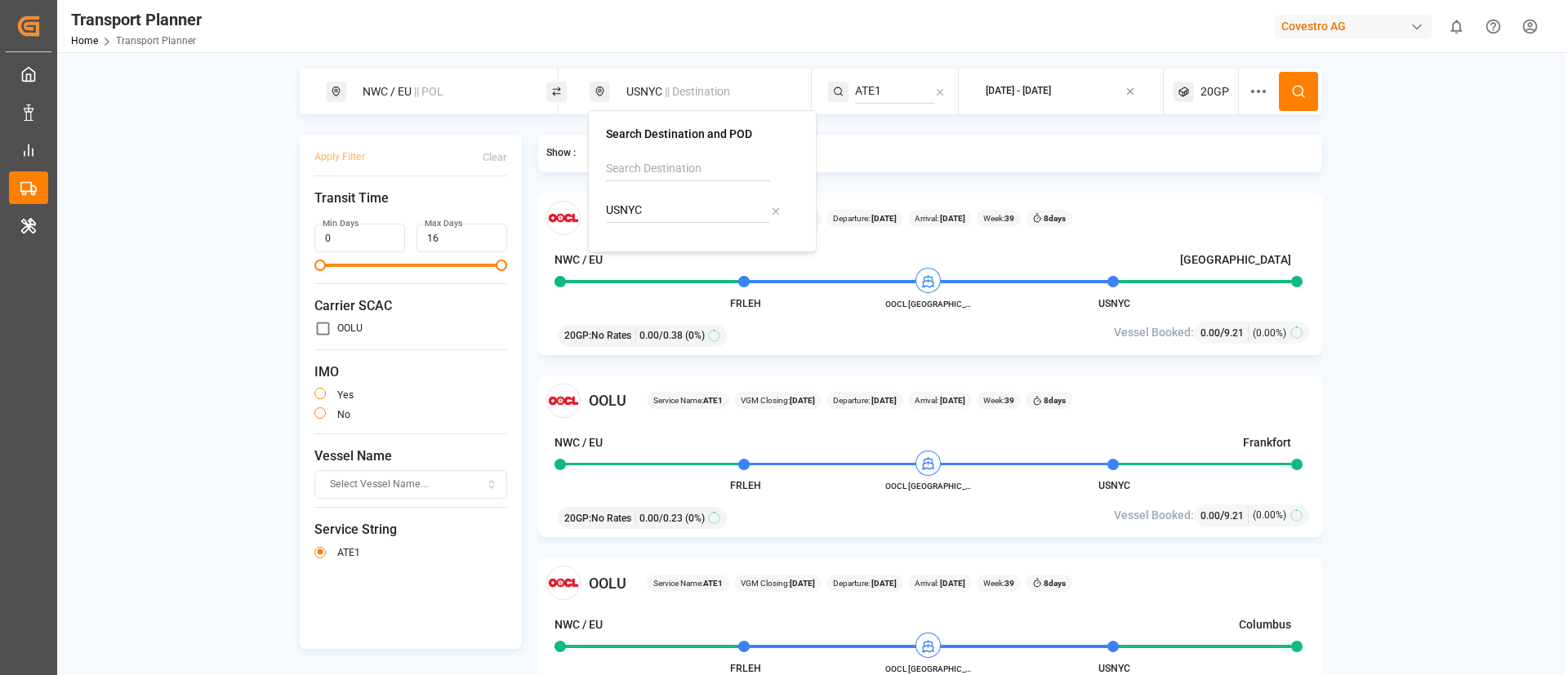
click at [655, 214] on input "USNYC" at bounding box center [688, 210] width 164 height 24
paste input "IDJKT"
type input "IDJKT"
click at [655, 259] on b "IDJKT" at bounding box center [664, 255] width 32 height 13
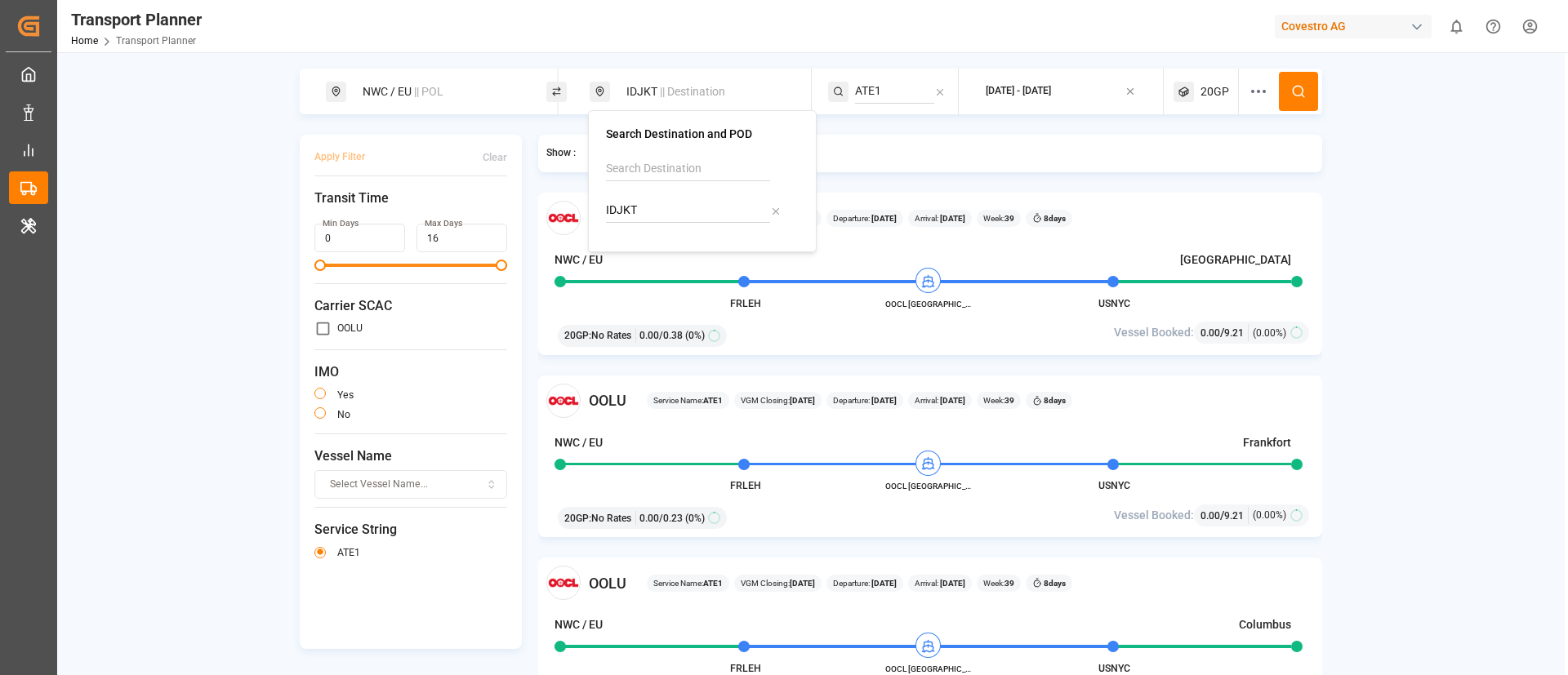
click at [869, 93] on input "ATE1" at bounding box center [894, 91] width 79 height 24
paste input "CEM"
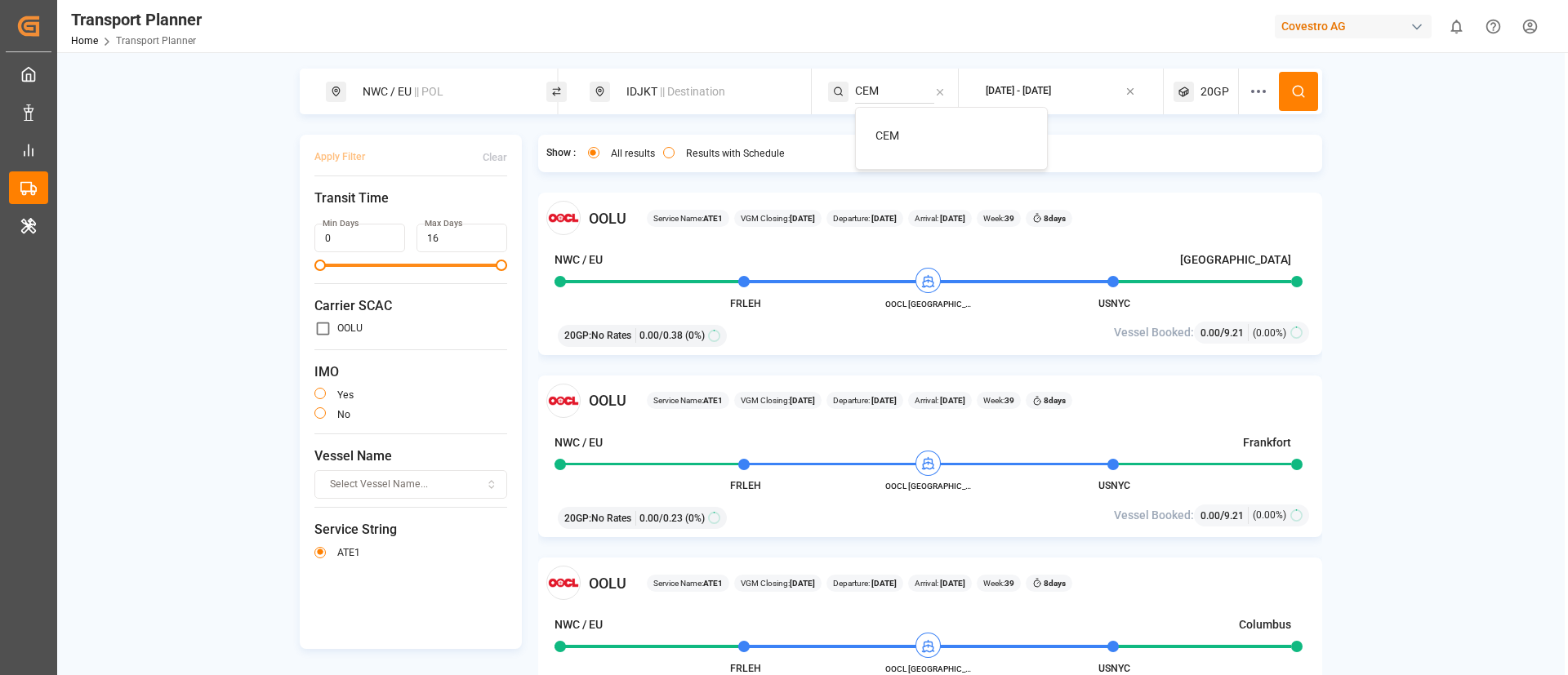
type input "CEM"
click at [886, 131] on span "CEM" at bounding box center [887, 136] width 23 height 13
click at [1292, 90] on icon at bounding box center [1299, 92] width 15 height 15
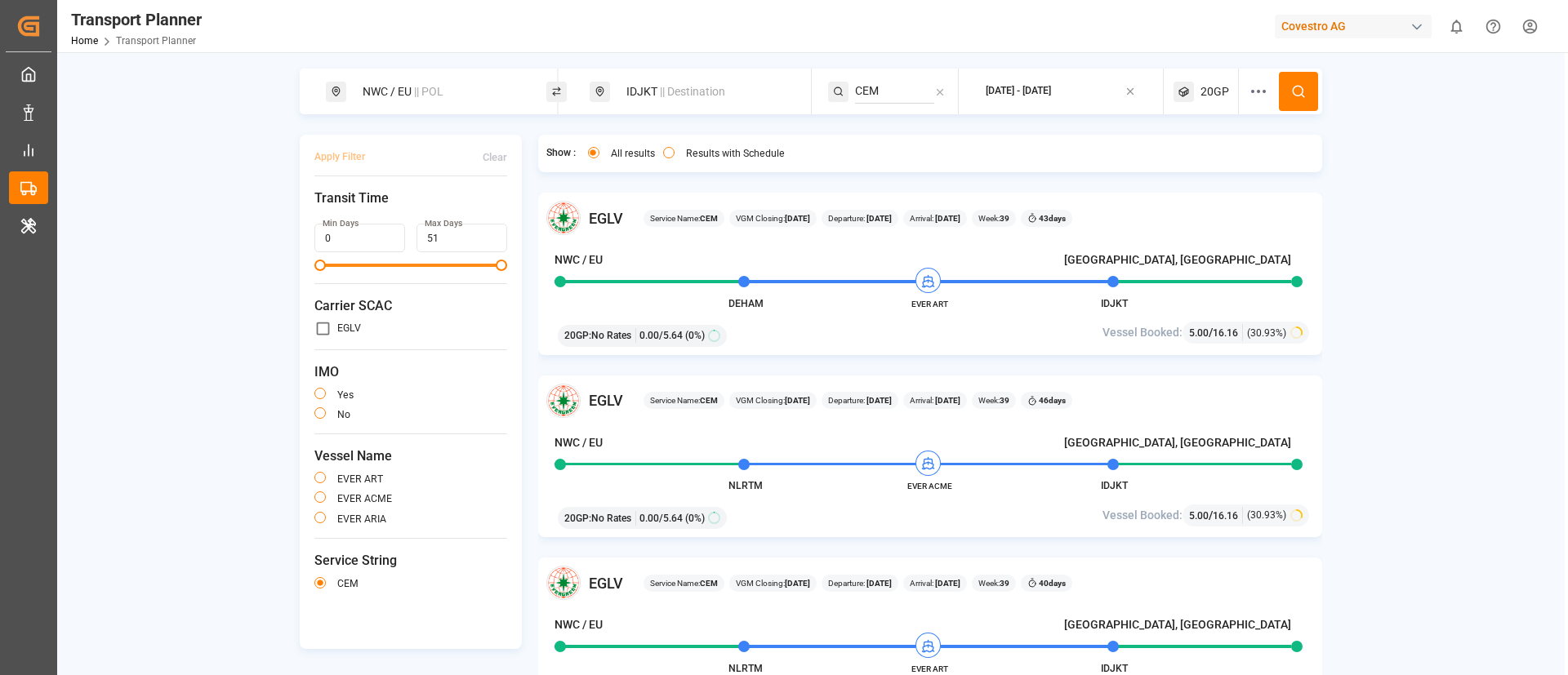
click at [672, 89] on span "|| Destination" at bounding box center [693, 92] width 65 height 13
drag, startPoint x: 658, startPoint y: 225, endPoint x: 659, endPoint y: 207, distance: 18.0
click at [659, 207] on div "IDJKT" at bounding box center [702, 195] width 192 height 78
click at [659, 207] on input "IDJKT" at bounding box center [688, 210] width 164 height 24
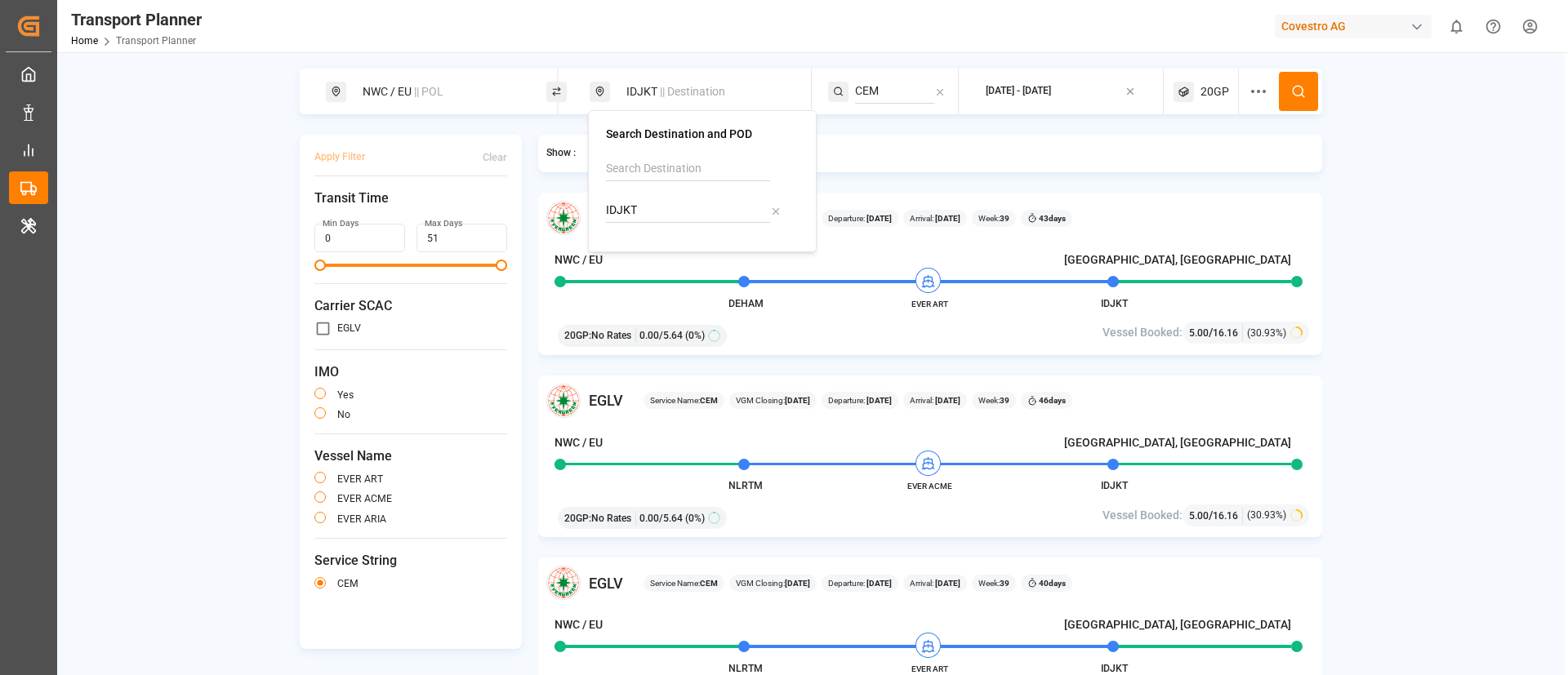
paste input "USHOU"
click at [659, 207] on input "USHOU" at bounding box center [688, 210] width 164 height 24
type input "USHOU"
click at [648, 268] on div "Houston" at bounding box center [682, 272] width 110 height 18
click at [878, 95] on input "CEM" at bounding box center [894, 91] width 79 height 24
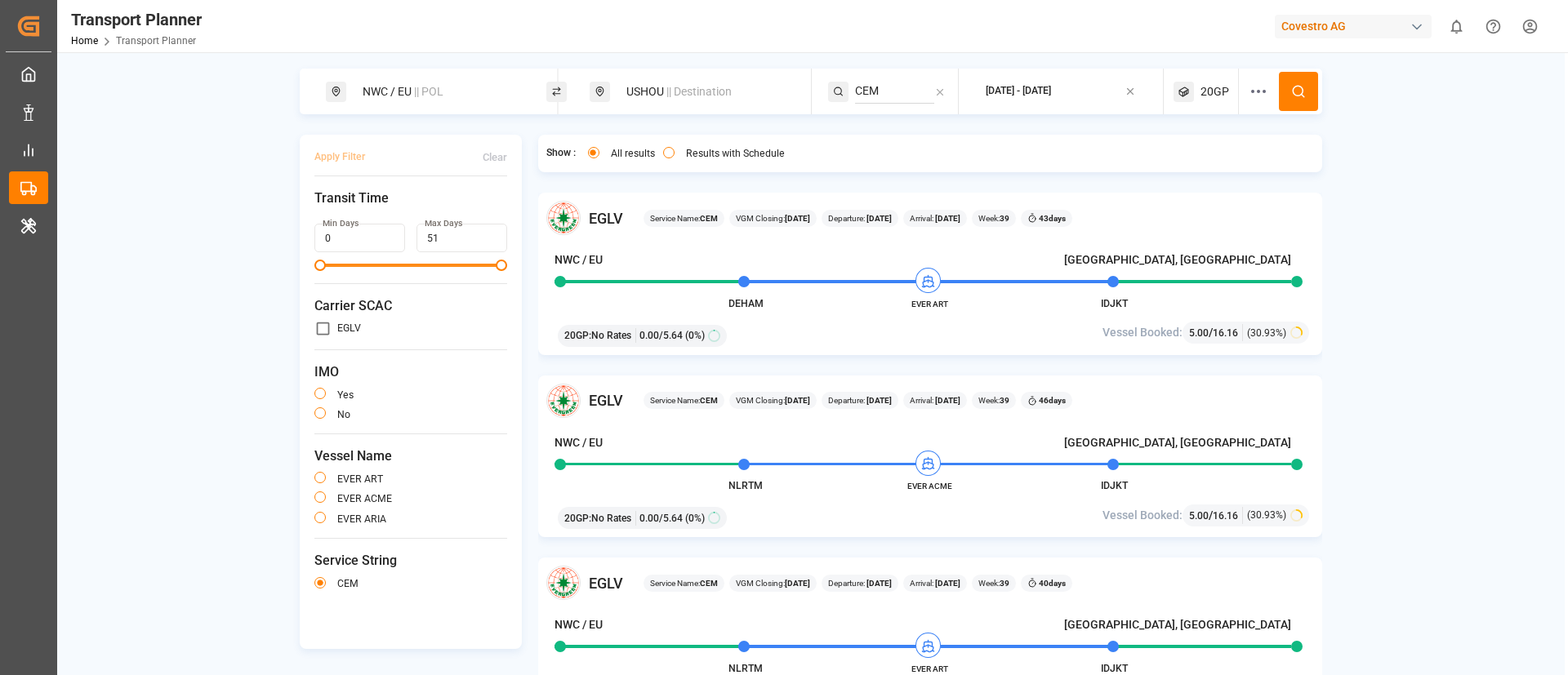
click at [878, 95] on input "CEM" at bounding box center [894, 91] width 79 height 24
paste input "MEXICO GULF EXPRESS"
click at [878, 95] on input "MEXICO GULF EXPRESS" at bounding box center [894, 91] width 79 height 24
type input "MEXICO GULF EXPRESS"
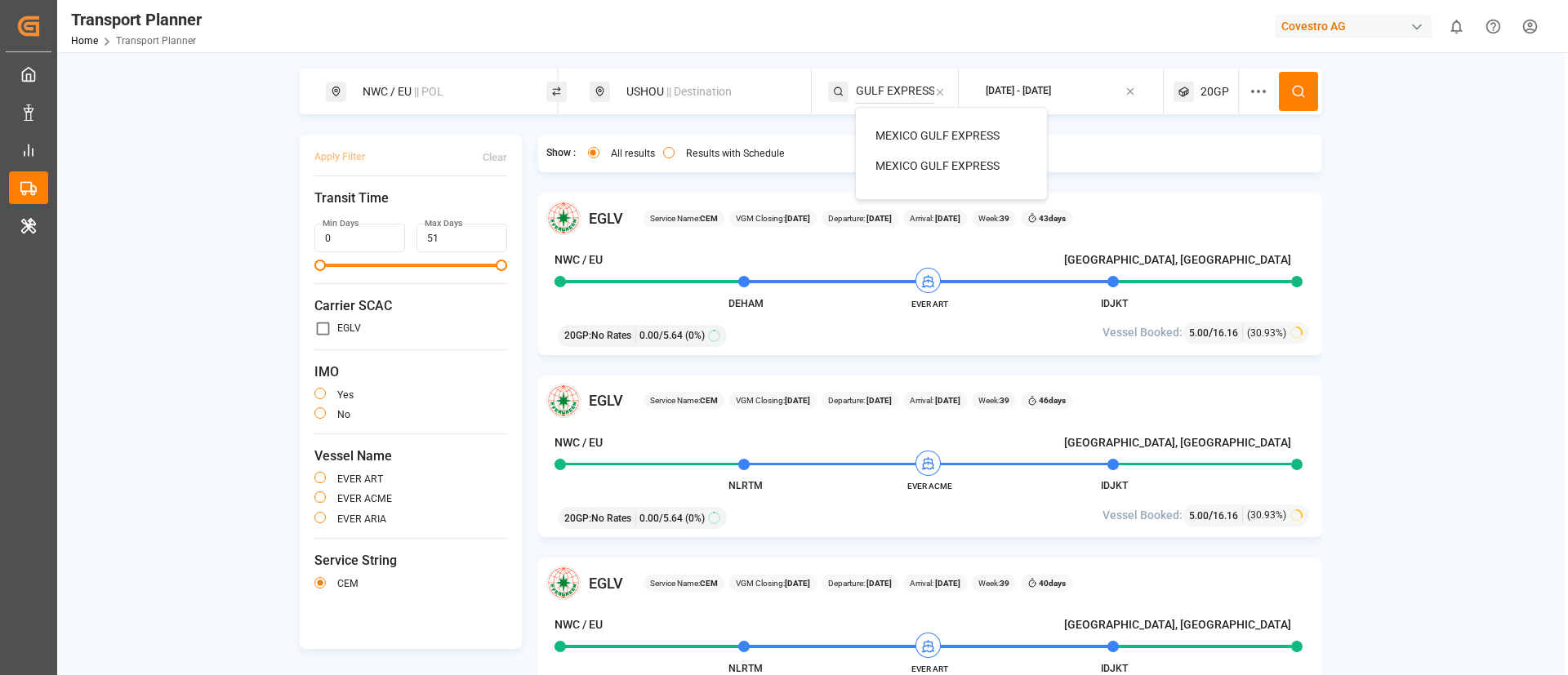
scroll to position [0, 0]
click at [896, 132] on span "MEXICO GULF EXPRESS" at bounding box center [937, 136] width 124 height 13
click at [1303, 86] on icon at bounding box center [1299, 92] width 15 height 15
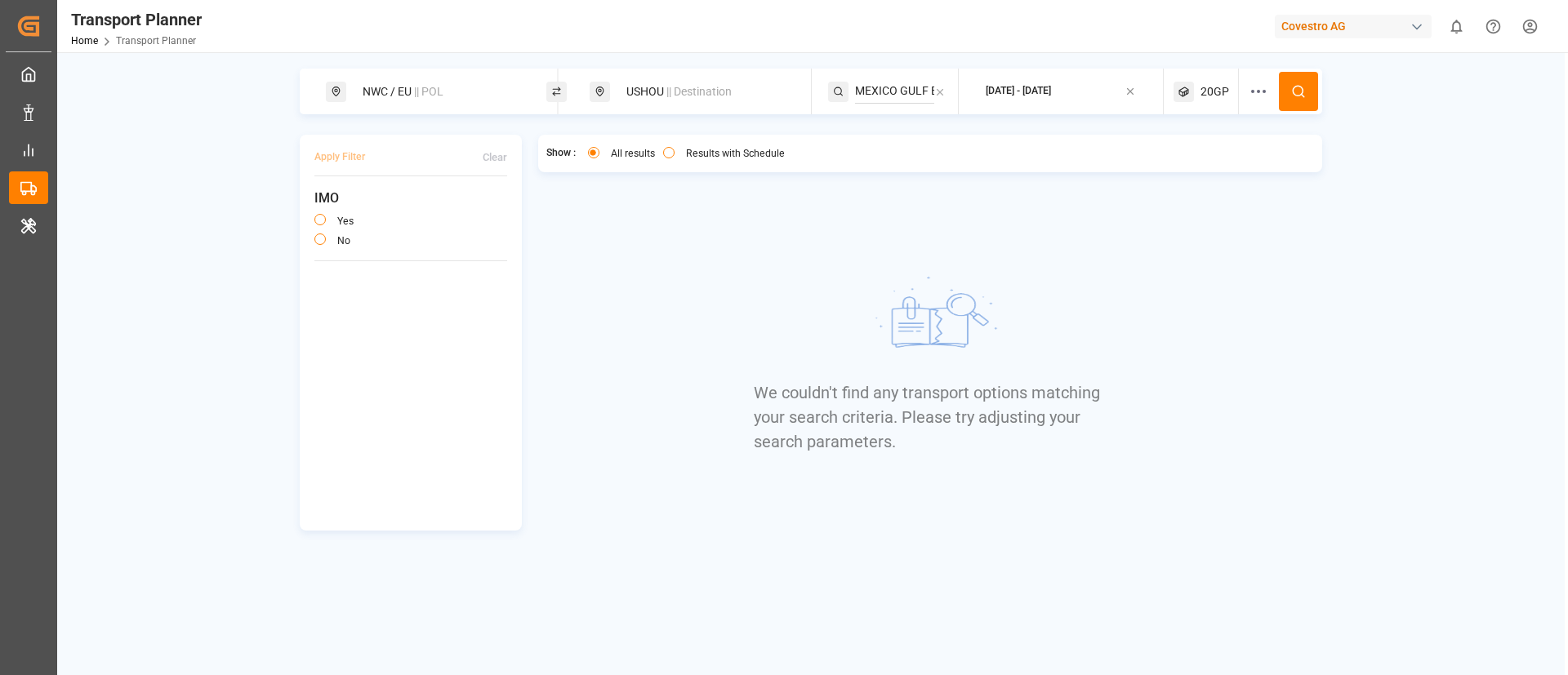
click at [1190, 90] on icon at bounding box center [1184, 92] width 20 height 20
click at [1173, 165] on small "20GP" at bounding box center [1176, 170] width 57 height 12
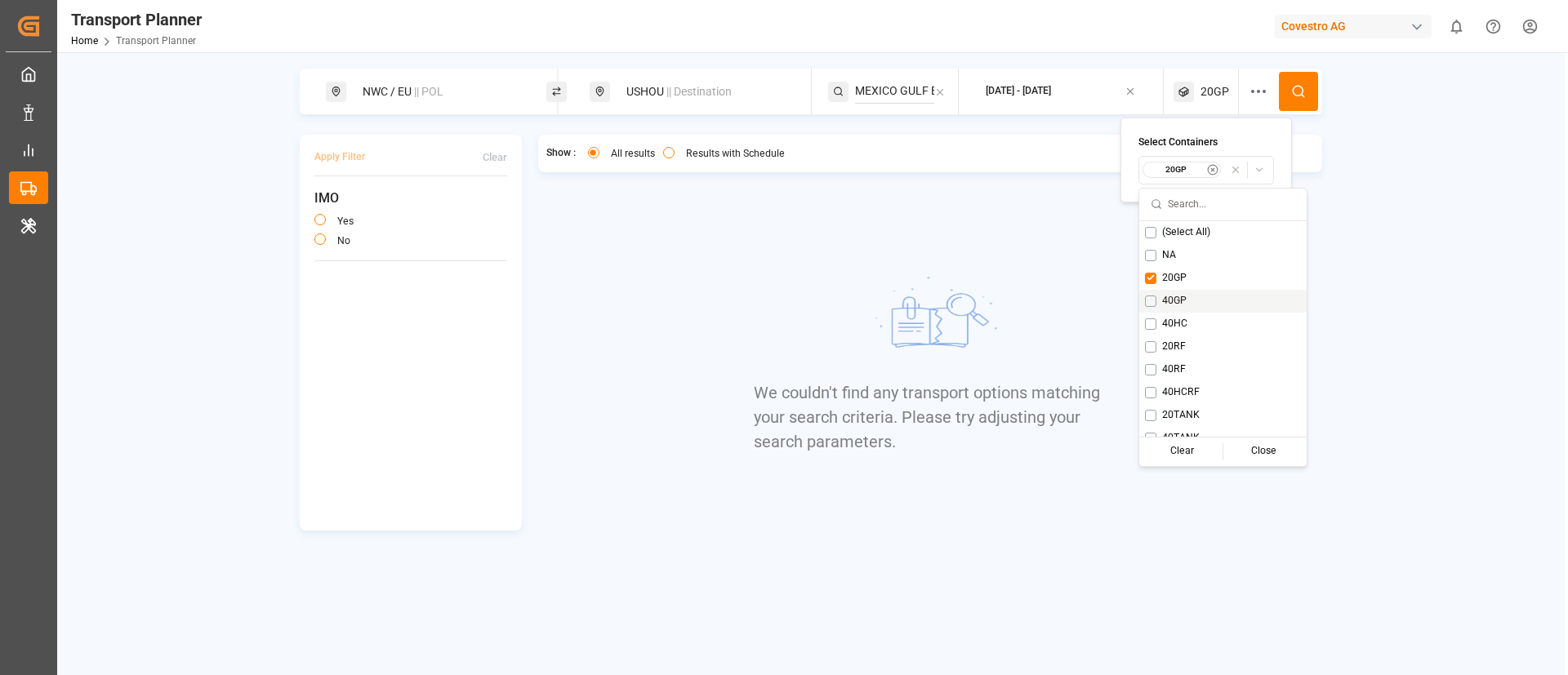
click at [1173, 300] on span "40GP" at bounding box center [1174, 301] width 24 height 15
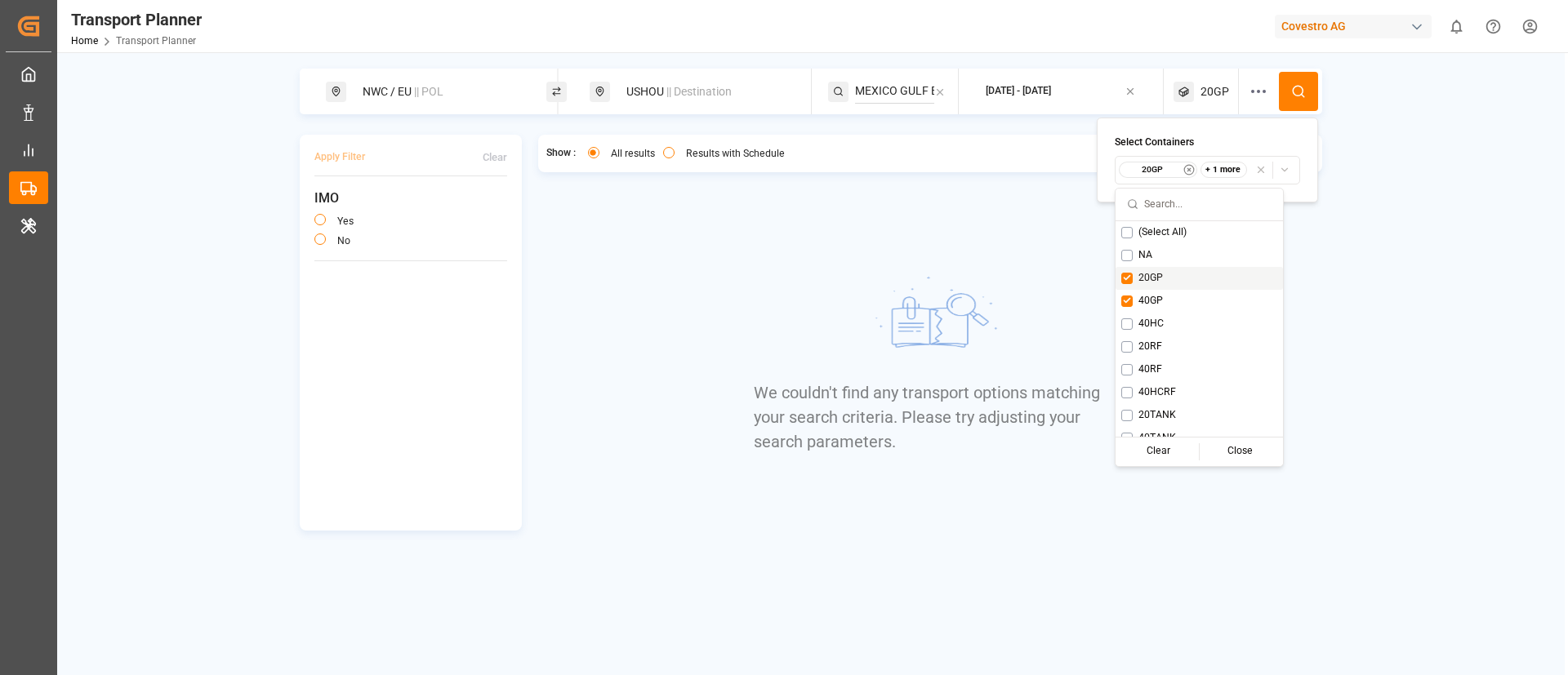
click at [1151, 279] on span "20GP" at bounding box center [1150, 279] width 24 height 15
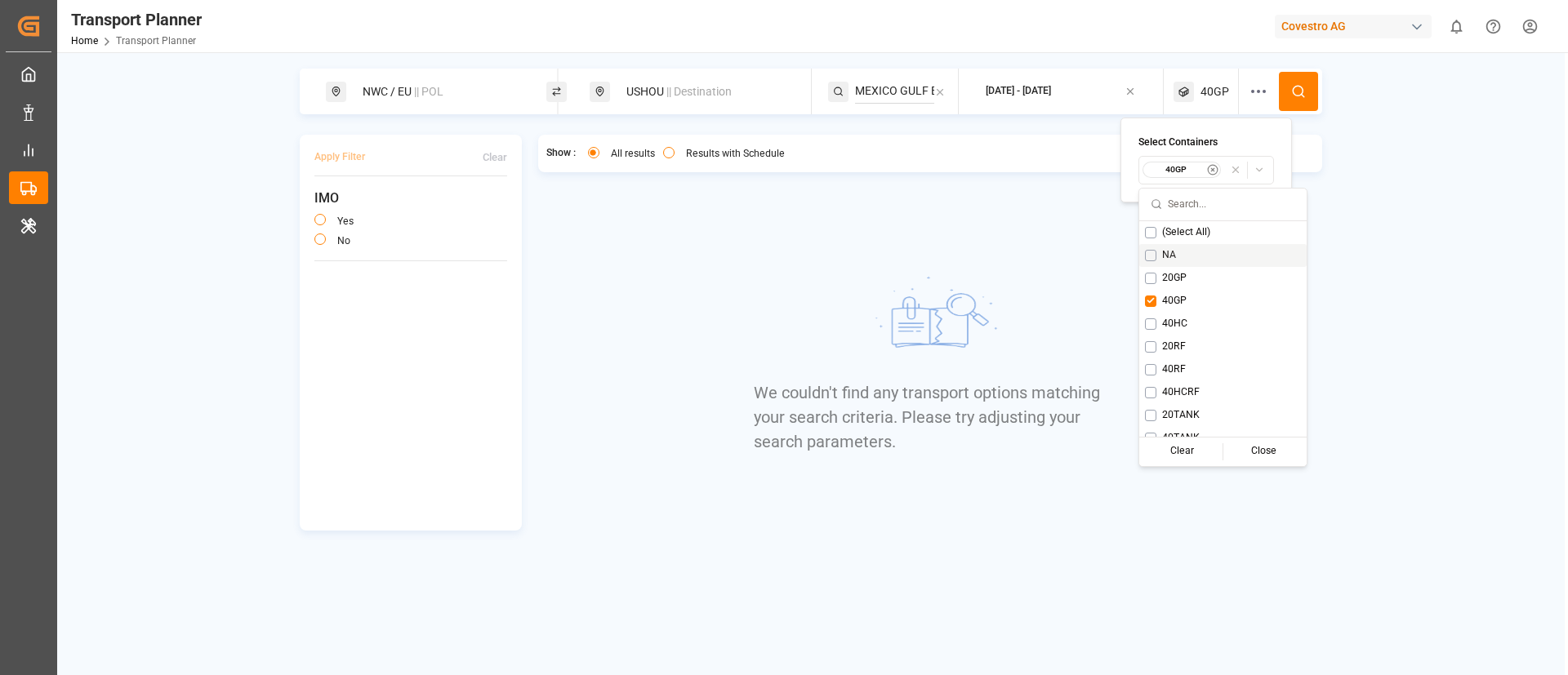
click at [1312, 97] on button at bounding box center [1299, 91] width 39 height 39
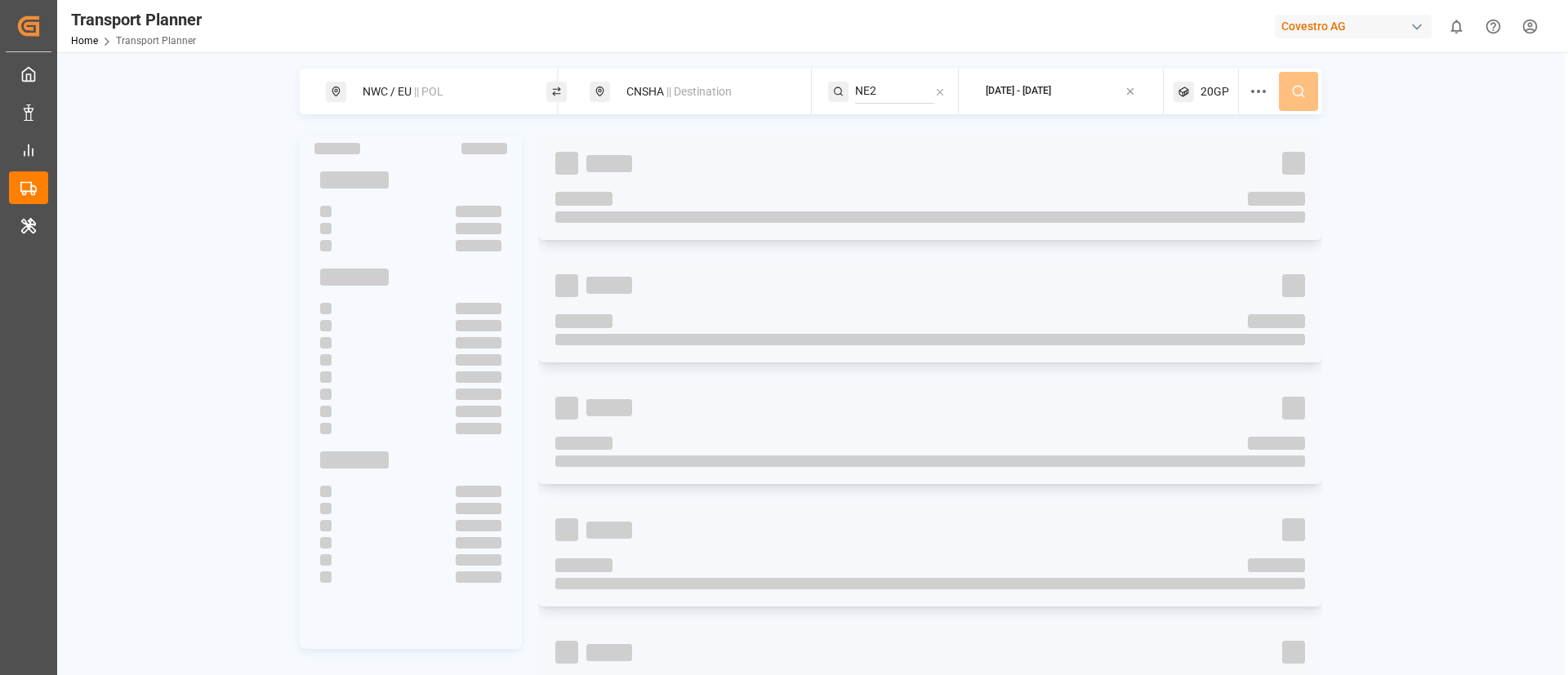
click at [1343, 31] on div "Covestro AG" at bounding box center [1353, 27] width 156 height 23
type input "evonik i"
click at [1340, 109] on span "Evonik Industries AG" at bounding box center [1321, 103] width 107 height 18
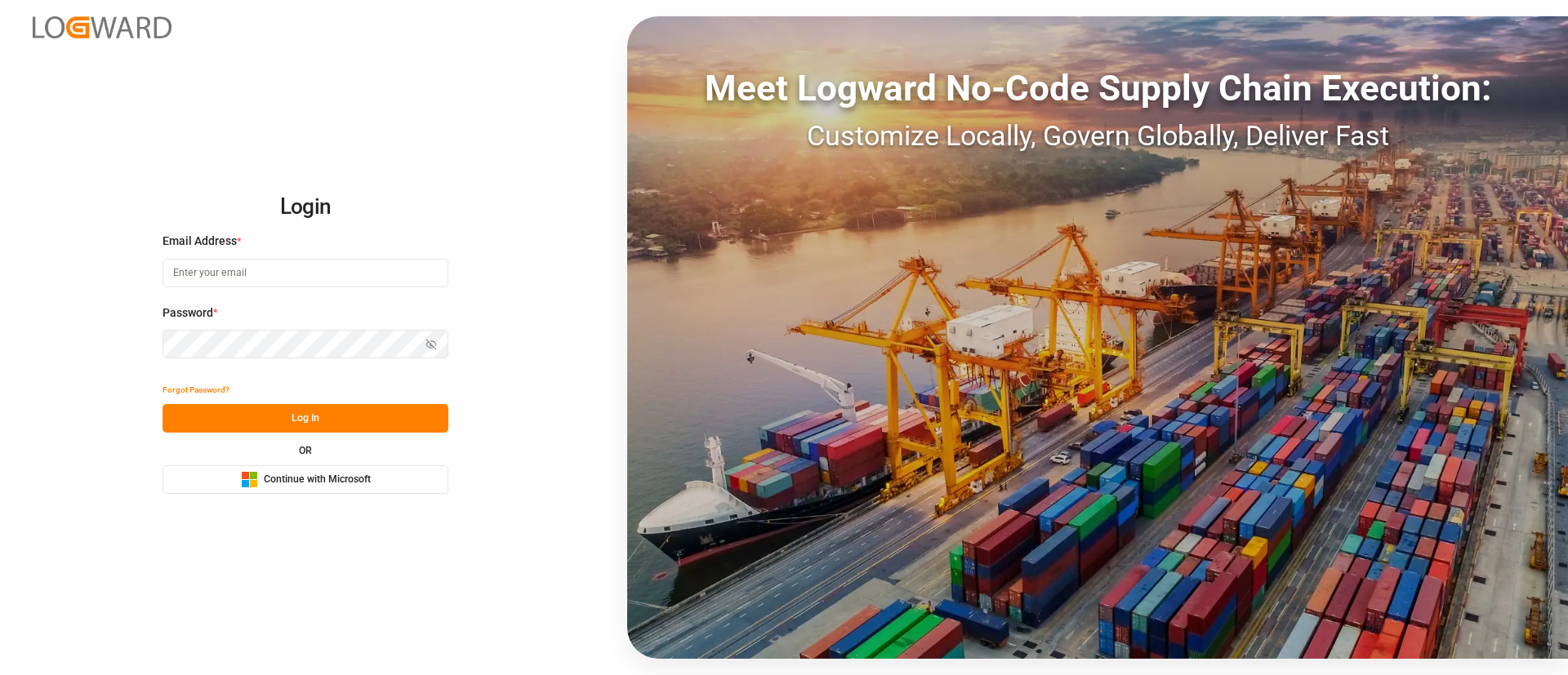
click at [300, 482] on span "Continue with Microsoft" at bounding box center [317, 480] width 107 height 15
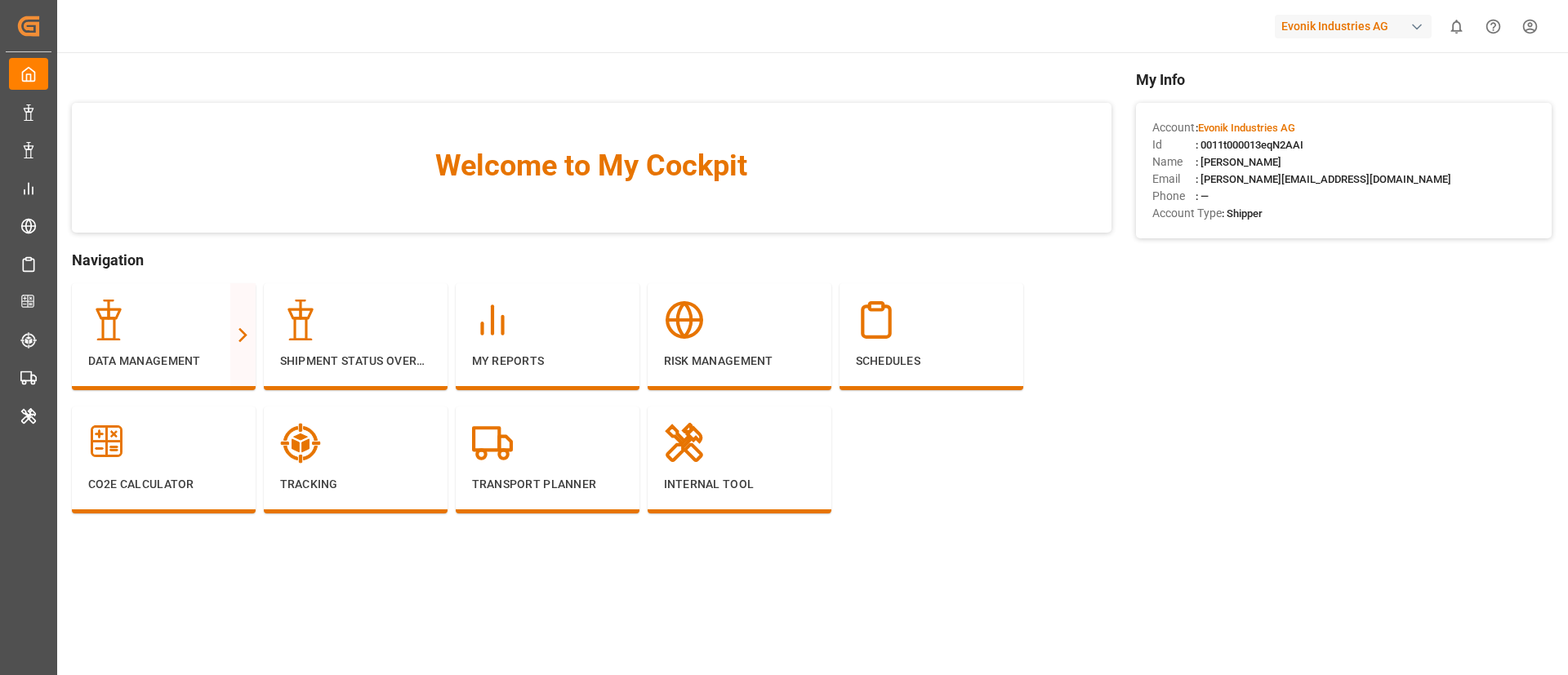
click at [1354, 27] on div "Evonik Industries AG" at bounding box center [1353, 27] width 156 height 23
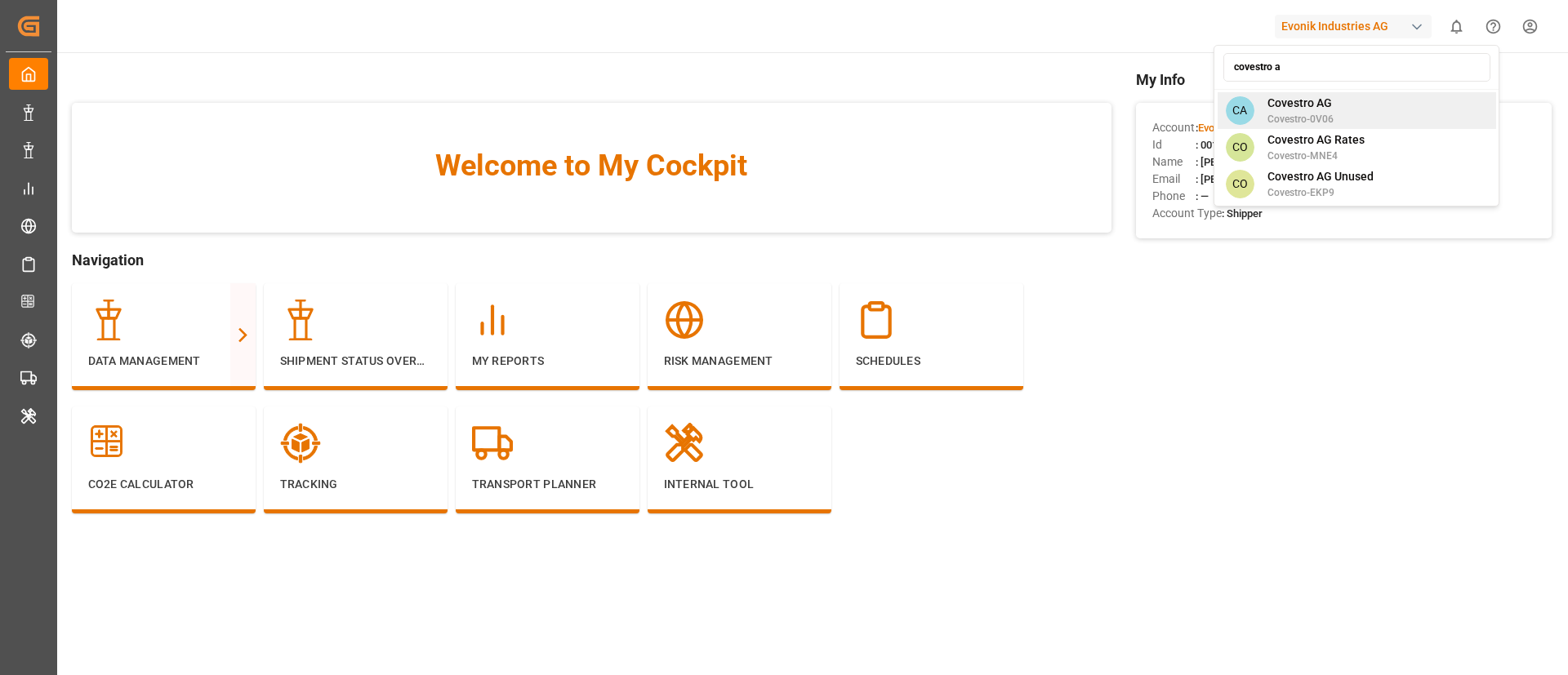
type input "covestro a"
click at [1316, 120] on span "Covestro-0V06" at bounding box center [1300, 120] width 66 height 15
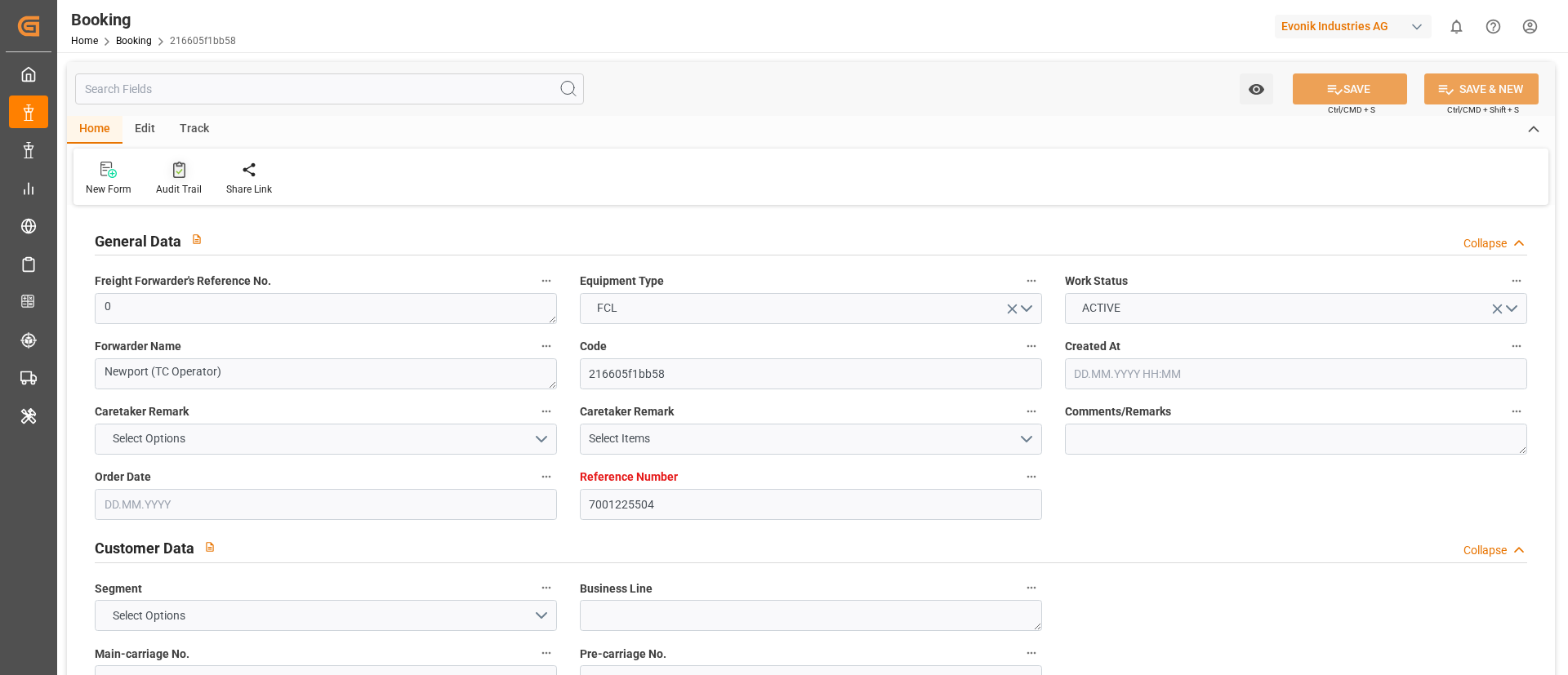
click at [177, 182] on div "Audit Trail" at bounding box center [178, 190] width 46 height 15
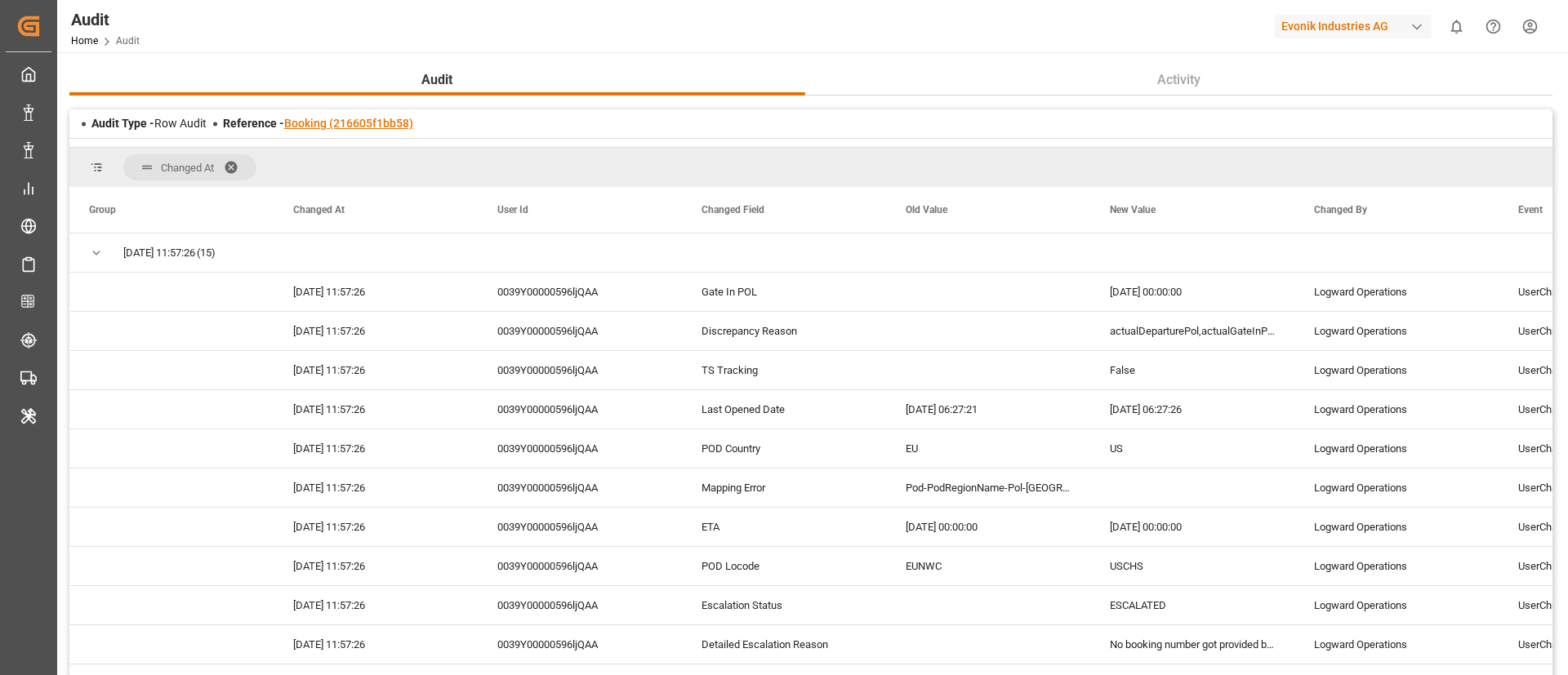
click at [372, 122] on link "Booking (216605f1bb58)" at bounding box center [349, 124] width 129 height 13
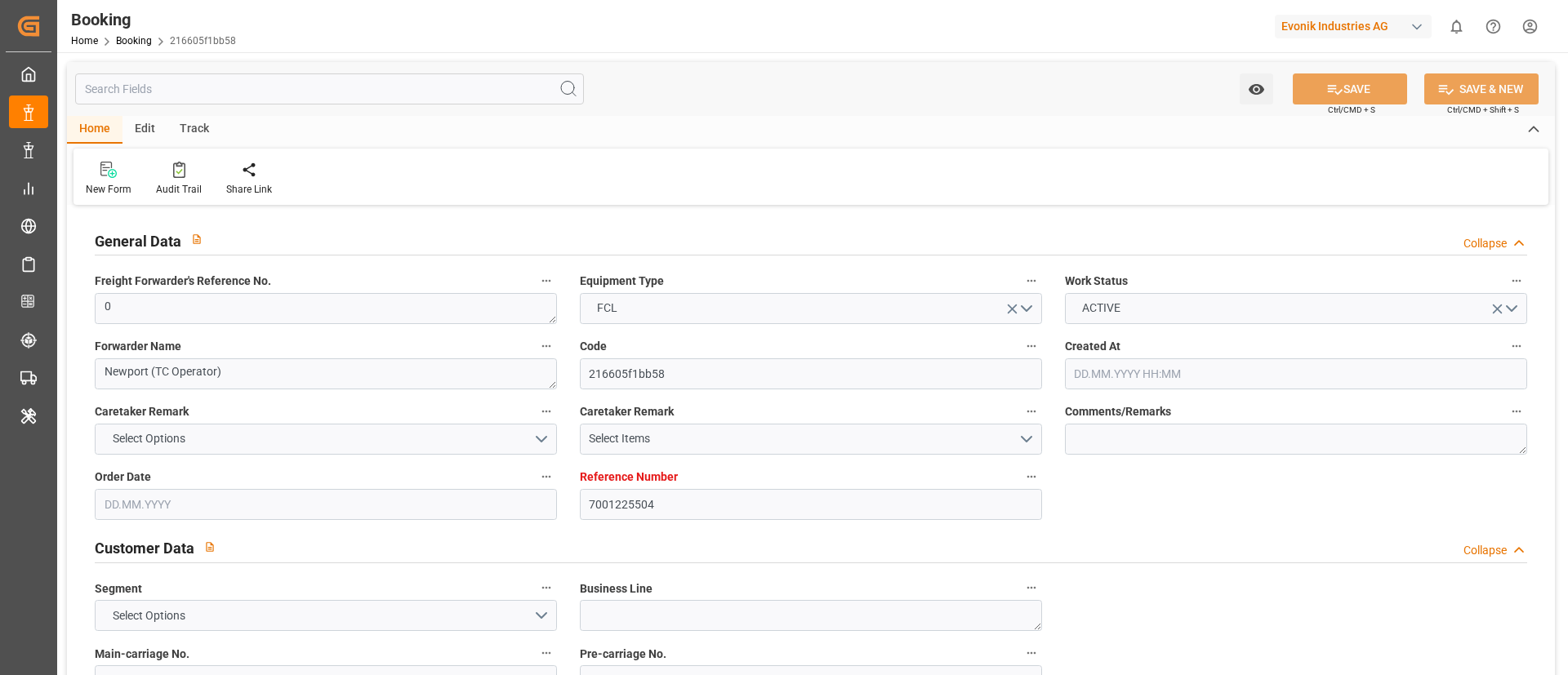
type input "7001225504"
type input "9349497"
type input "Hapag Lloyd"
type input "Hapag Lloyd Aktiengesellschaft"
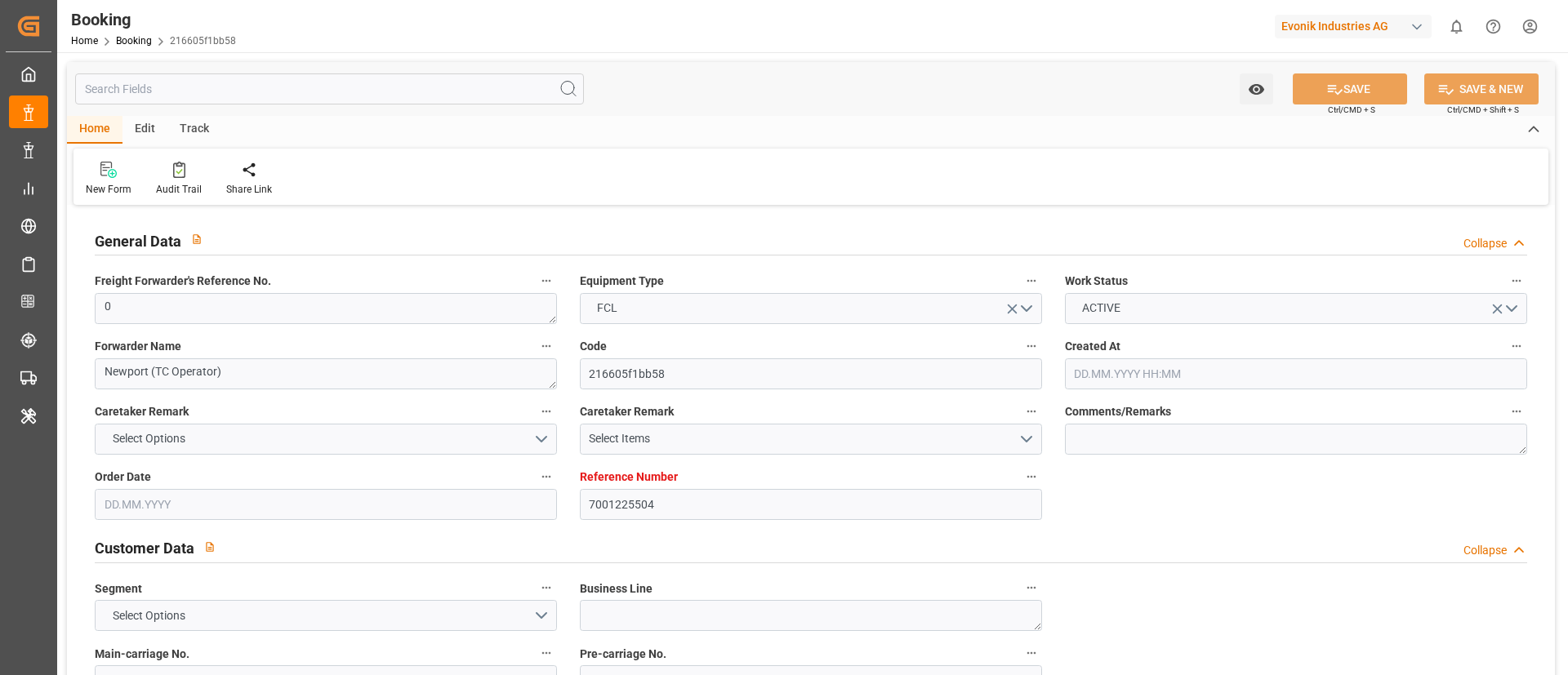
type input "NLRTM"
type input "USCHS"
type input "0"
type input "17.07.2025 12:14"
type input "17.07.2025"
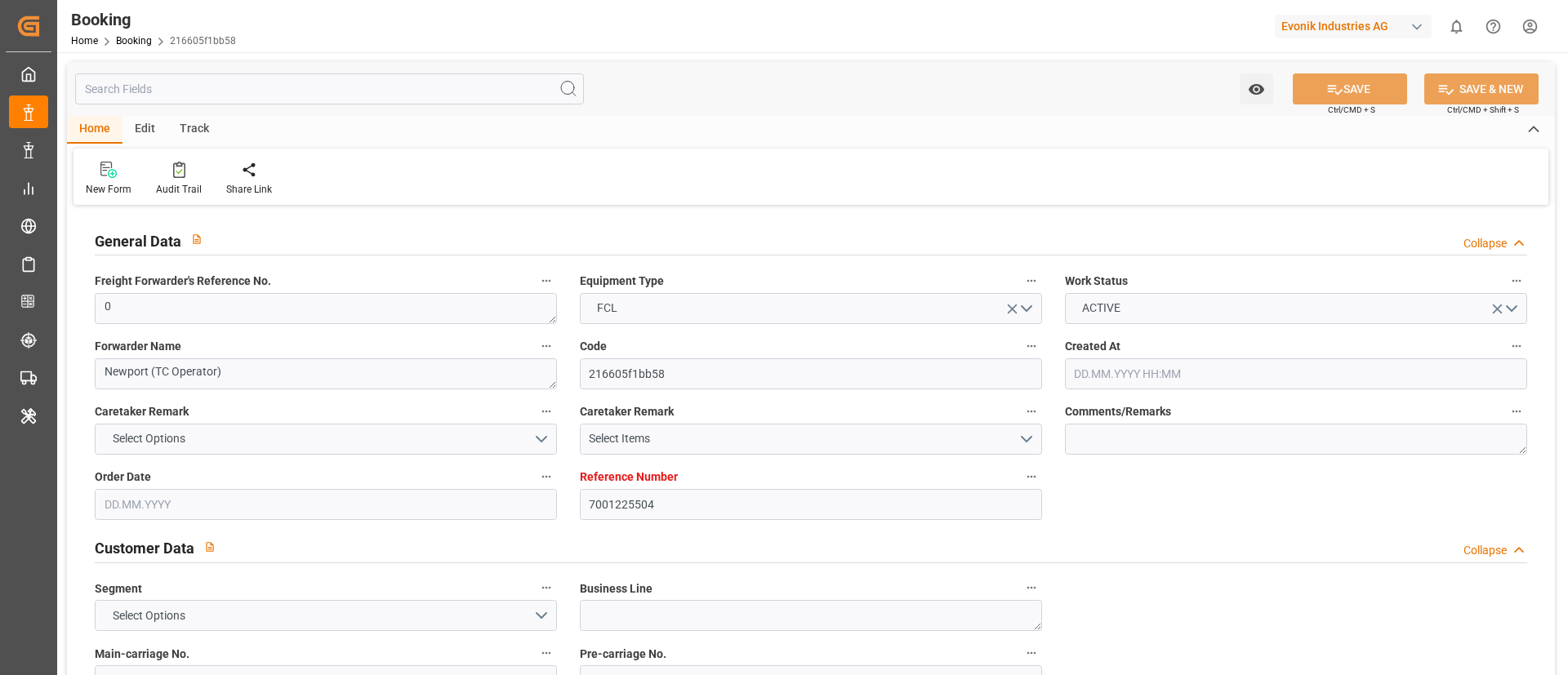
type input "09.09.2025 00:00"
type input "13.09.2025 00:00"
type input "14.09.2025 00:00"
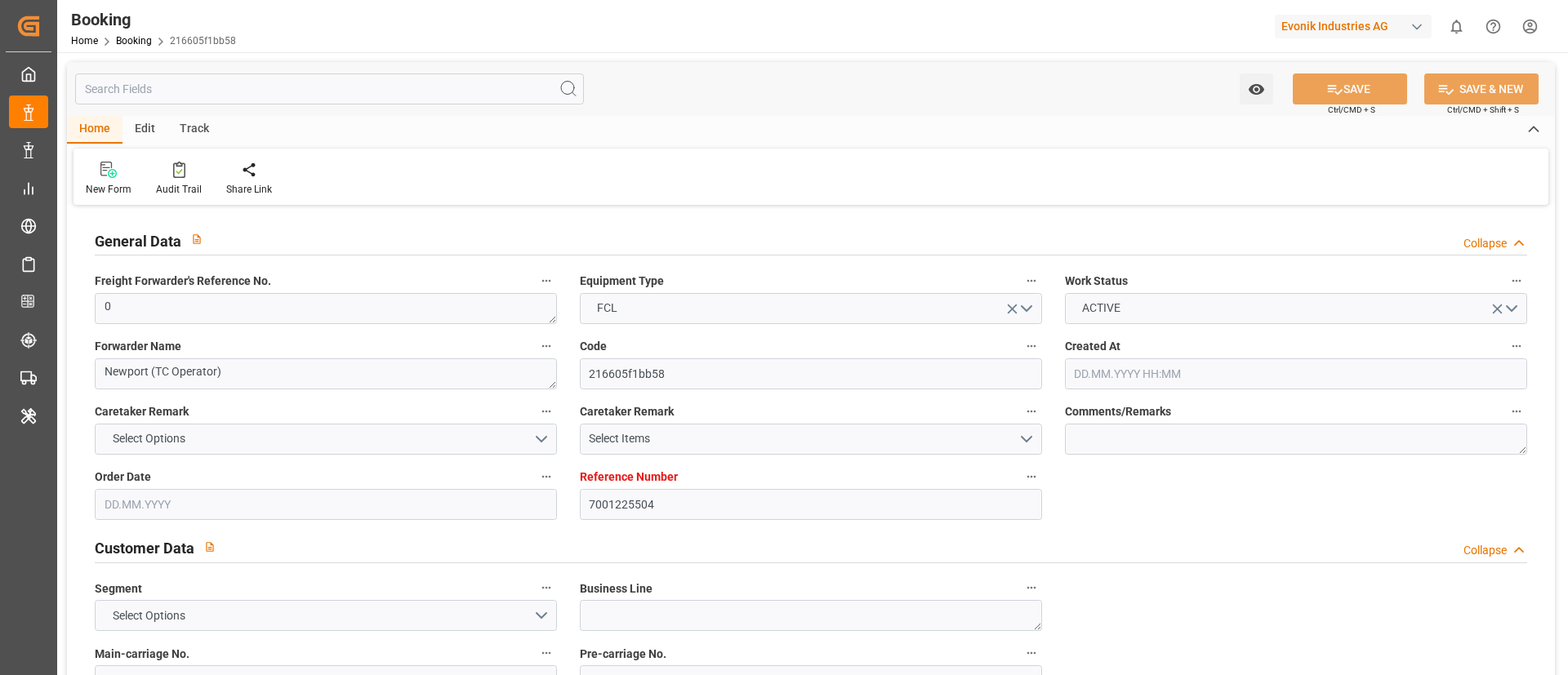
type input "09.09.2025 00:00"
type input "23.09.2025 00:00"
type input "21.09.2025 00:00"
type input "22.07.2025"
type input "22.09.2025 06:27"
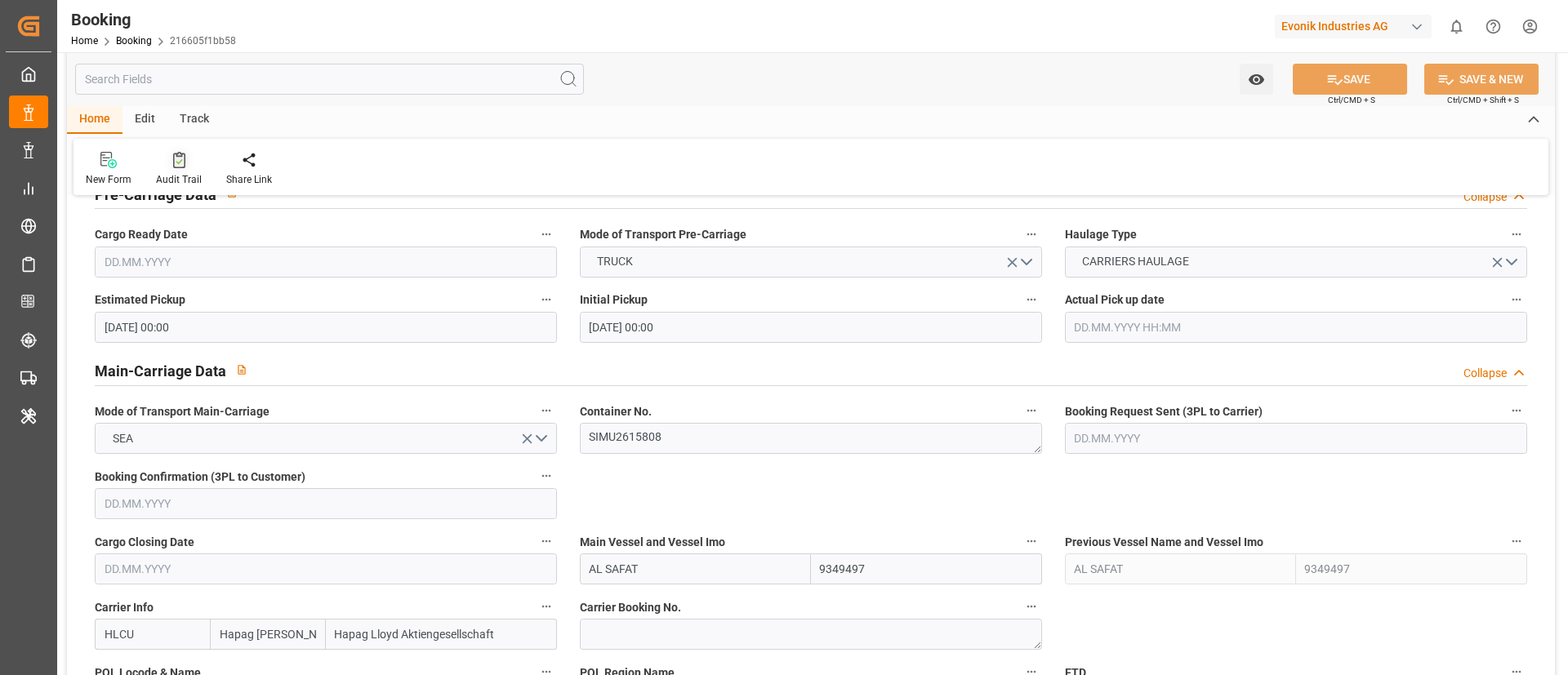
click at [176, 163] on icon at bounding box center [179, 161] width 13 height 17
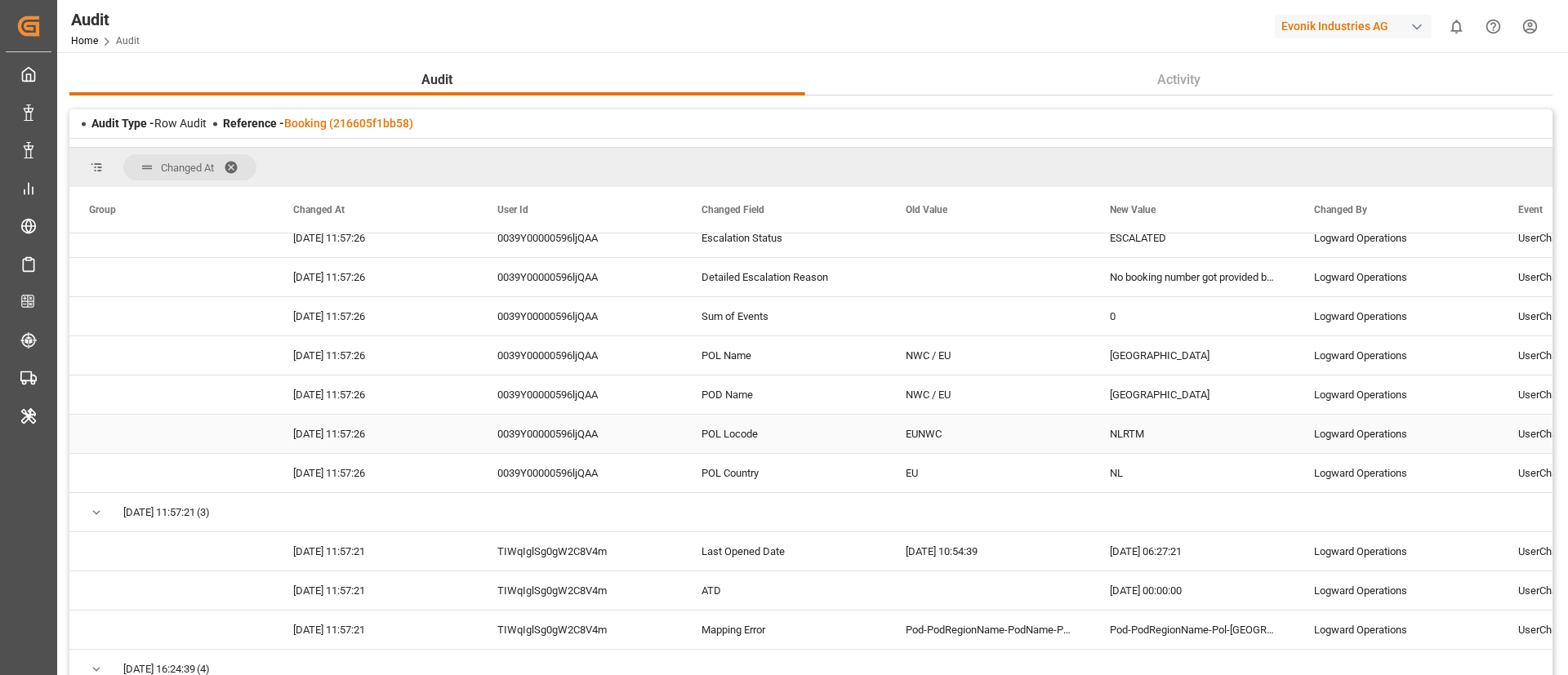
scroll to position [490, 0]
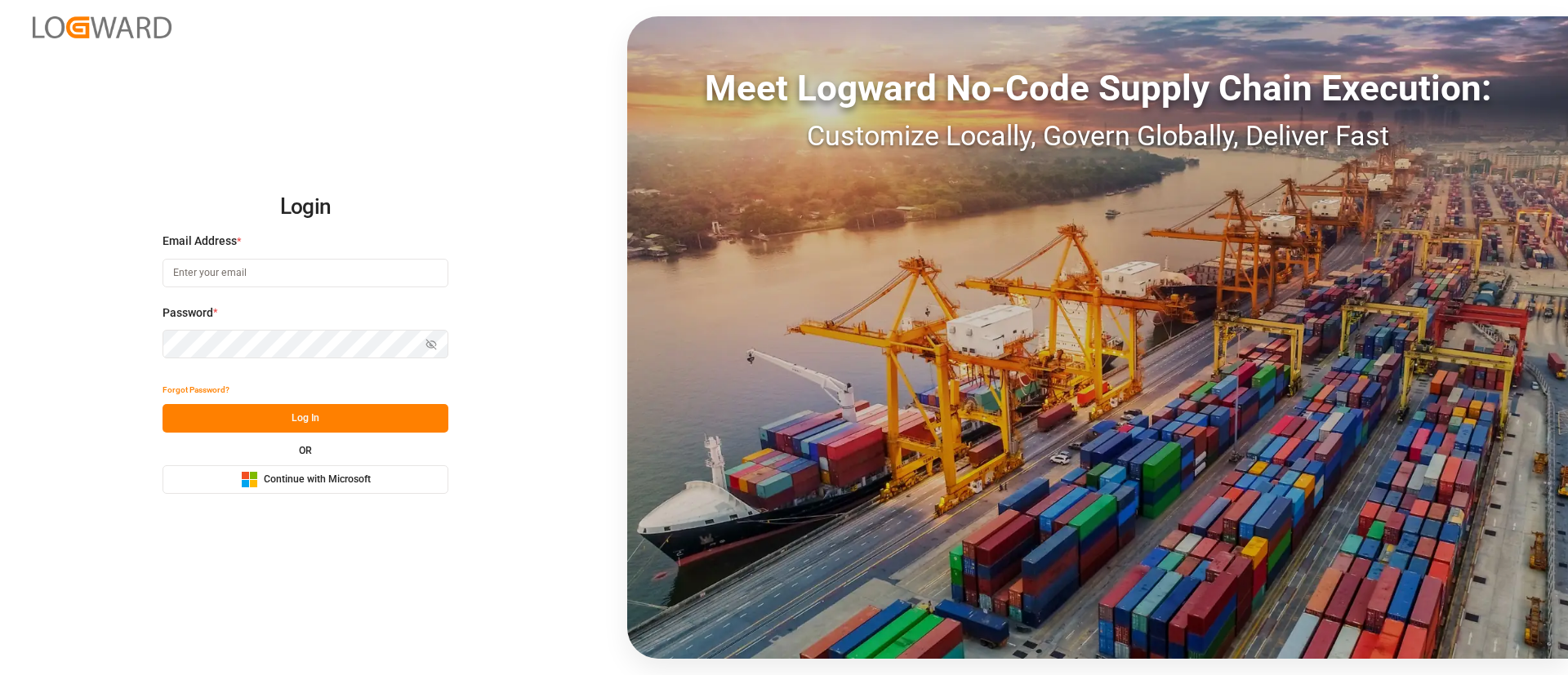
click at [352, 484] on span "Continue with Microsoft" at bounding box center [317, 480] width 107 height 15
